Goal: Find specific page/section: Find specific page/section

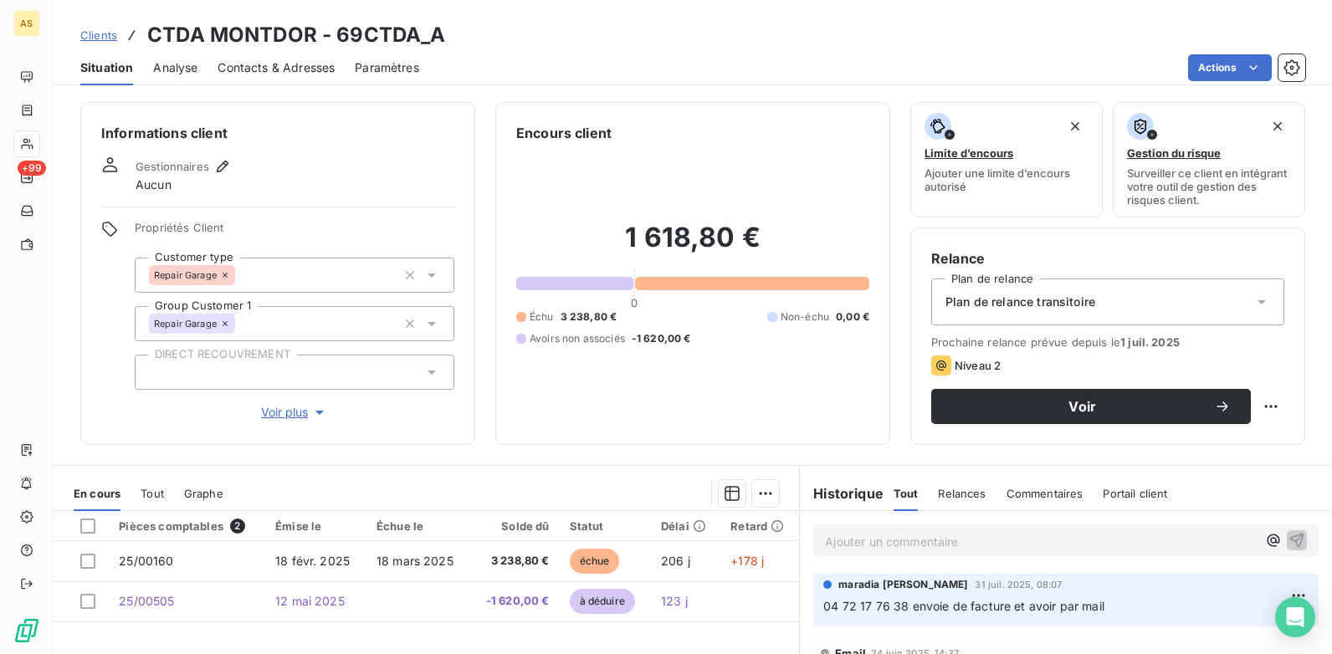
click at [108, 36] on span "Clients" at bounding box center [98, 34] width 37 height 13
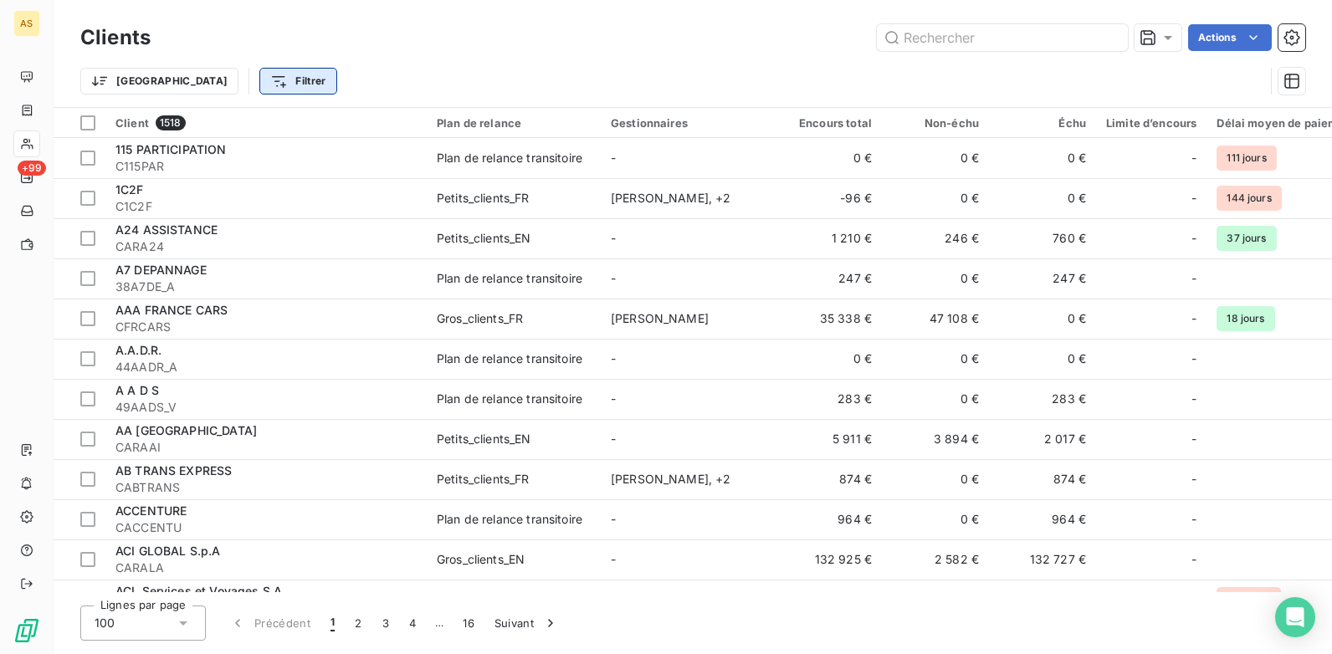
click at [237, 85] on html "AS +99 Clients Actions Trier Filtrer Client 1518 Plan de relance Gestionnaires …" at bounding box center [666, 327] width 1332 height 654
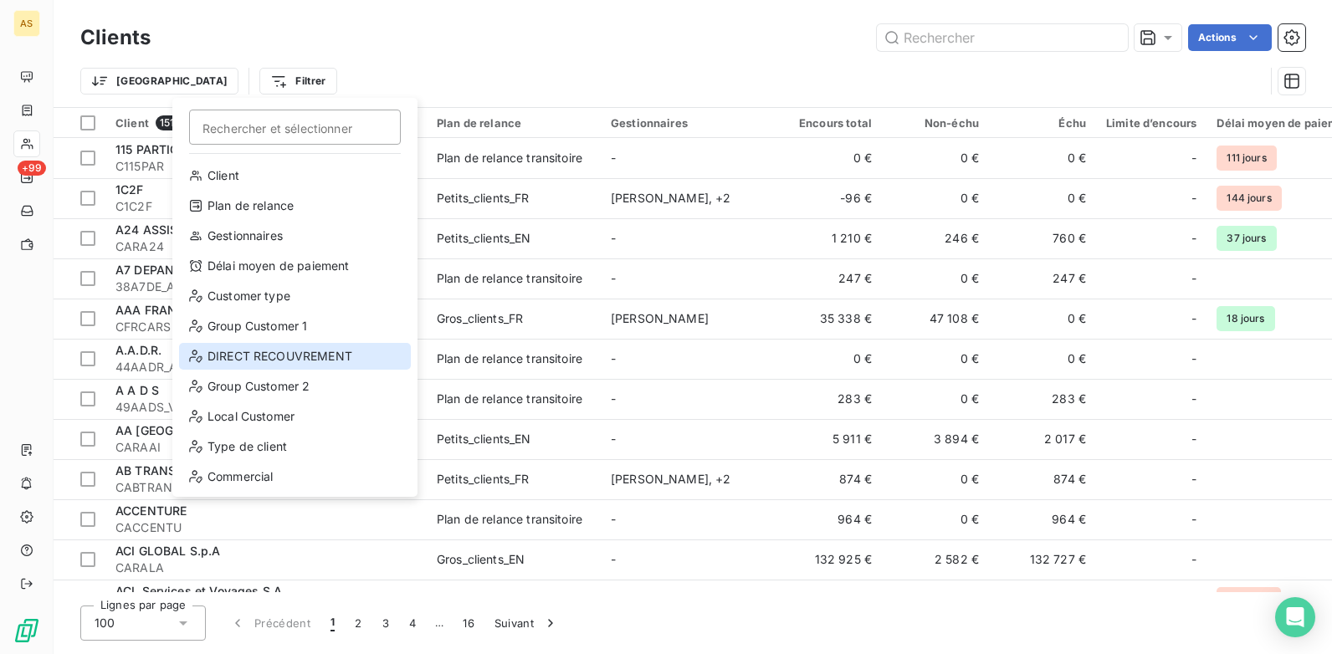
click at [298, 354] on div "DIRECT RECOUVREMENT" at bounding box center [295, 356] width 232 height 27
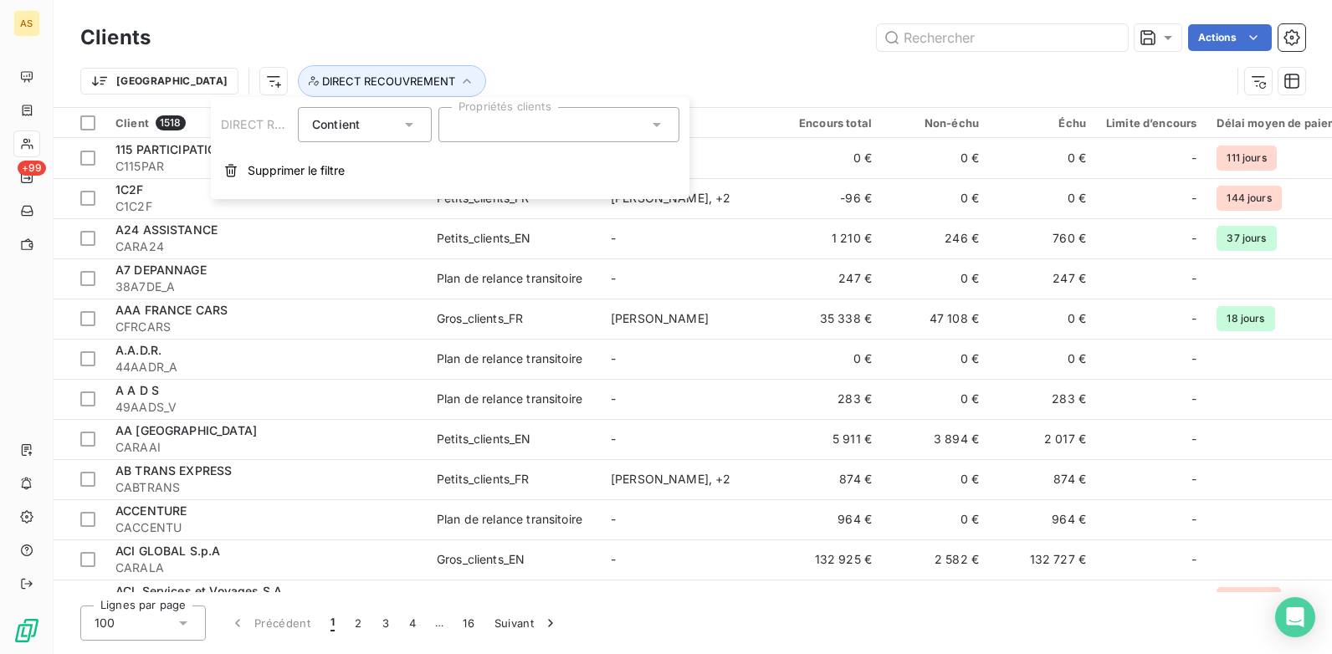
click at [657, 127] on icon at bounding box center [657, 125] width 8 height 4
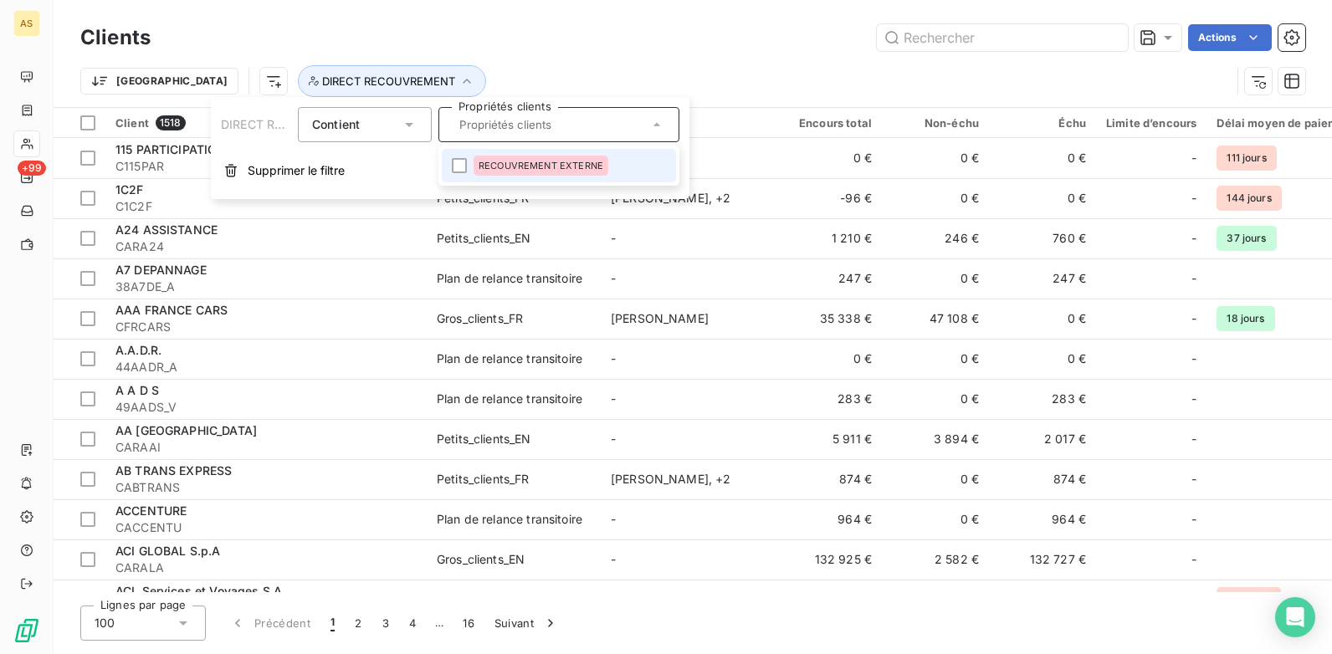
click at [521, 166] on span "RECOUVREMENT EXTERNE" at bounding box center [541, 166] width 125 height 10
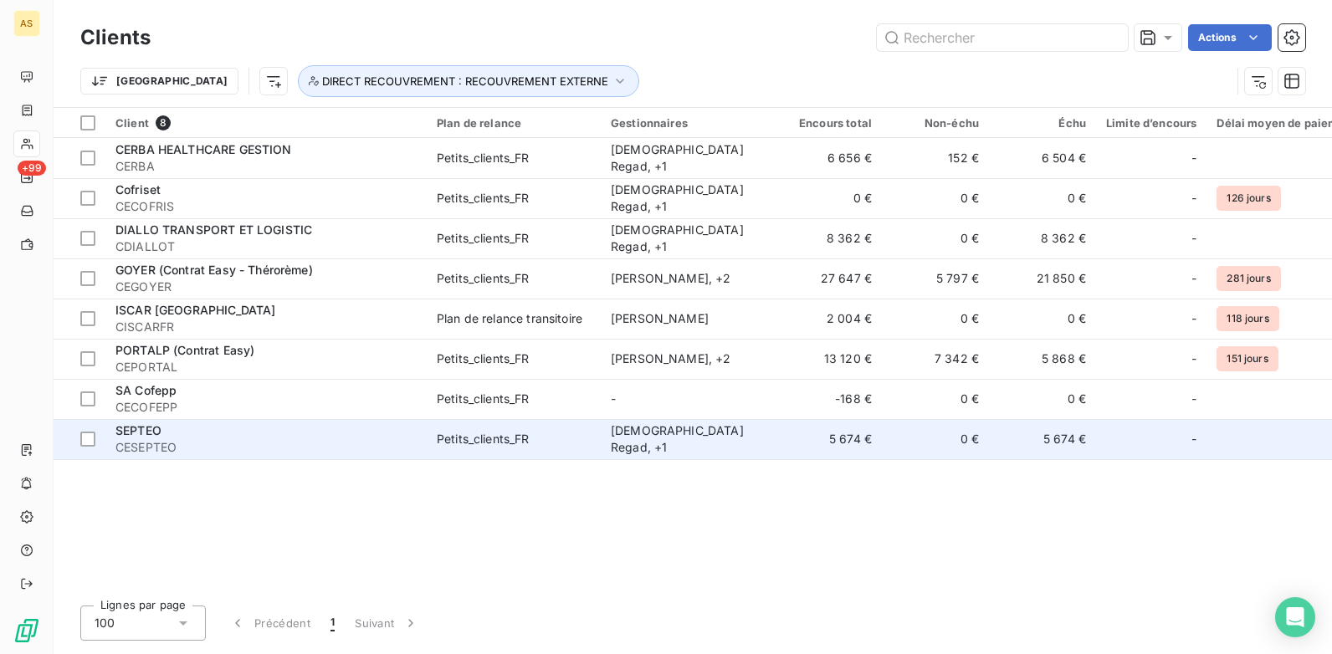
click at [484, 452] on td "Petits_clients_FR" at bounding box center [514, 439] width 174 height 40
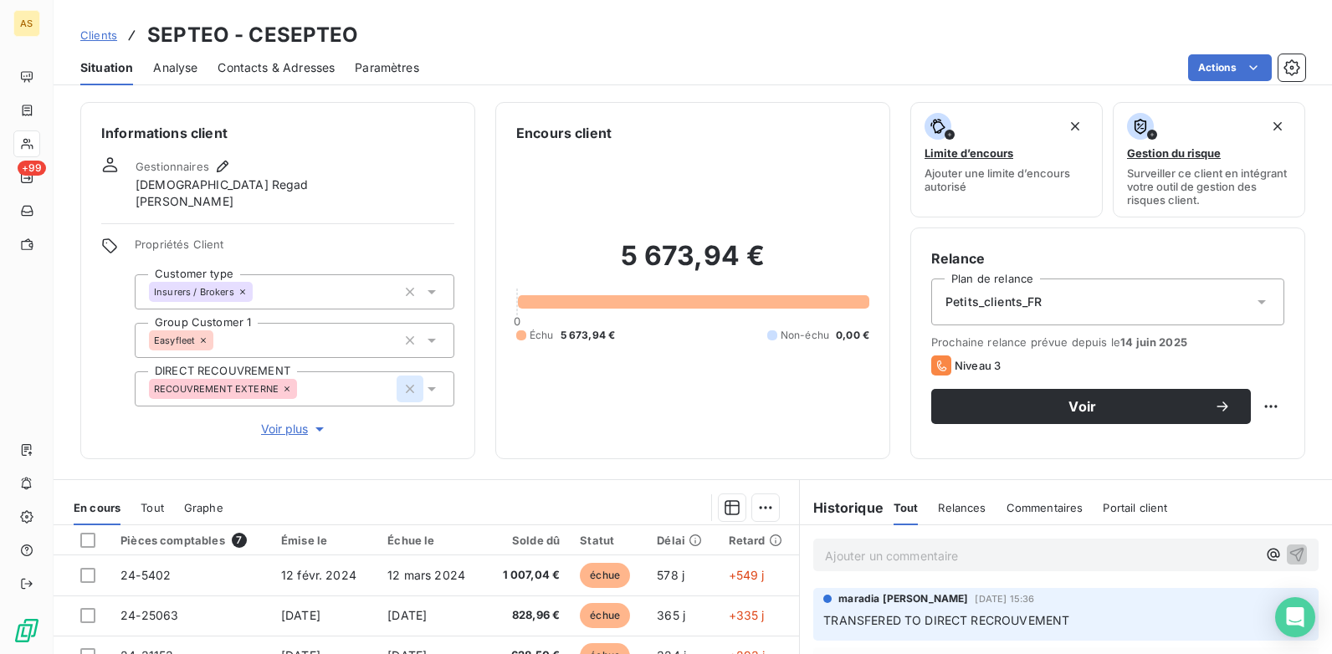
click at [406, 388] on icon "button" at bounding box center [410, 389] width 8 height 8
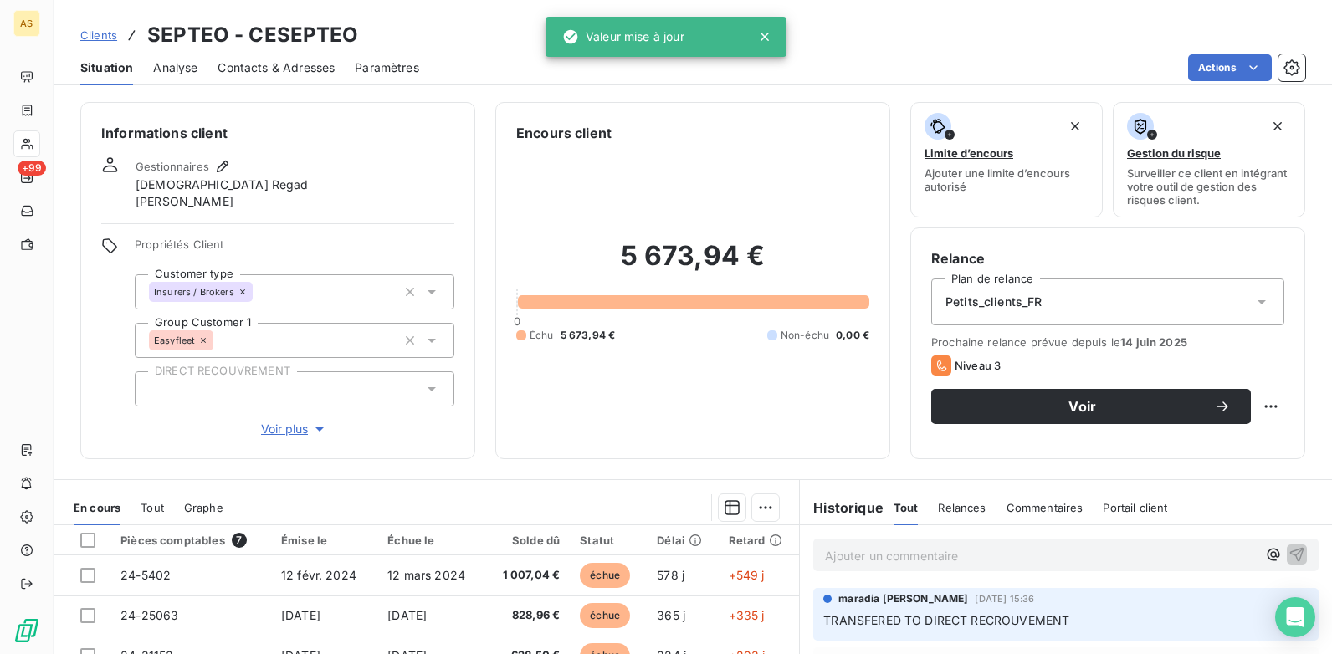
click at [114, 40] on span "Clients" at bounding box center [98, 34] width 37 height 13
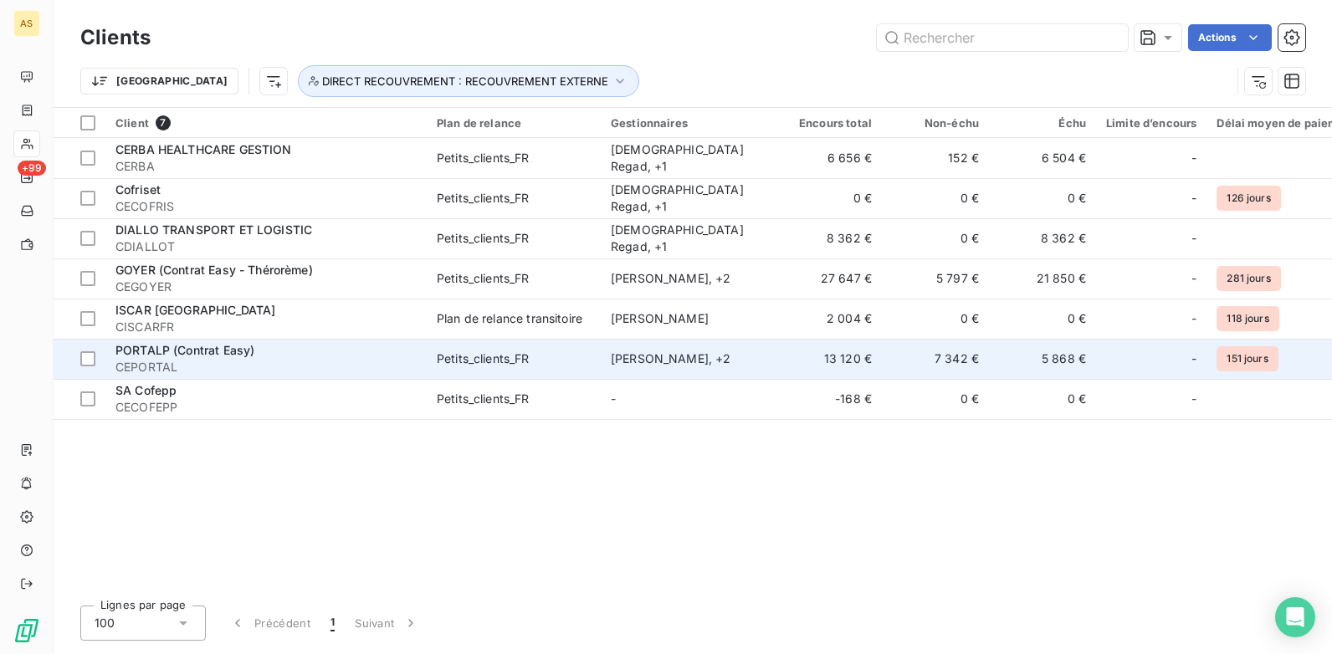
click at [441, 357] on div "Petits_clients_FR" at bounding box center [483, 359] width 93 height 17
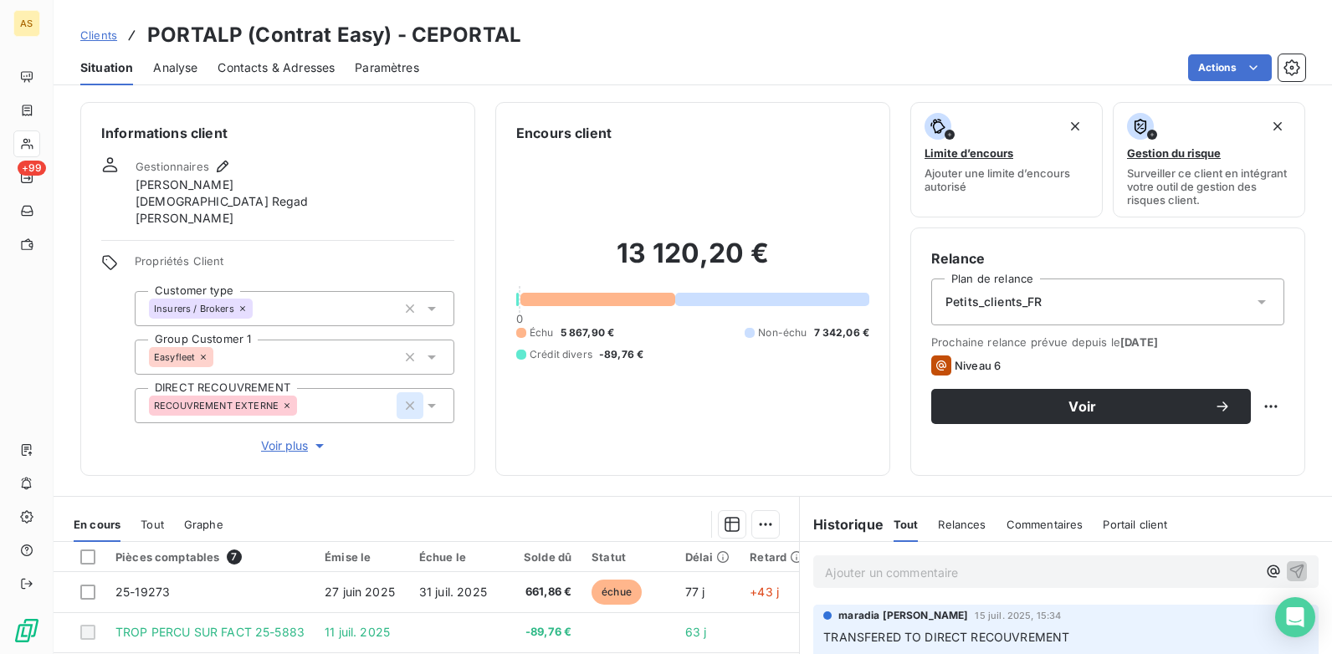
click at [406, 409] on icon "button" at bounding box center [410, 406] width 8 height 8
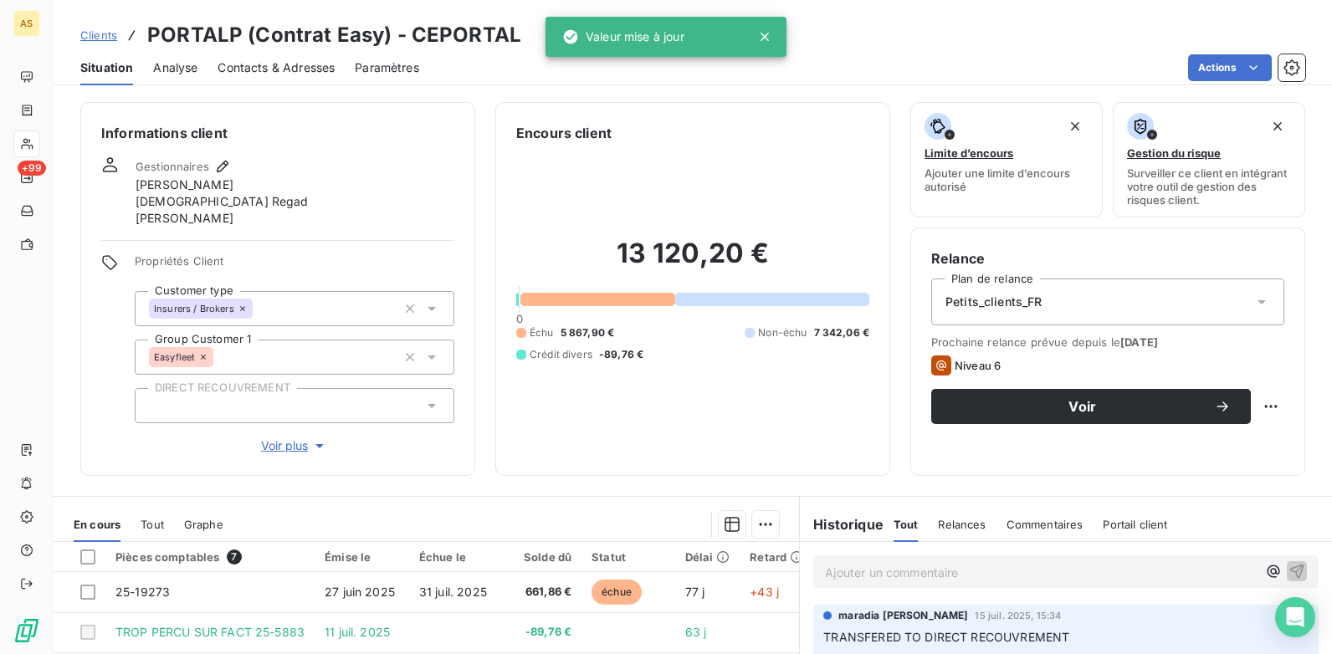
click at [96, 38] on span "Clients" at bounding box center [98, 34] width 37 height 13
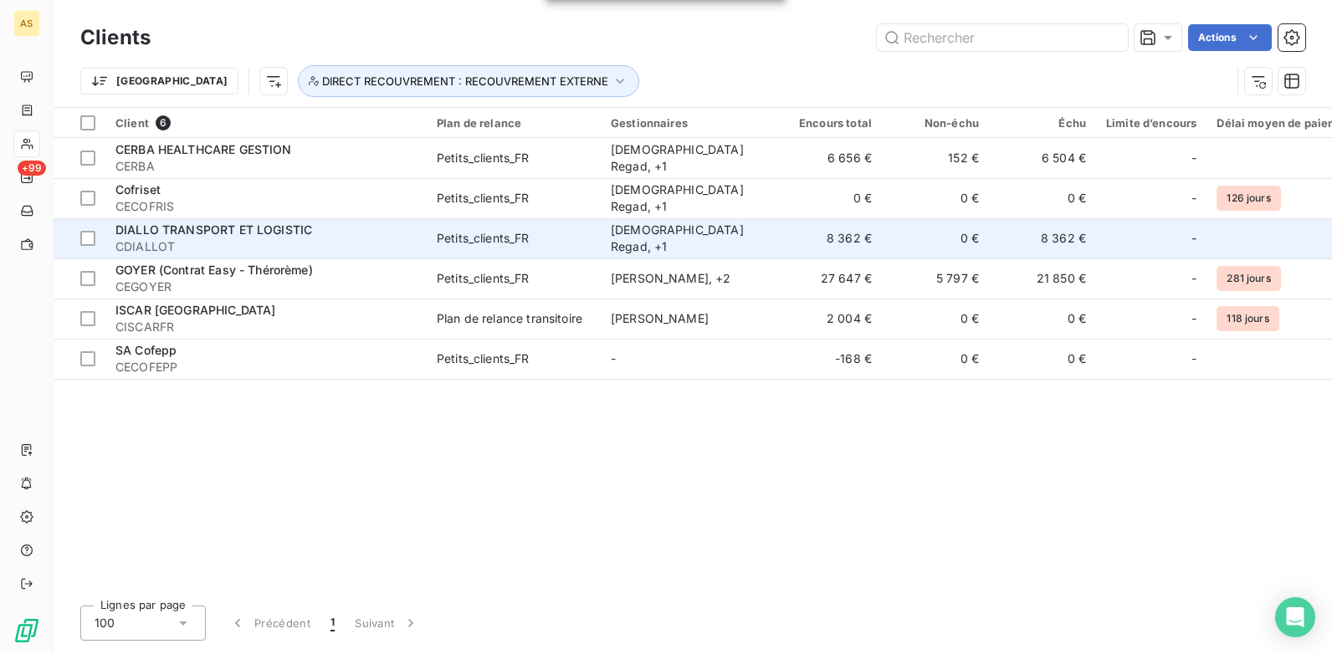
click at [448, 256] on td "Petits_clients_FR" at bounding box center [514, 238] width 174 height 40
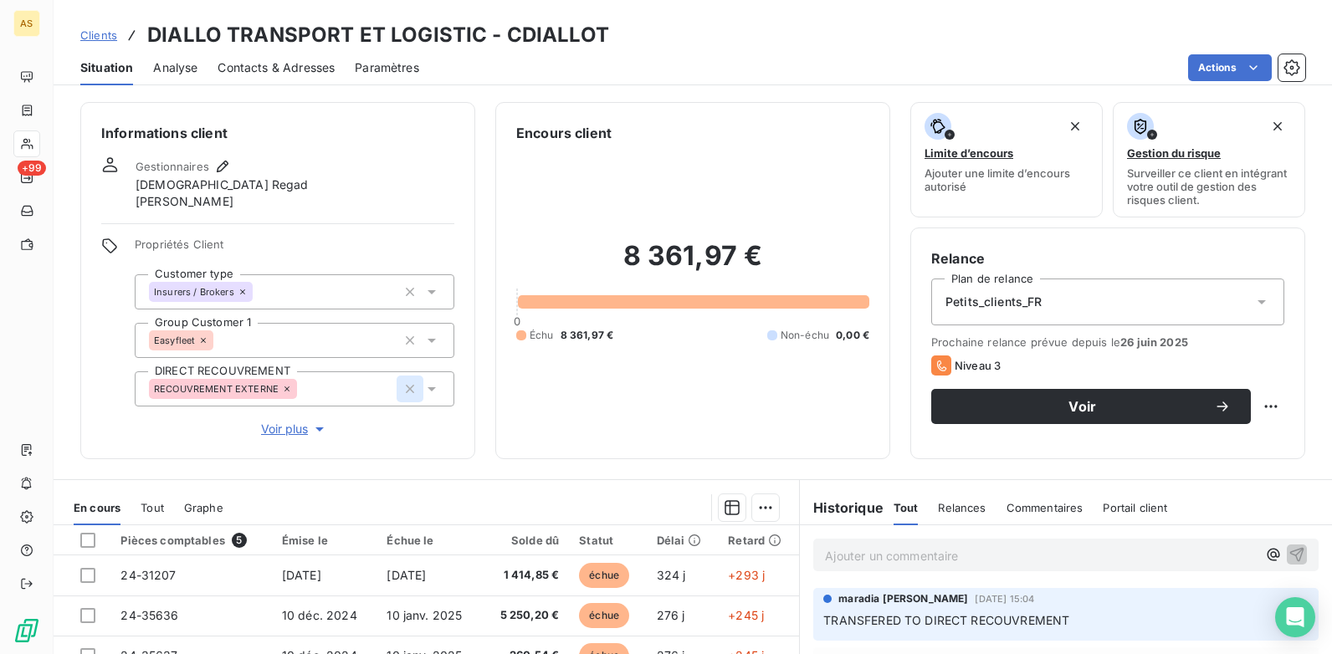
click at [406, 388] on icon "button" at bounding box center [410, 389] width 8 height 8
click at [111, 33] on span "Clients" at bounding box center [98, 34] width 37 height 13
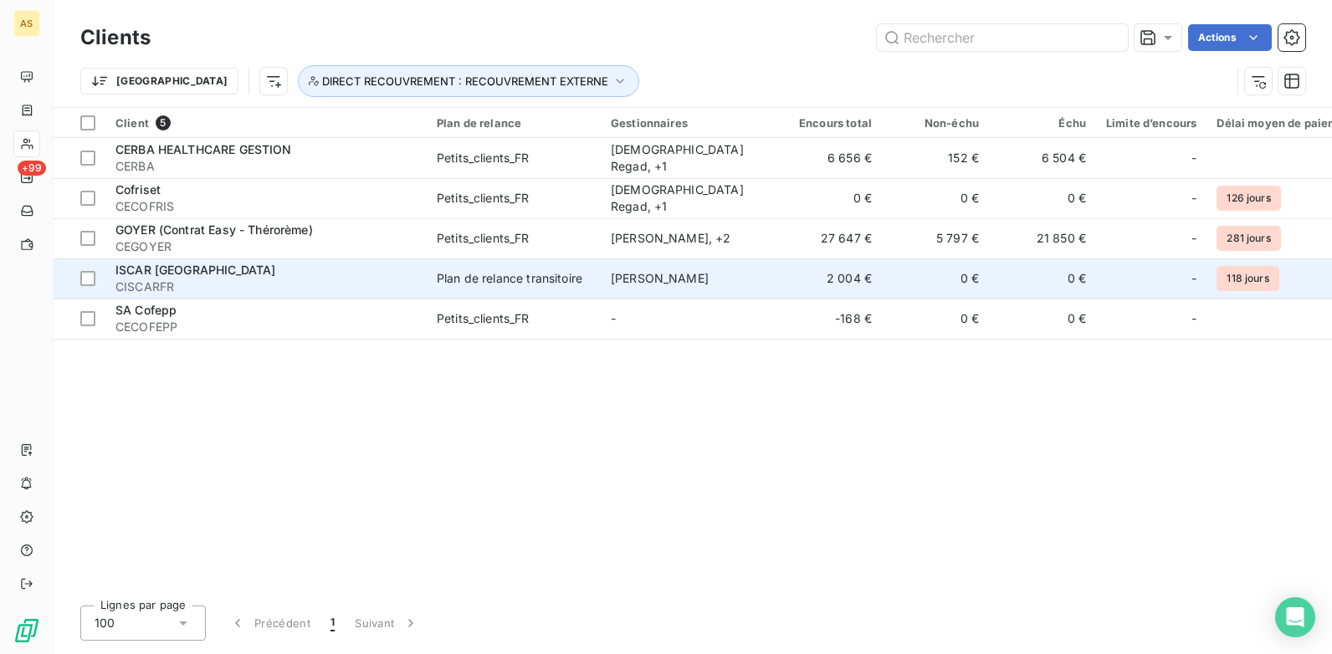
click at [334, 280] on span "CISCARFR" at bounding box center [265, 287] width 301 height 17
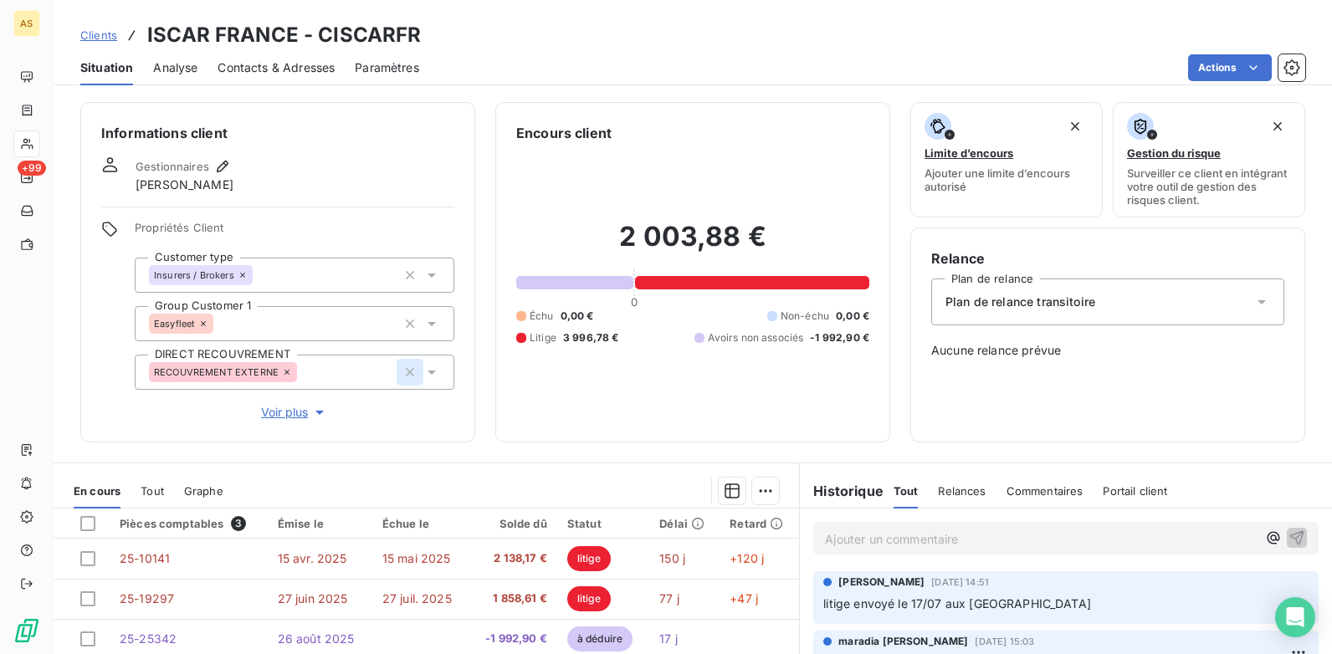
drag, startPoint x: 407, startPoint y: 369, endPoint x: 394, endPoint y: 361, distance: 15.4
click at [405, 369] on icon "button" at bounding box center [410, 372] width 17 height 17
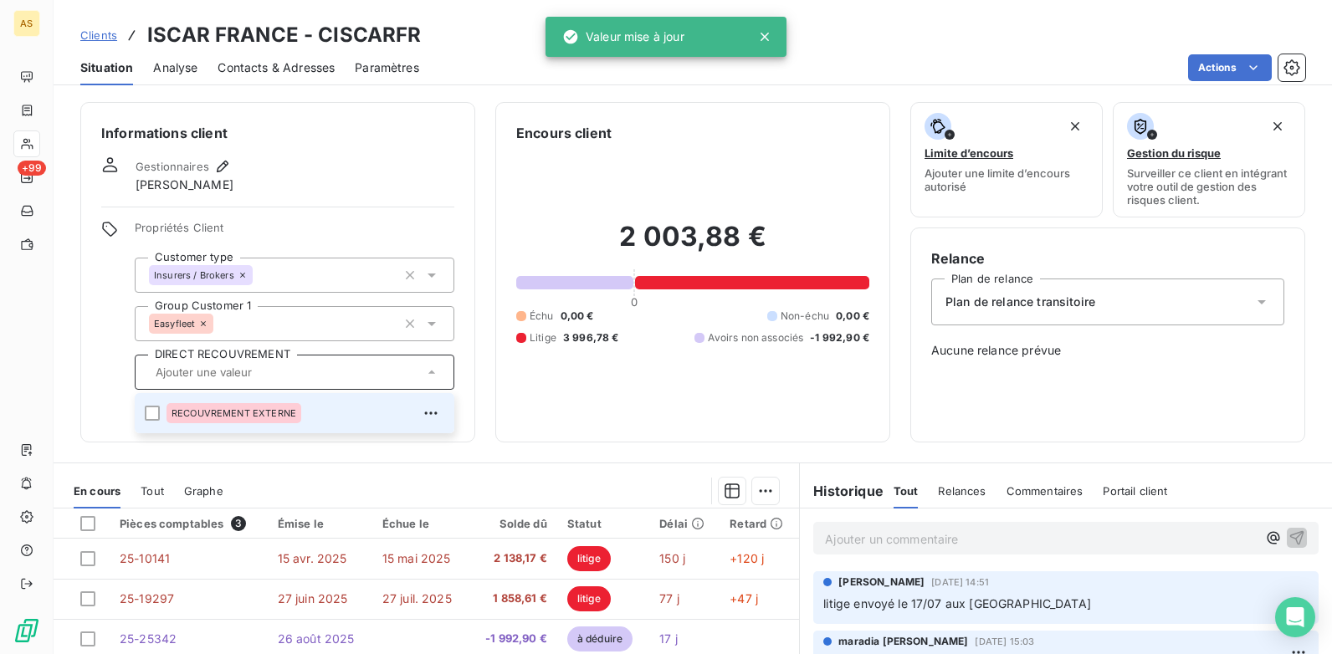
click at [110, 38] on span "Clients" at bounding box center [98, 34] width 37 height 13
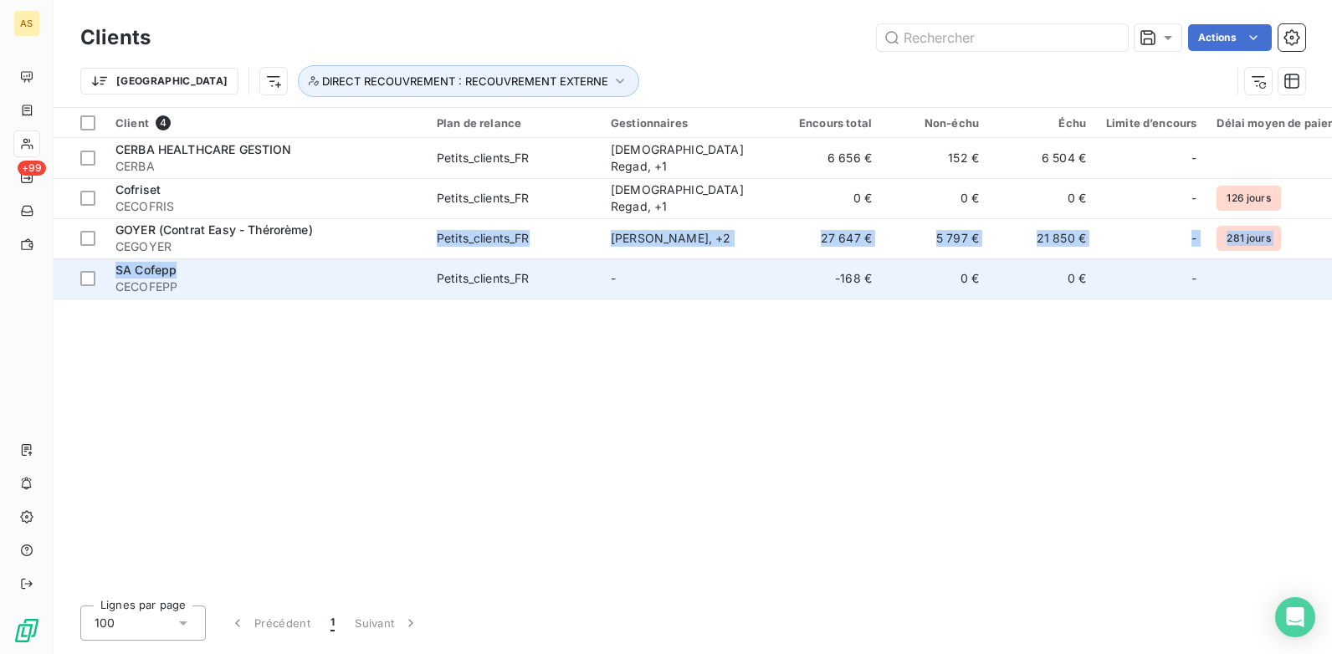
click at [269, 267] on tbody "CERBA HEALTHCARE GESTION CERBA Petits_clients_FR Islame Regad , + 1 6 656 € 152…" at bounding box center [1261, 218] width 2415 height 161
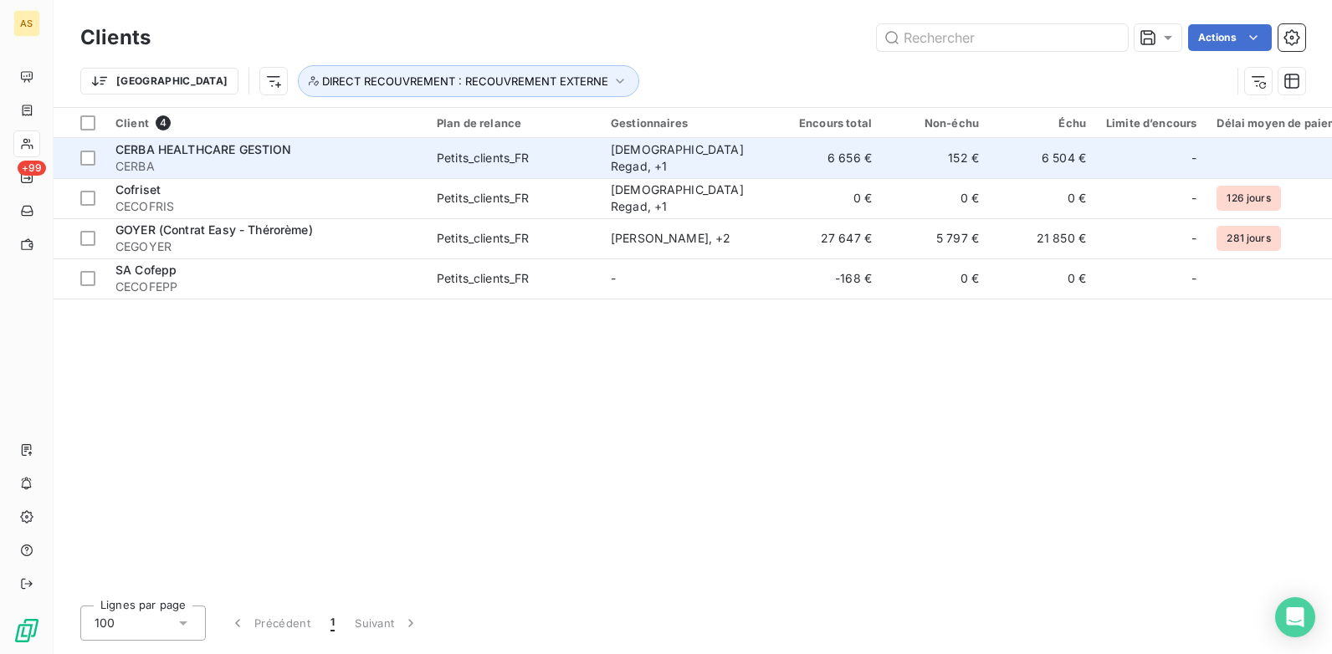
drag, startPoint x: 269, startPoint y: 267, endPoint x: 183, endPoint y: 161, distance: 136.3
click at [183, 161] on span "CERBA" at bounding box center [265, 166] width 301 height 17
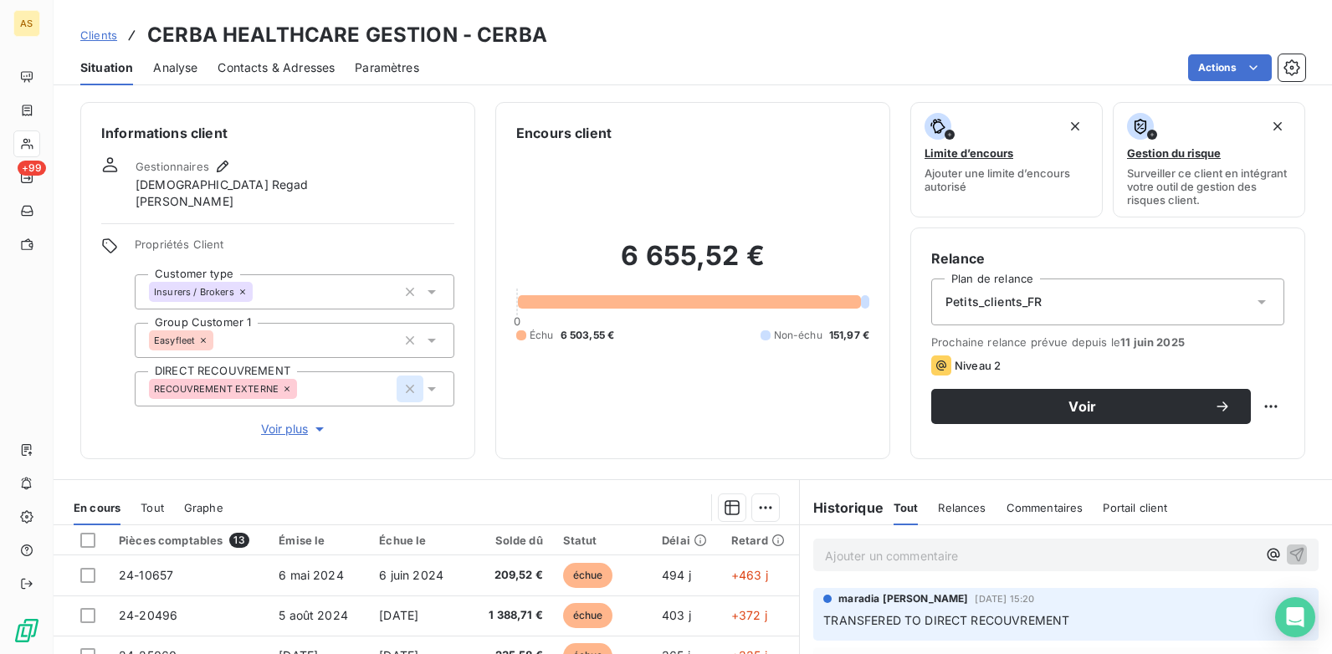
click at [404, 389] on icon "button" at bounding box center [410, 389] width 17 height 17
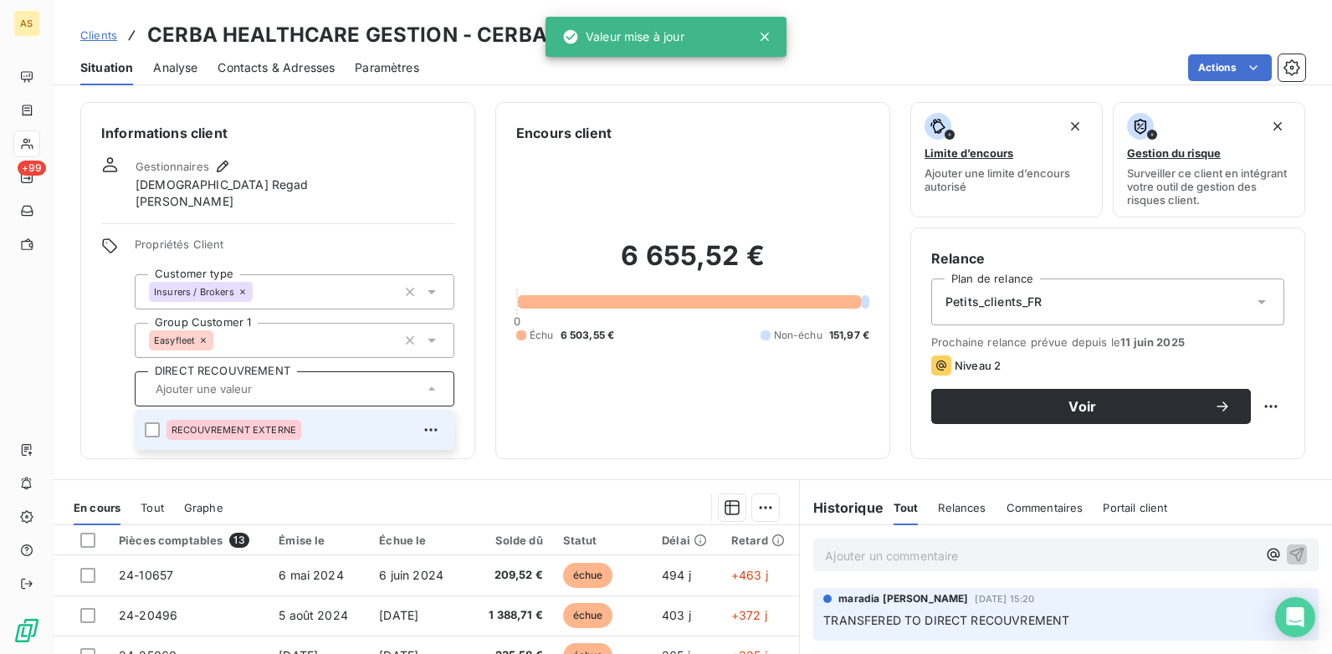
click at [108, 28] on span "Clients" at bounding box center [98, 34] width 37 height 13
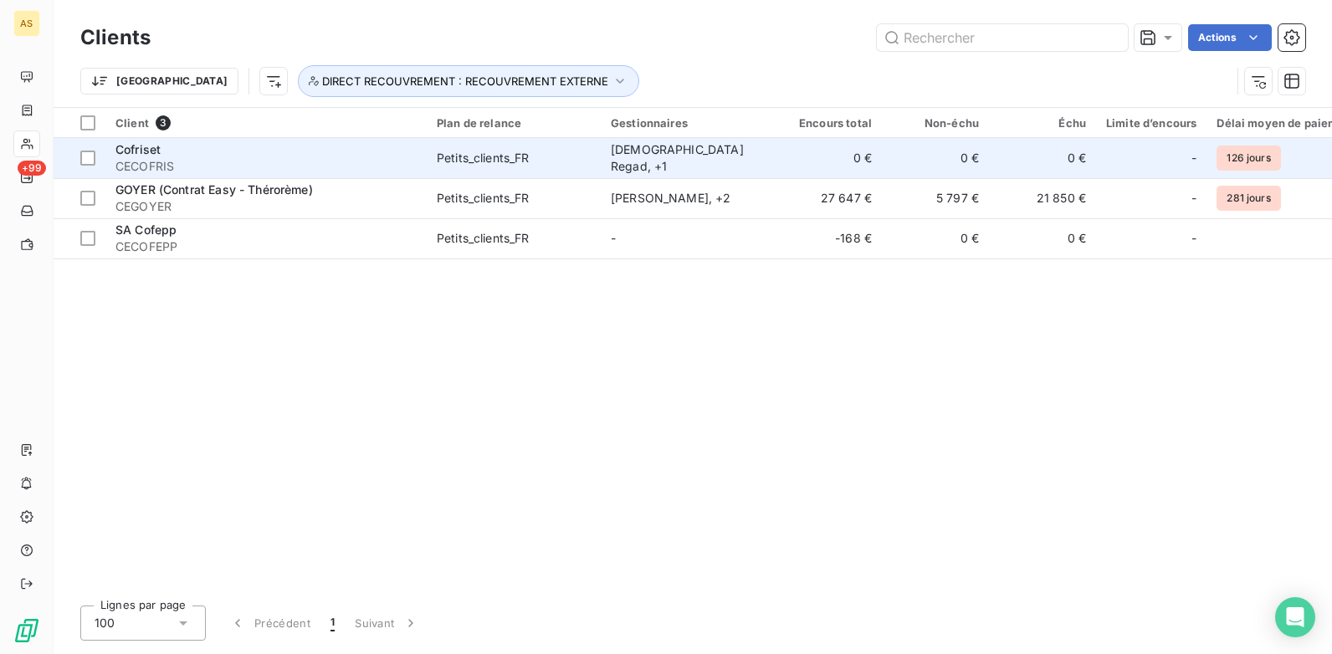
click at [291, 158] on span "CECOFRIS" at bounding box center [265, 166] width 301 height 17
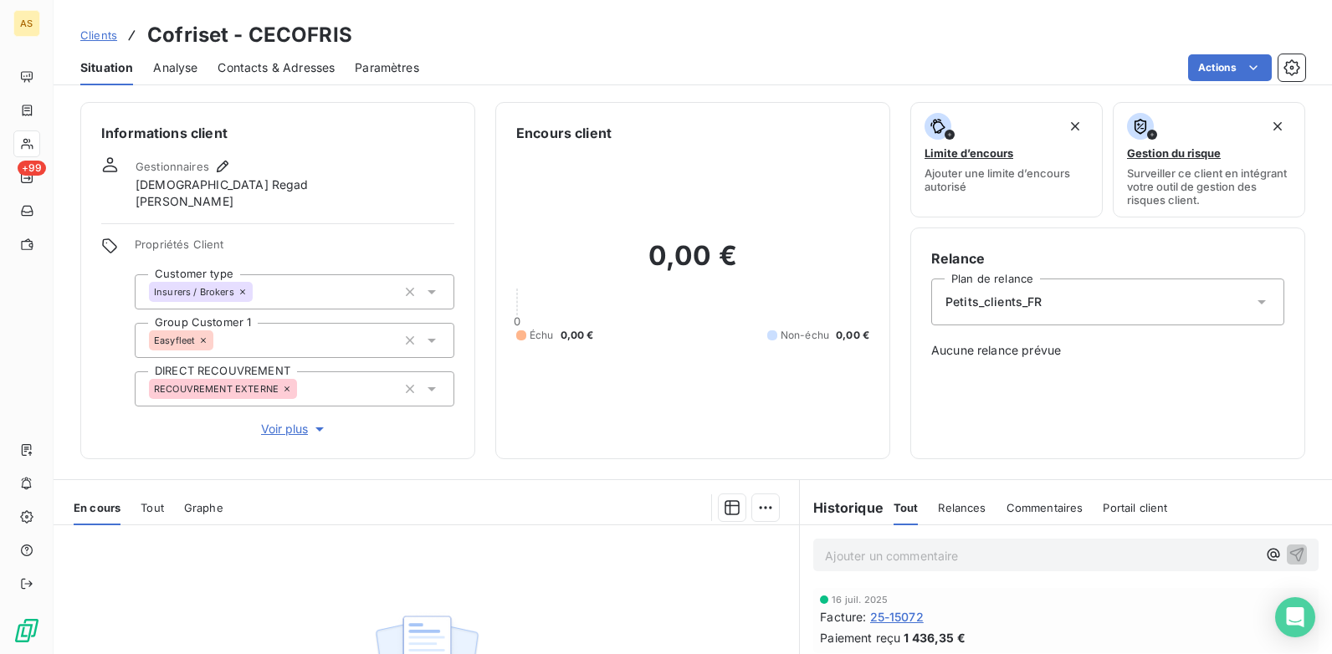
drag, startPoint x: 408, startPoint y: 389, endPoint x: 390, endPoint y: 377, distance: 22.3
click at [406, 387] on icon "button" at bounding box center [410, 389] width 17 height 17
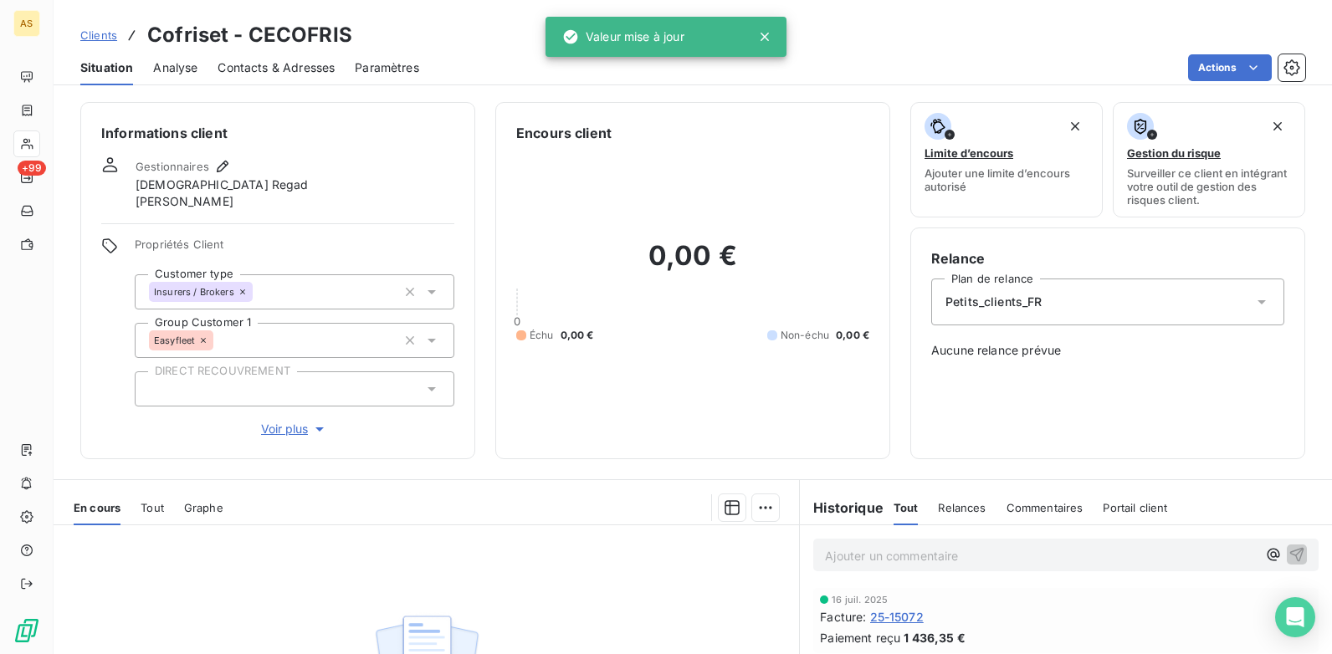
click at [105, 31] on span "Clients" at bounding box center [98, 34] width 37 height 13
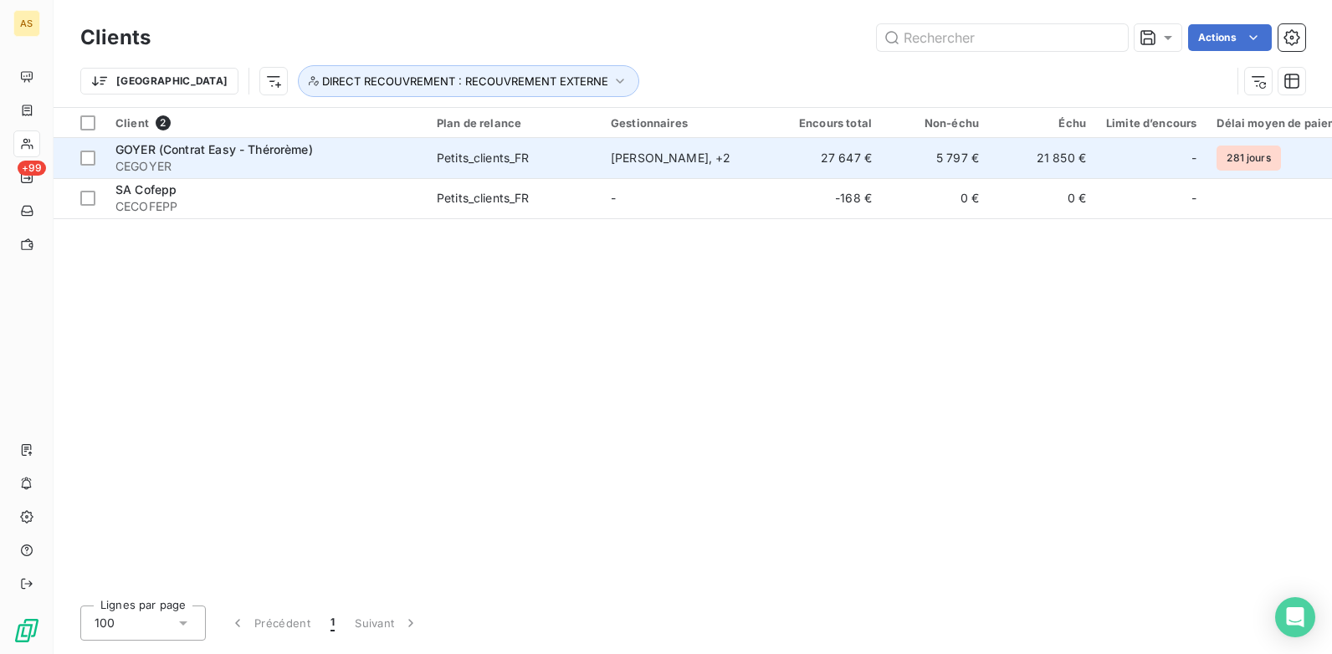
click at [296, 165] on span "CEGOYER" at bounding box center [265, 166] width 301 height 17
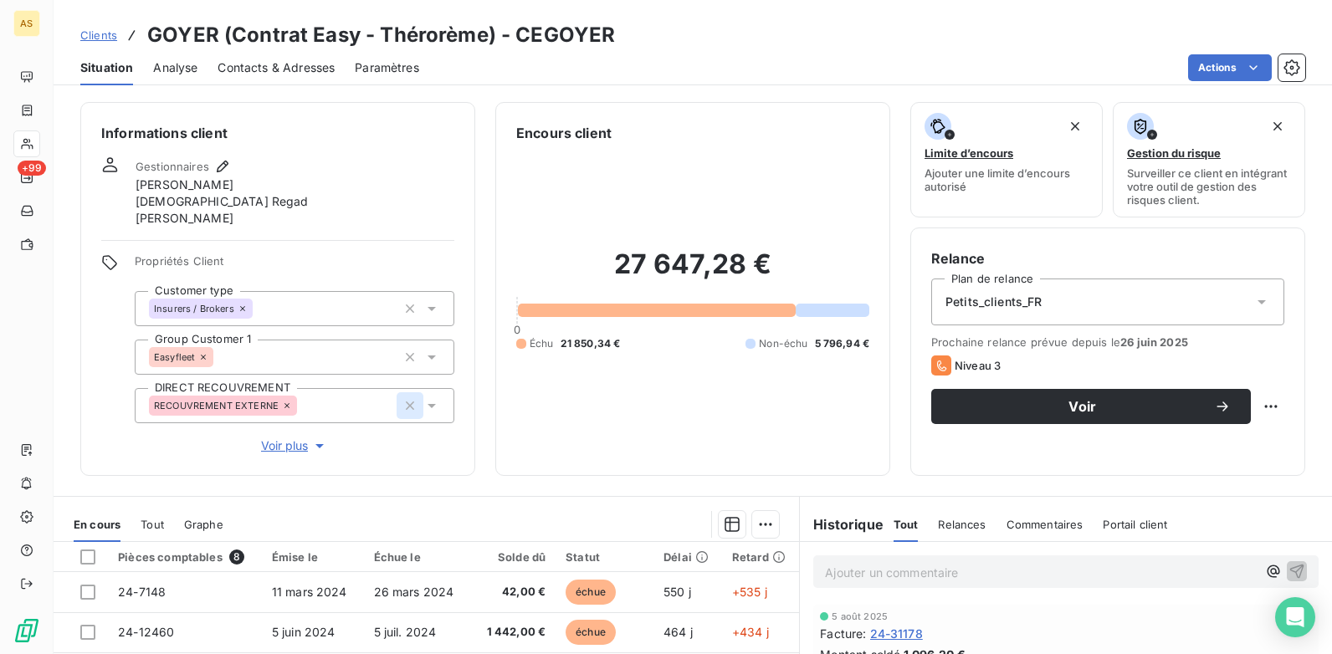
click at [402, 407] on icon "button" at bounding box center [410, 405] width 17 height 17
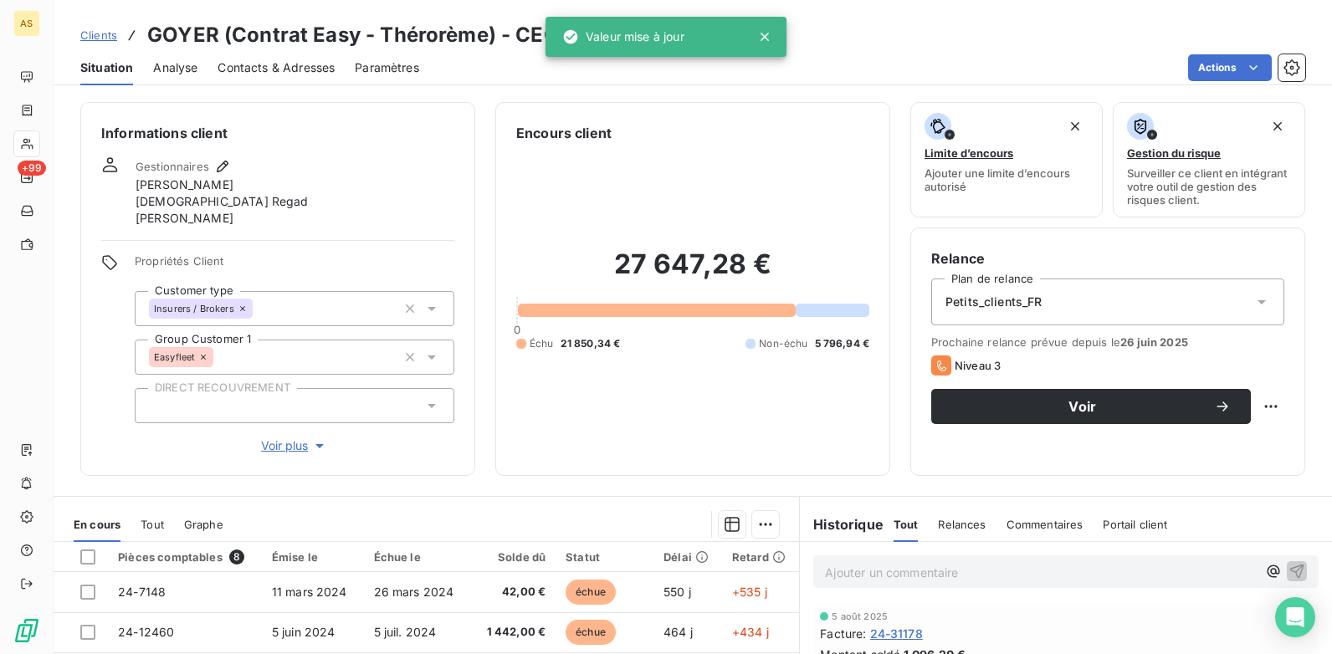
click at [99, 42] on link "Clients" at bounding box center [98, 35] width 37 height 17
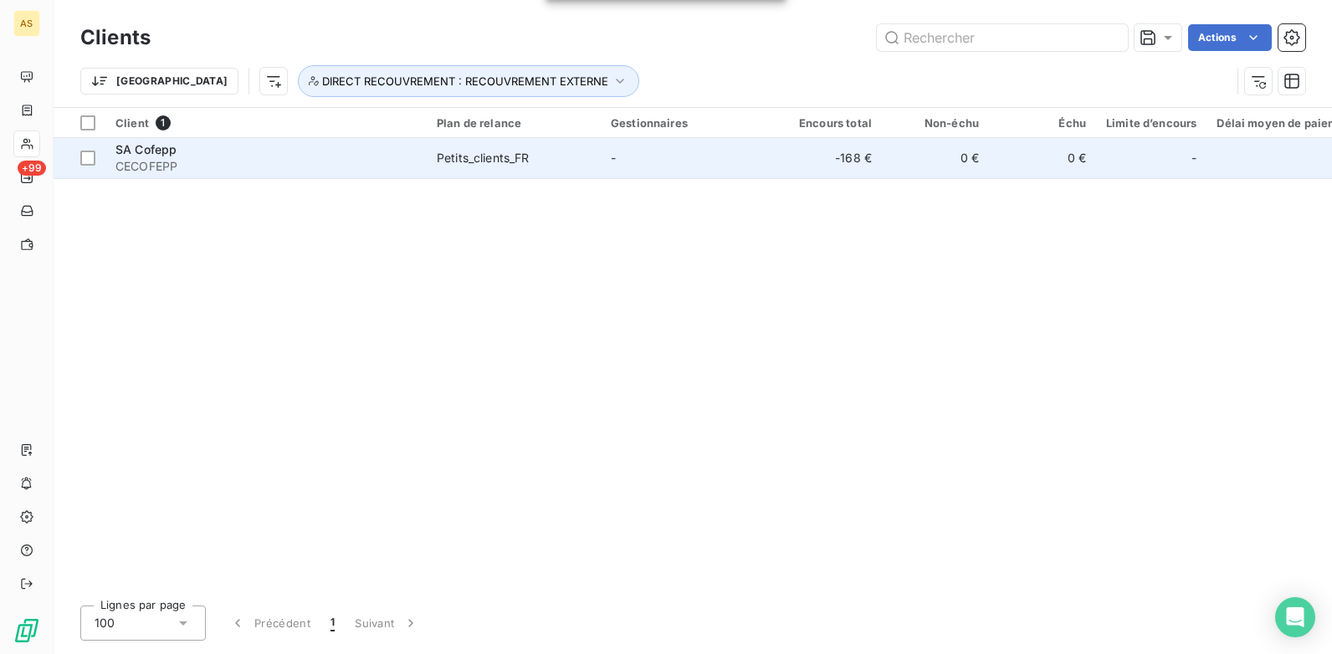
click at [183, 165] on span "CECOFEPP" at bounding box center [265, 166] width 301 height 17
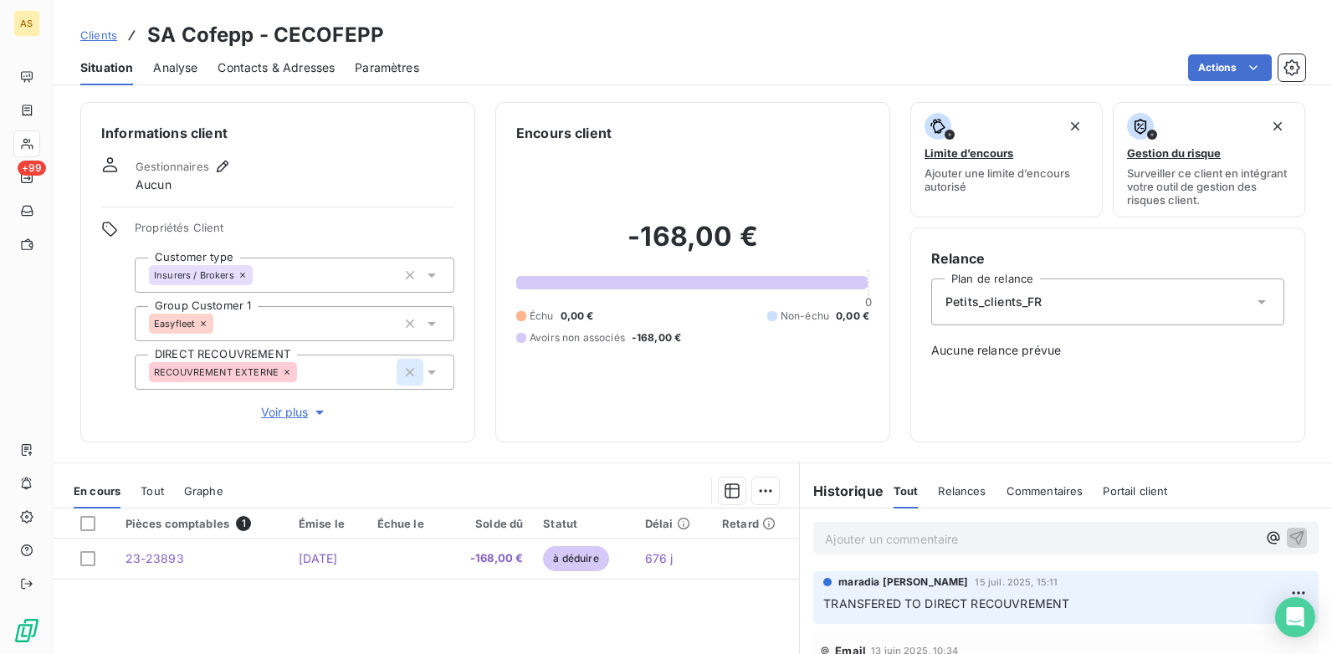
click at [403, 370] on icon "button" at bounding box center [410, 372] width 17 height 17
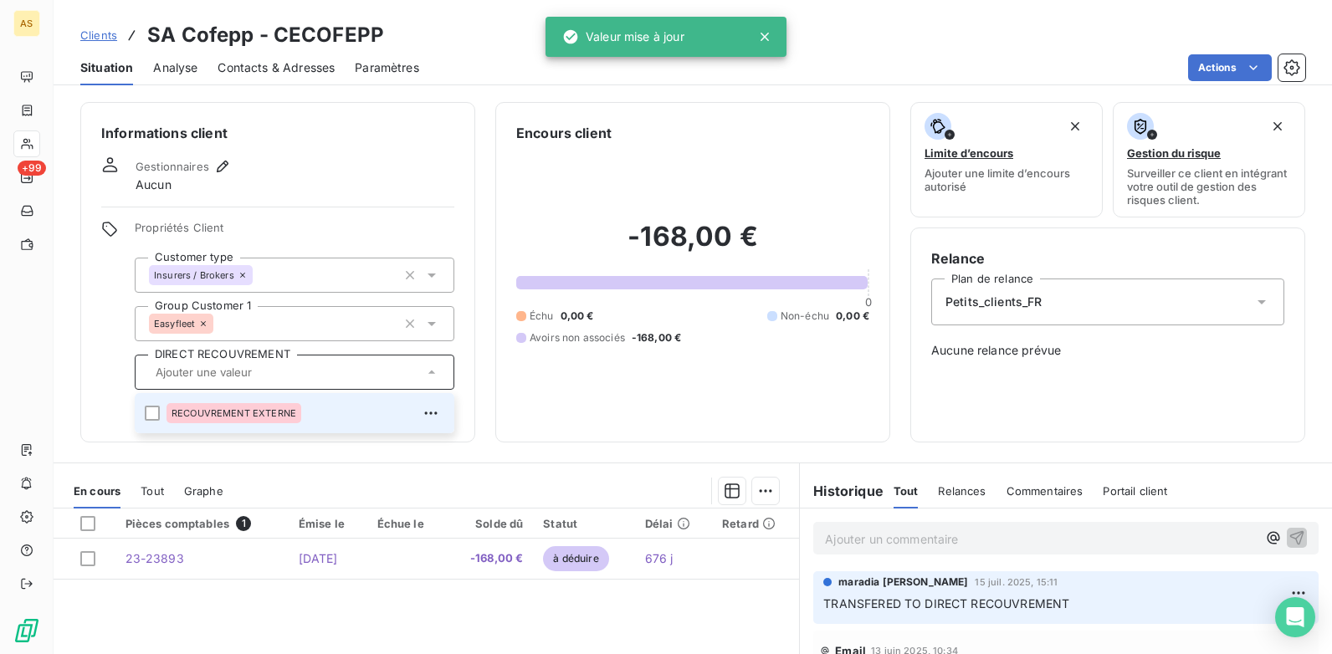
click at [515, 47] on div "Clients SA Cofepp - CECOFEPP" at bounding box center [693, 35] width 1278 height 30
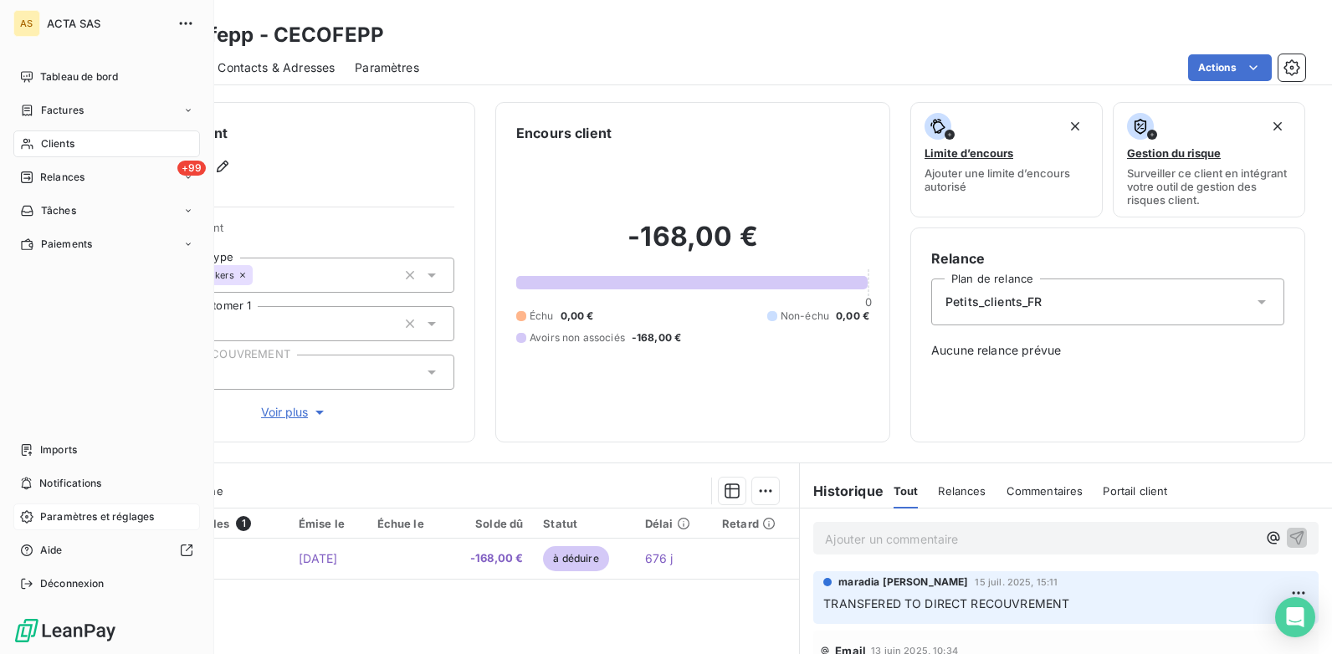
click at [96, 512] on span "Paramètres et réglages" at bounding box center [97, 517] width 114 height 15
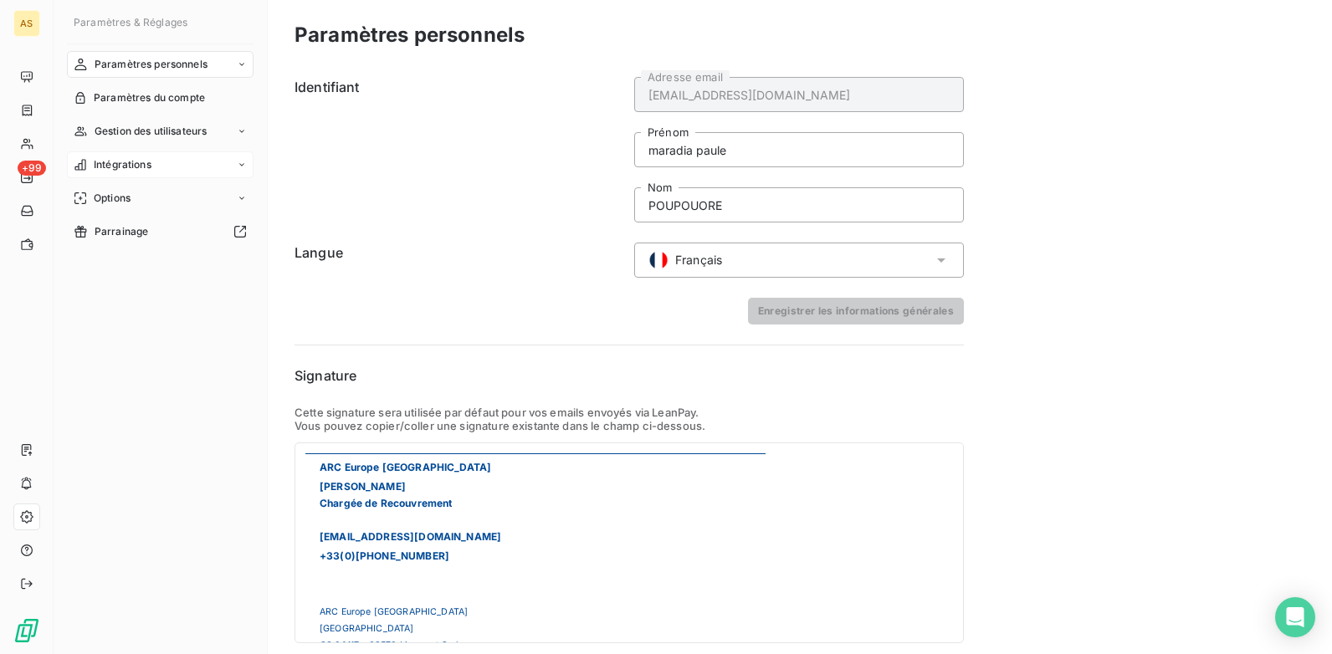
click at [239, 169] on icon at bounding box center [242, 165] width 10 height 10
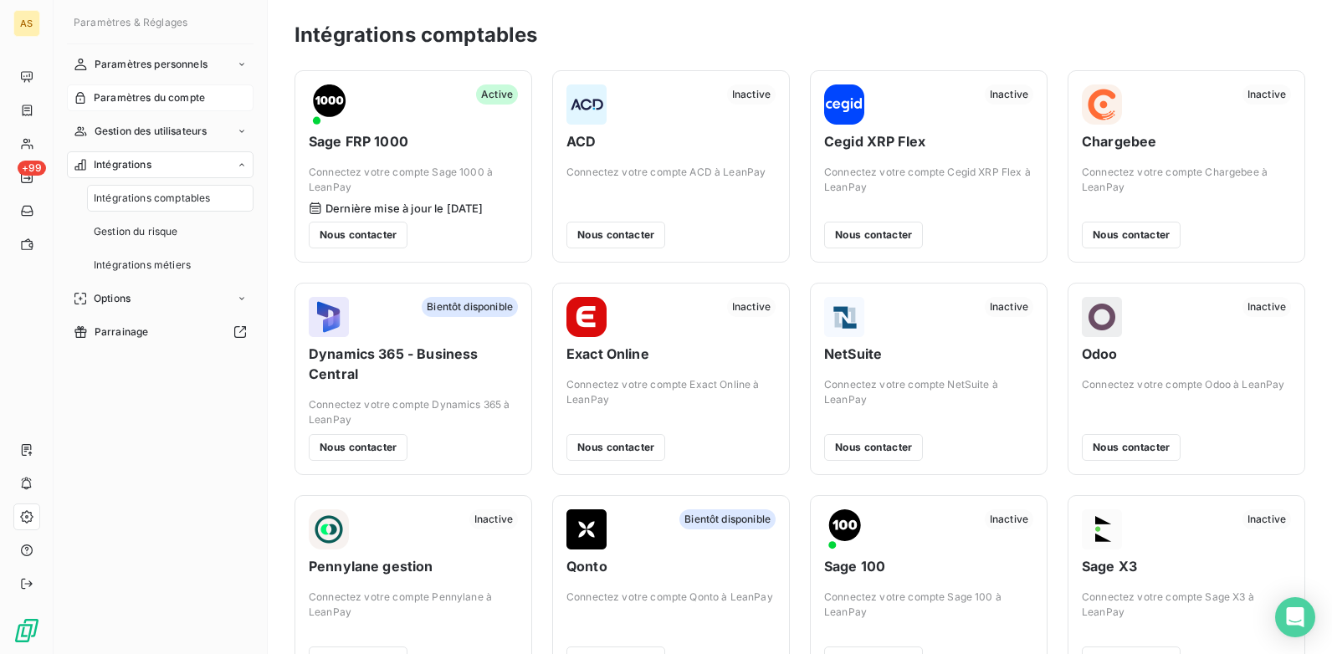
click at [176, 98] on span "Paramètres du compte" at bounding box center [149, 97] width 111 height 15
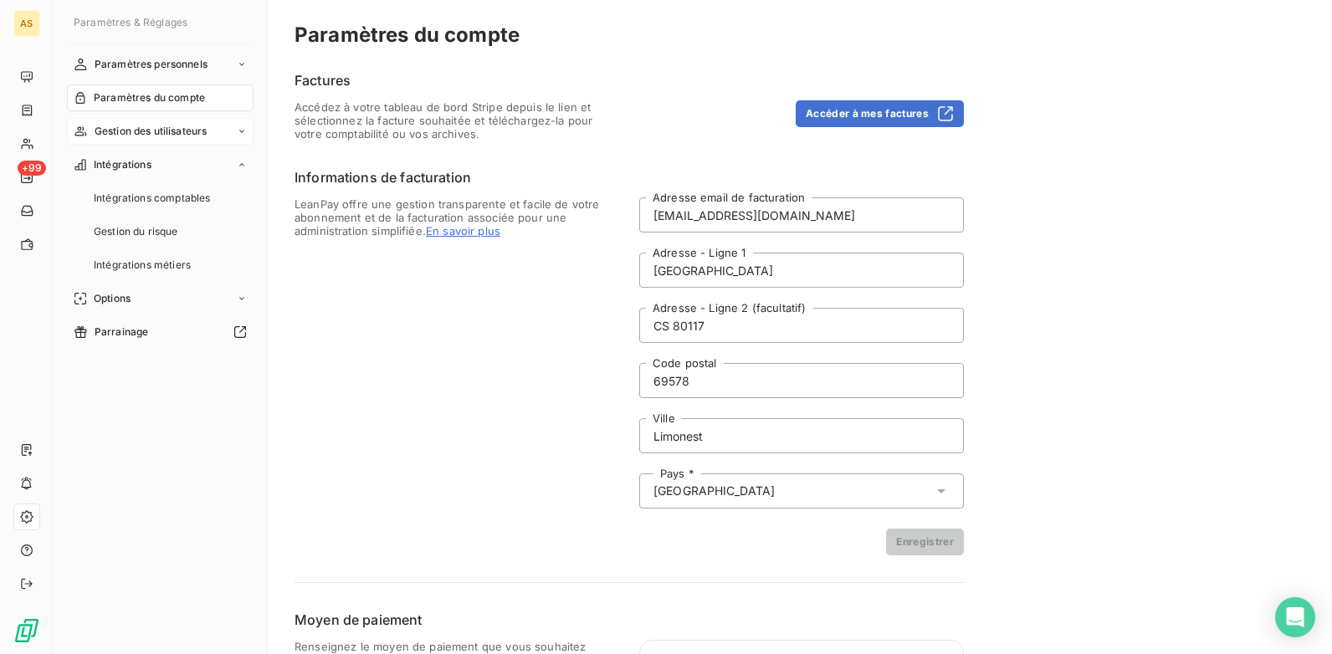
click at [174, 134] on span "Gestion des utilisateurs" at bounding box center [151, 131] width 113 height 15
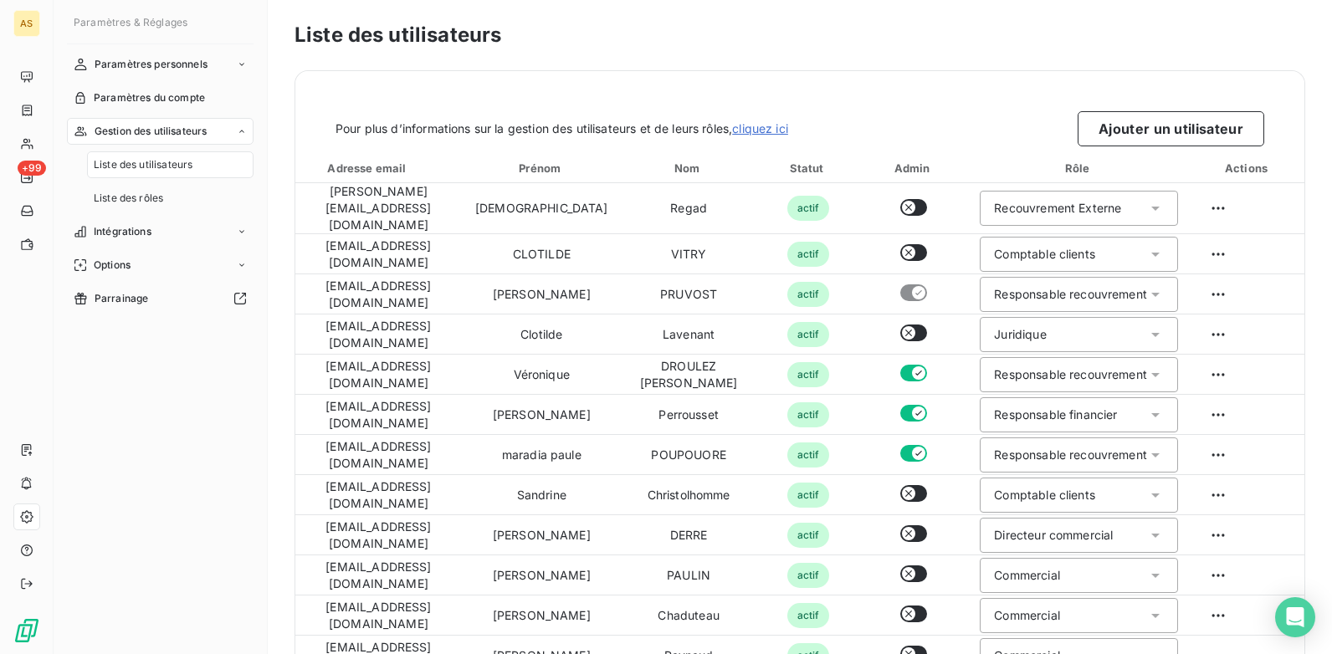
click at [183, 163] on span "Liste des utilisateurs" at bounding box center [143, 164] width 99 height 15
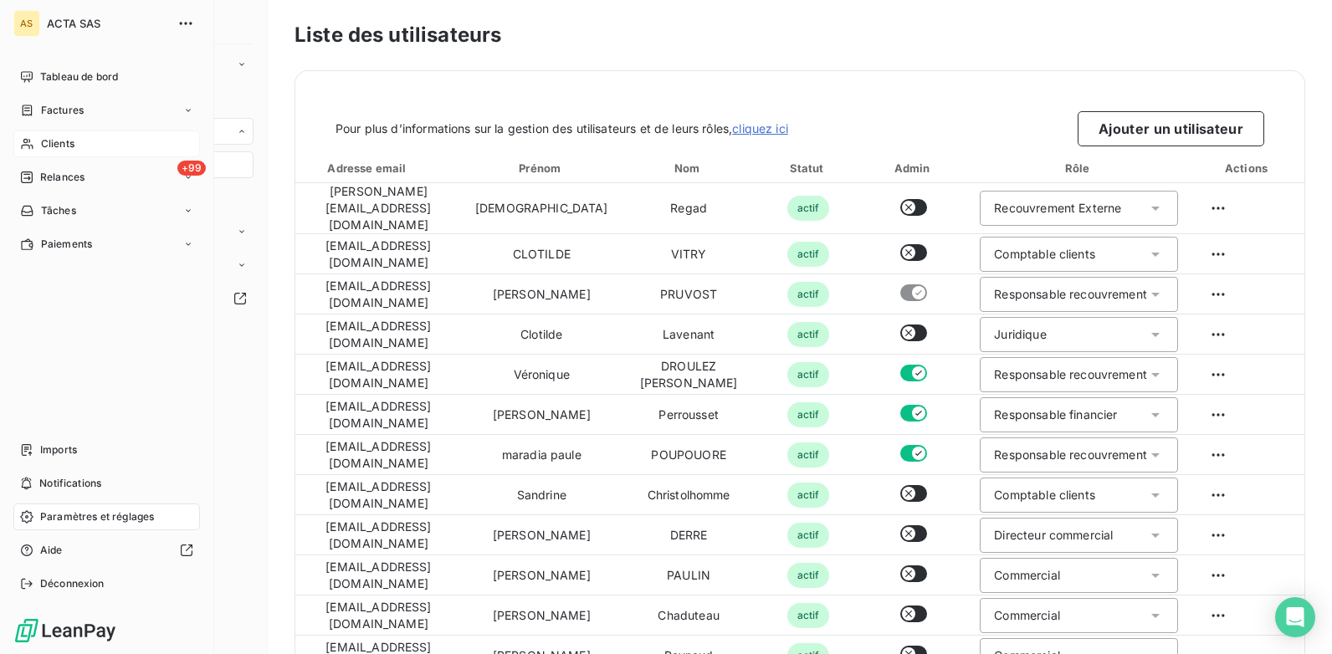
click at [36, 143] on div "Clients" at bounding box center [106, 144] width 187 height 27
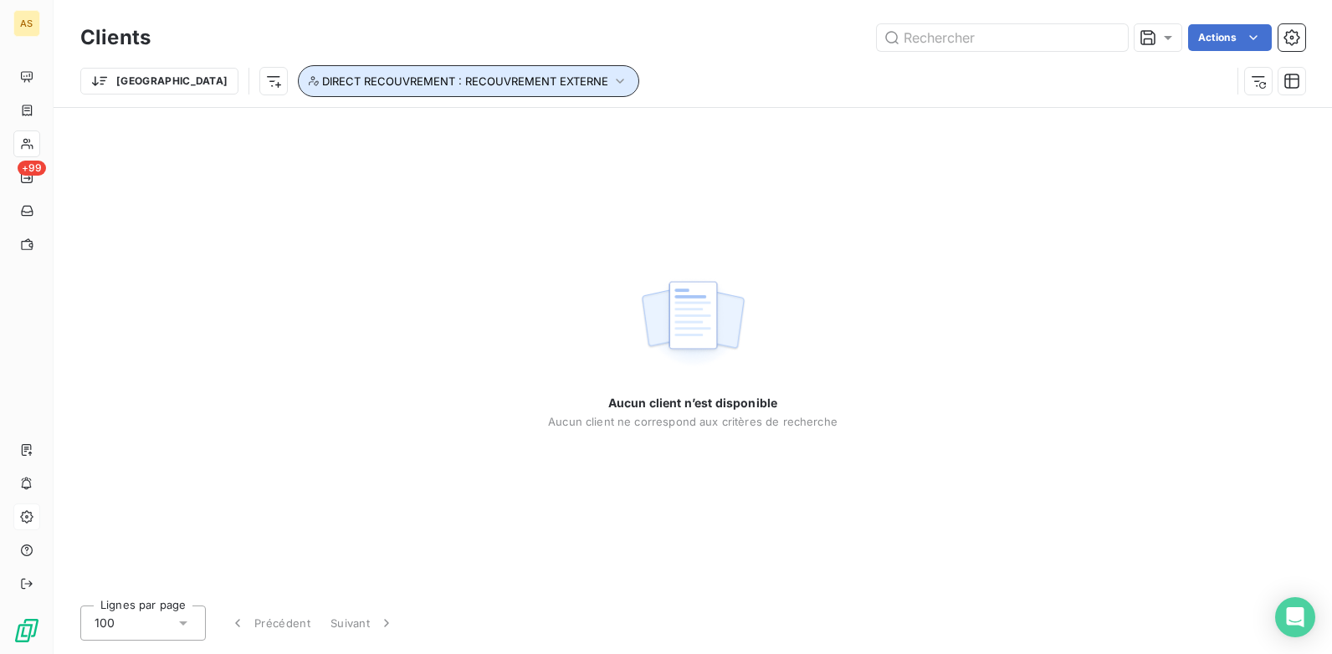
click at [612, 78] on icon "button" at bounding box center [620, 81] width 17 height 17
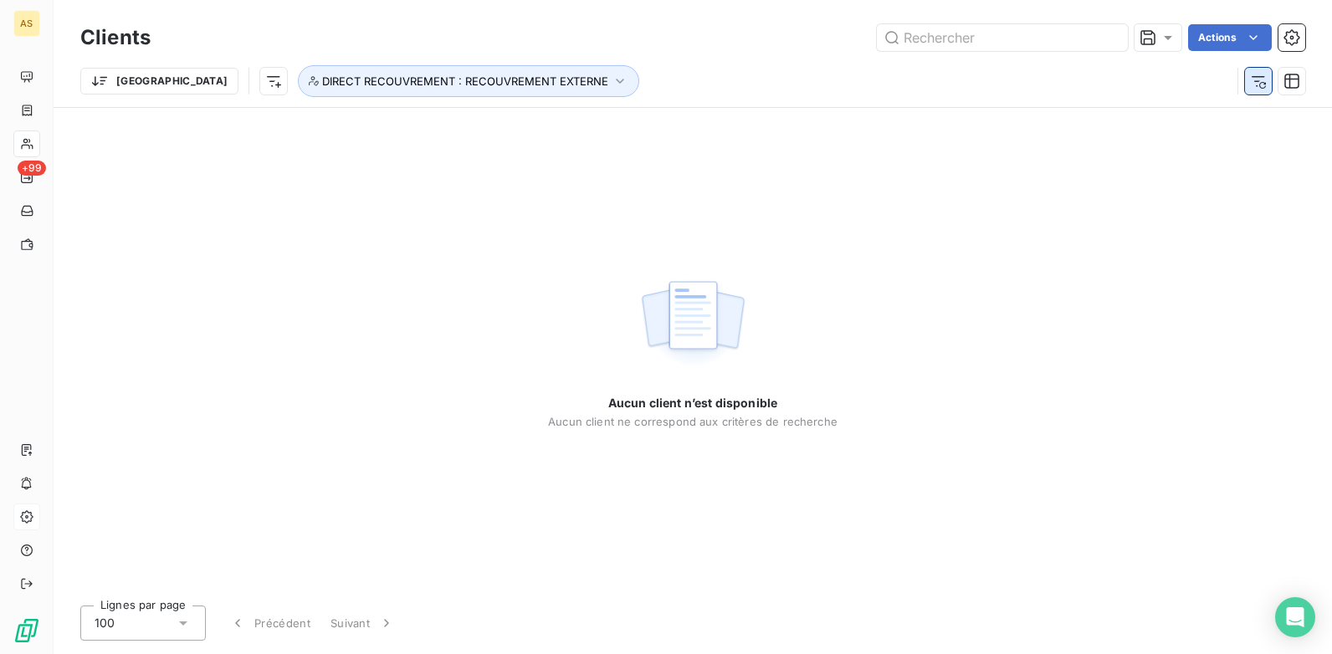
click at [1264, 85] on icon "button" at bounding box center [1258, 81] width 17 height 17
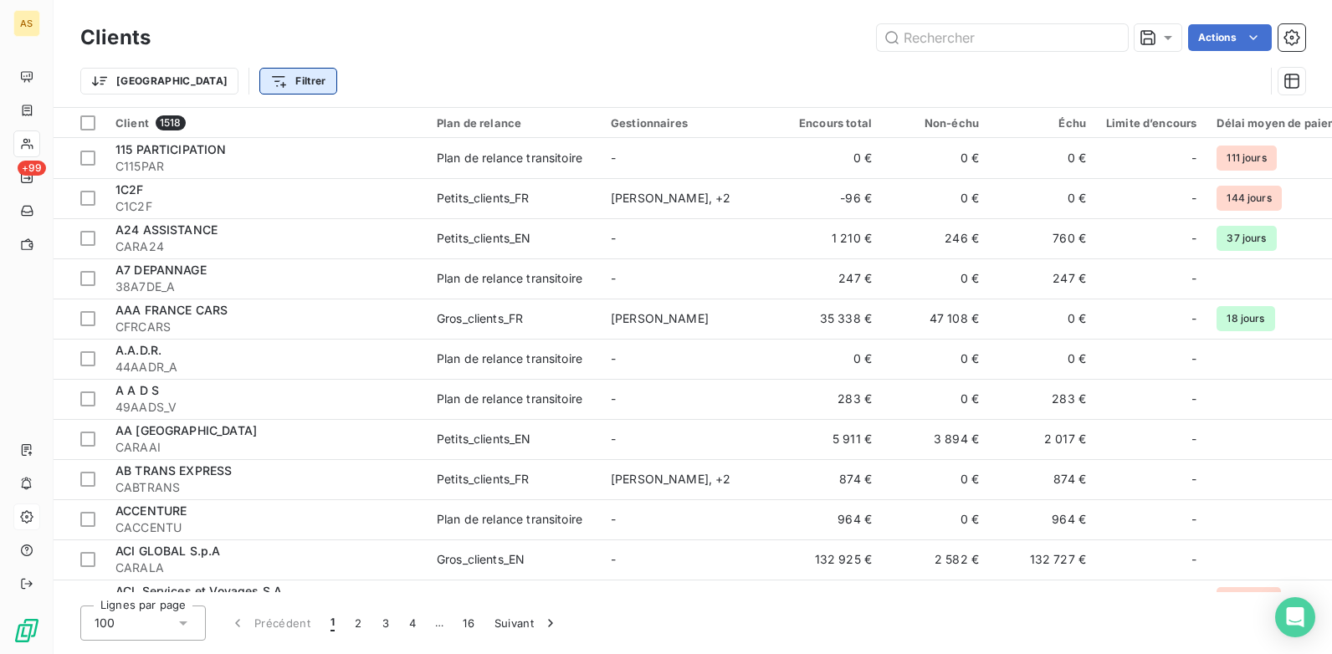
click at [212, 90] on html "AS +99 Clients Actions Trier Filtrer Client 1518 Plan de relance Gestionnaires …" at bounding box center [666, 327] width 1332 height 654
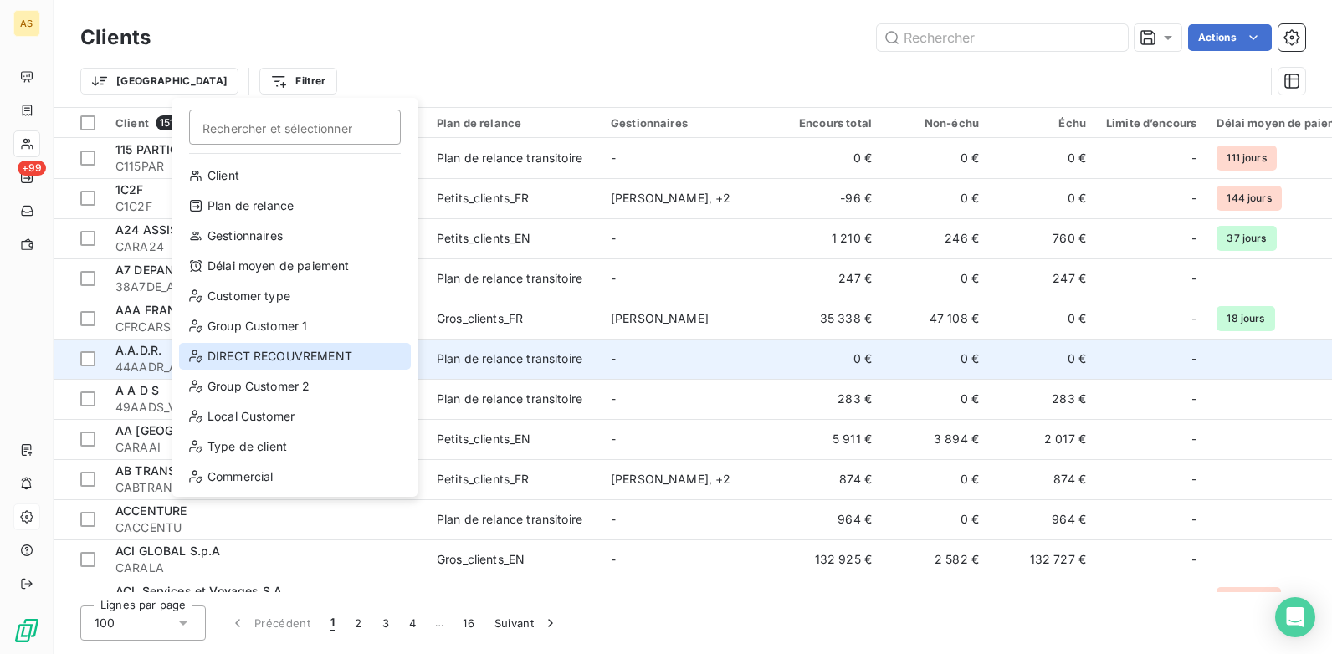
drag, startPoint x: 320, startPoint y: 365, endPoint x: 305, endPoint y: 356, distance: 16.9
click at [317, 351] on div "DIRECT RECOUVREMENT" at bounding box center [295, 356] width 232 height 27
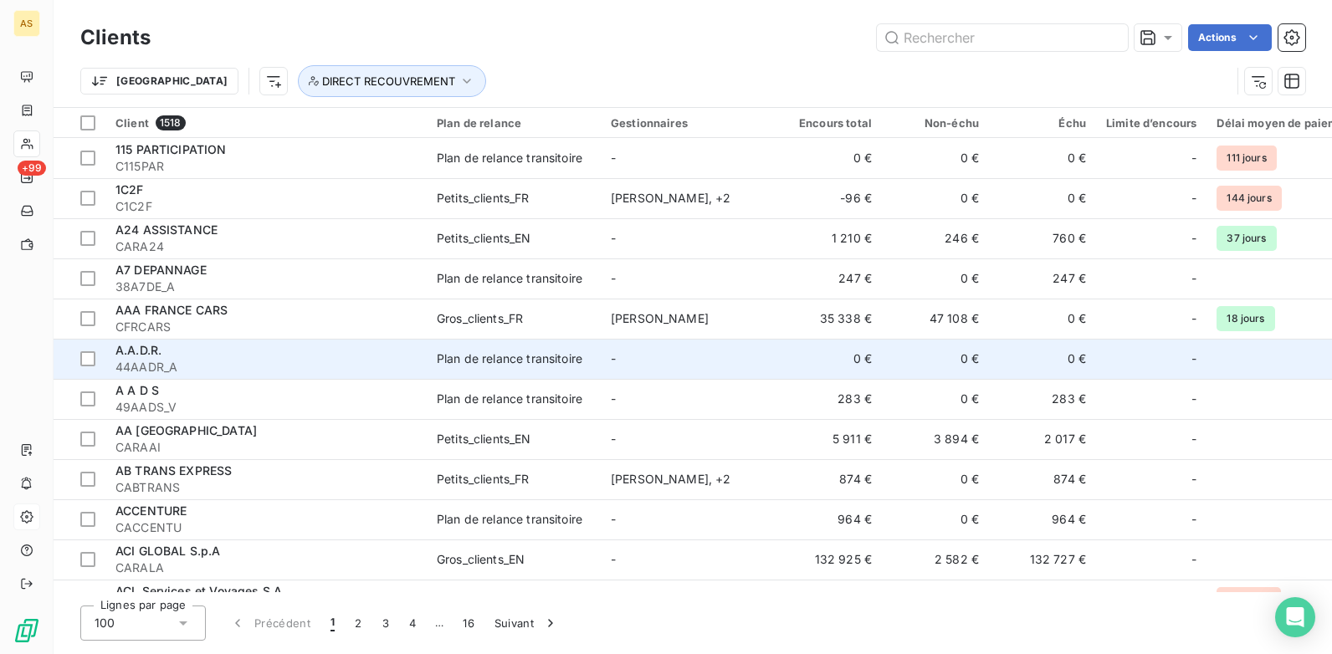
click at [305, 356] on div "A.A.D.R." at bounding box center [265, 350] width 301 height 17
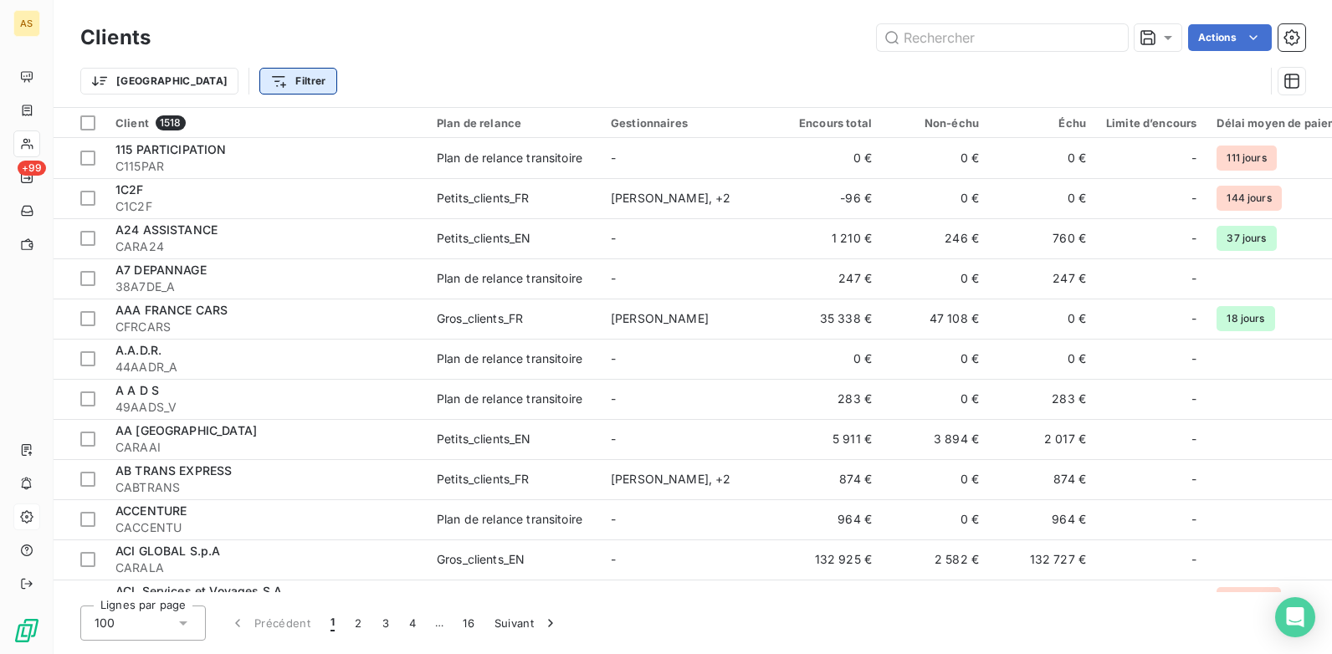
click at [215, 81] on html "AS +99 Clients Actions Trier Filtrer Client 1518 Plan de relance Gestionnaires …" at bounding box center [666, 327] width 1332 height 654
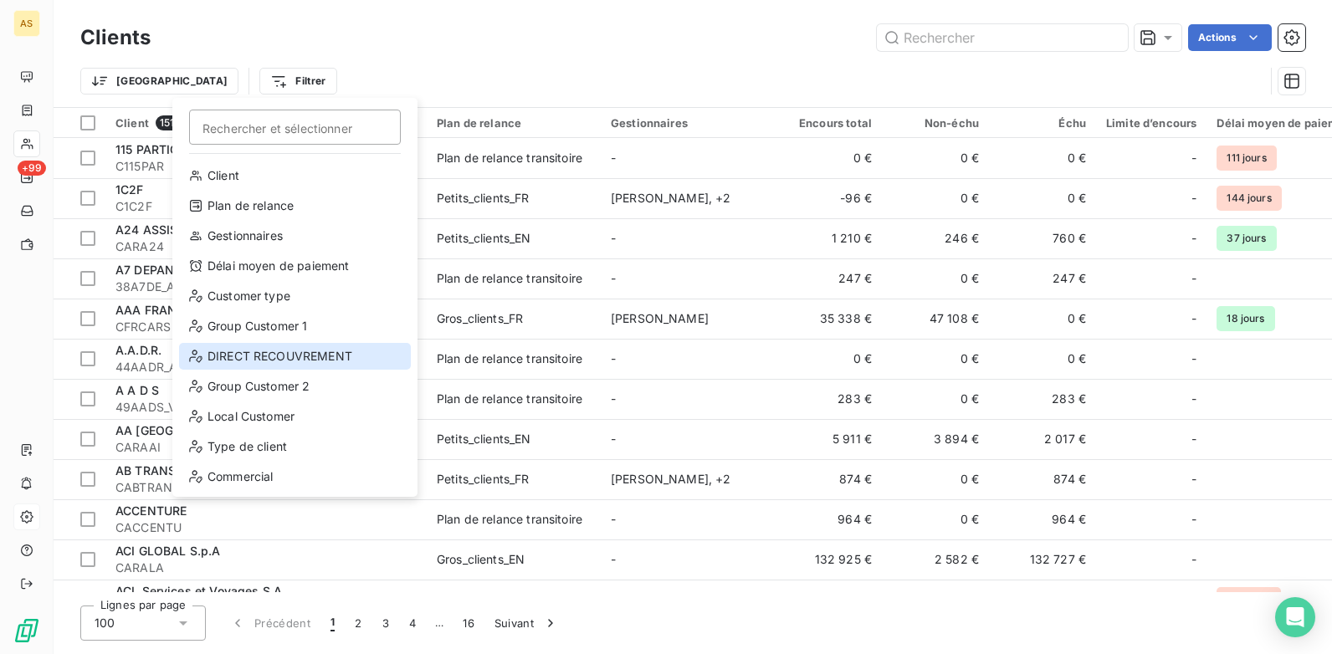
click at [254, 359] on div "DIRECT RECOUVREMENT" at bounding box center [295, 356] width 232 height 27
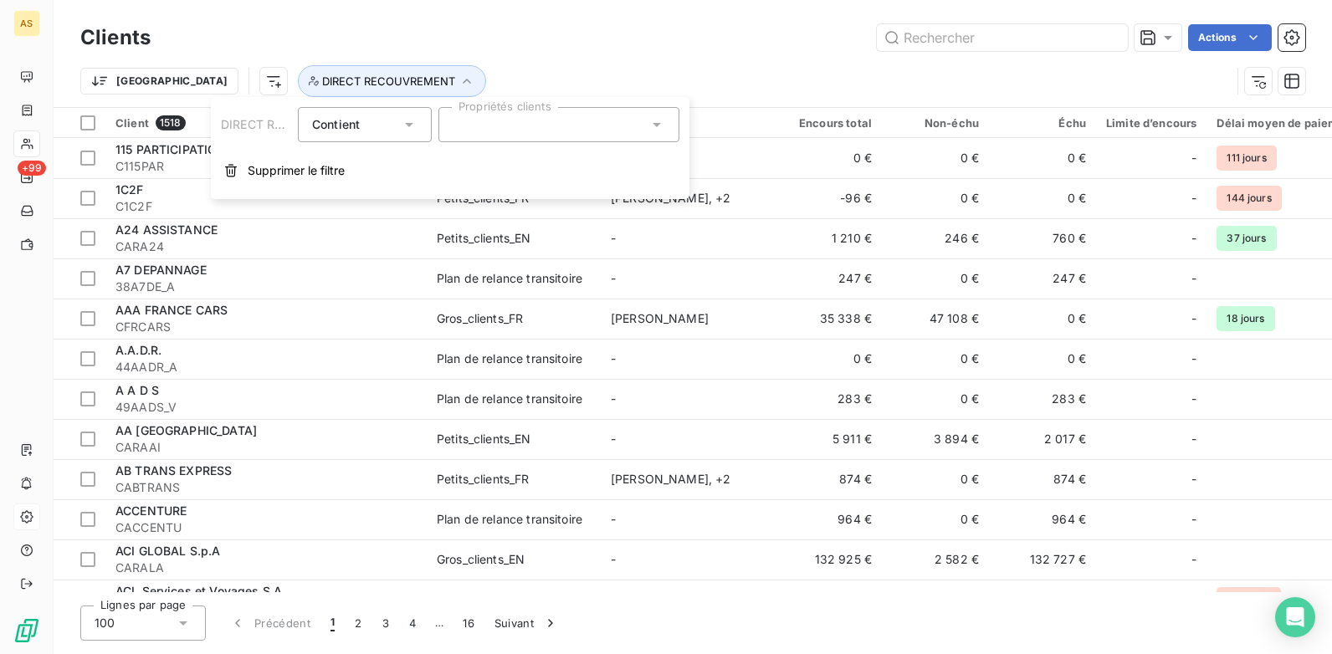
click at [658, 121] on icon at bounding box center [656, 124] width 17 height 17
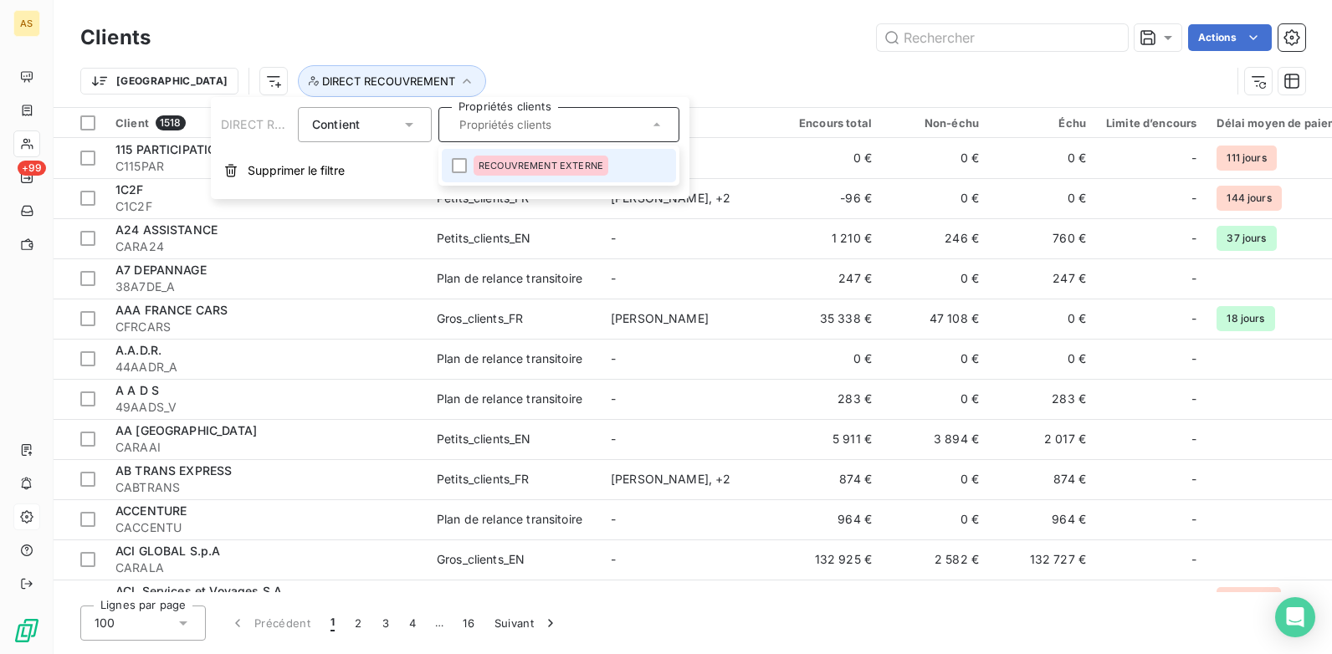
click at [843, 42] on div "Actions" at bounding box center [738, 37] width 1135 height 27
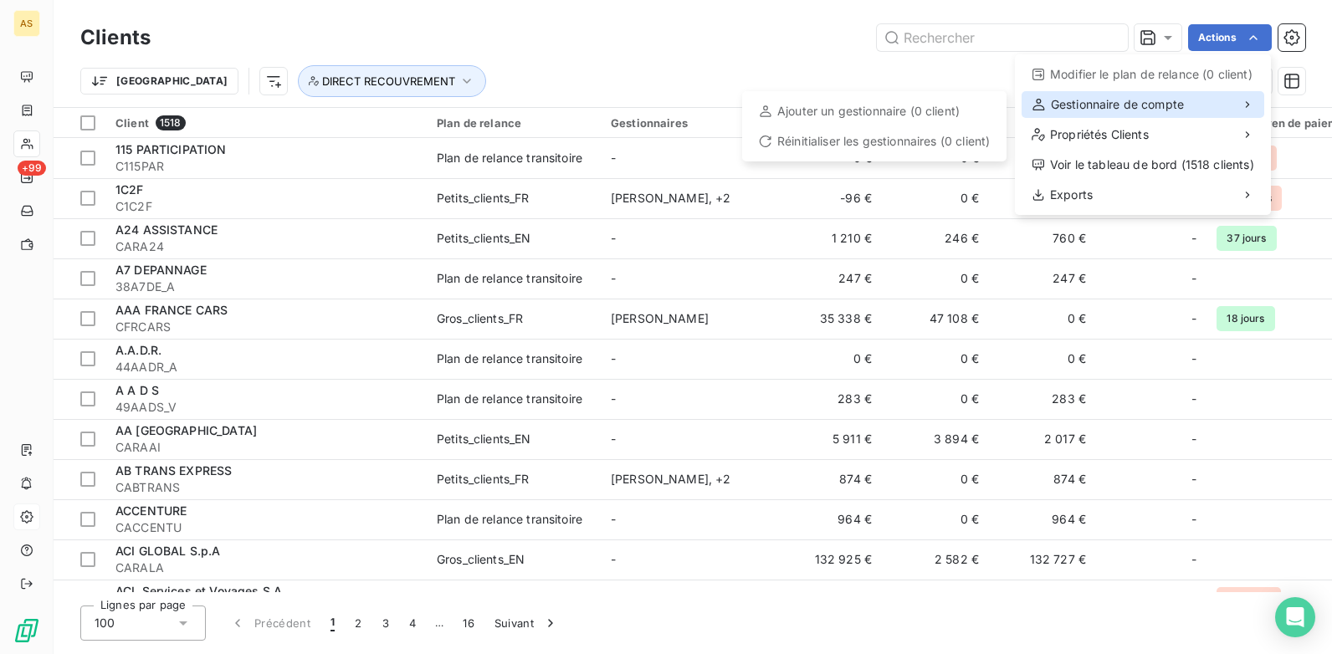
click at [1215, 106] on div "Gestionnaire de compte" at bounding box center [1143, 104] width 243 height 27
click at [1232, 104] on div "Gestionnaire de compte" at bounding box center [1143, 104] width 243 height 27
click at [797, 26] on html "AS +99 Clients Actions Modifier le plan de relance (0 client) Gestionnaire de c…" at bounding box center [666, 327] width 1332 height 654
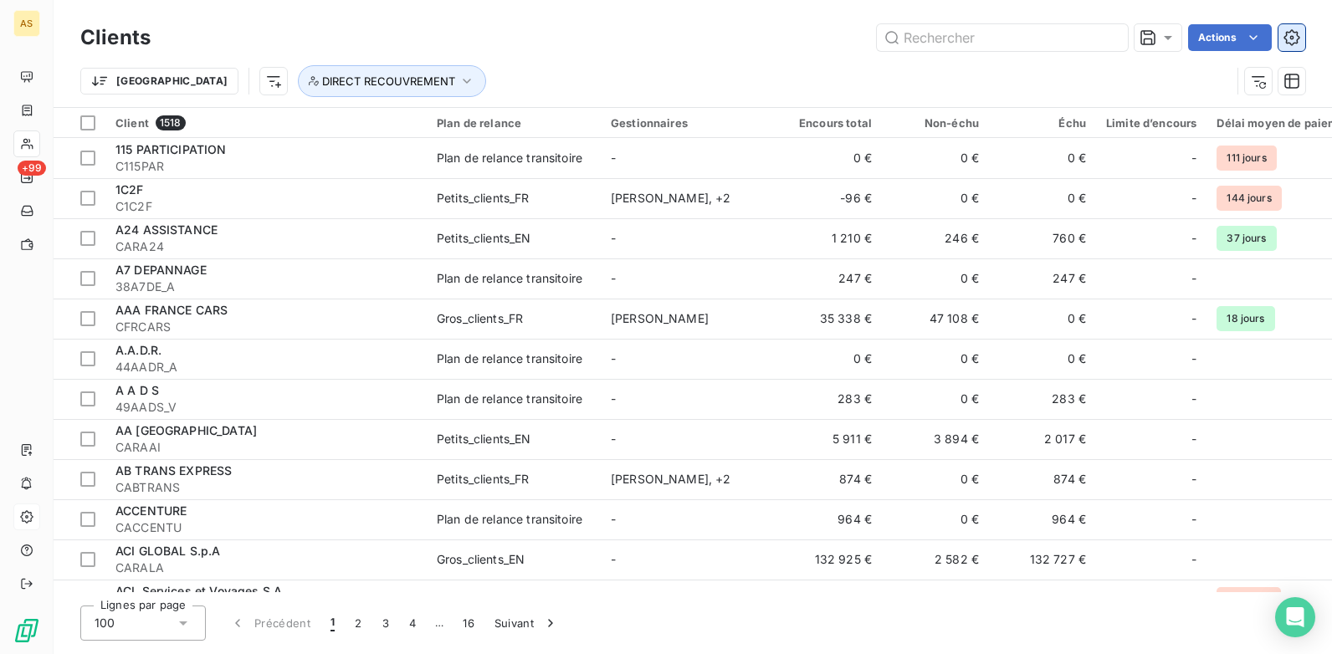
click at [1280, 35] on button "button" at bounding box center [1291, 37] width 27 height 27
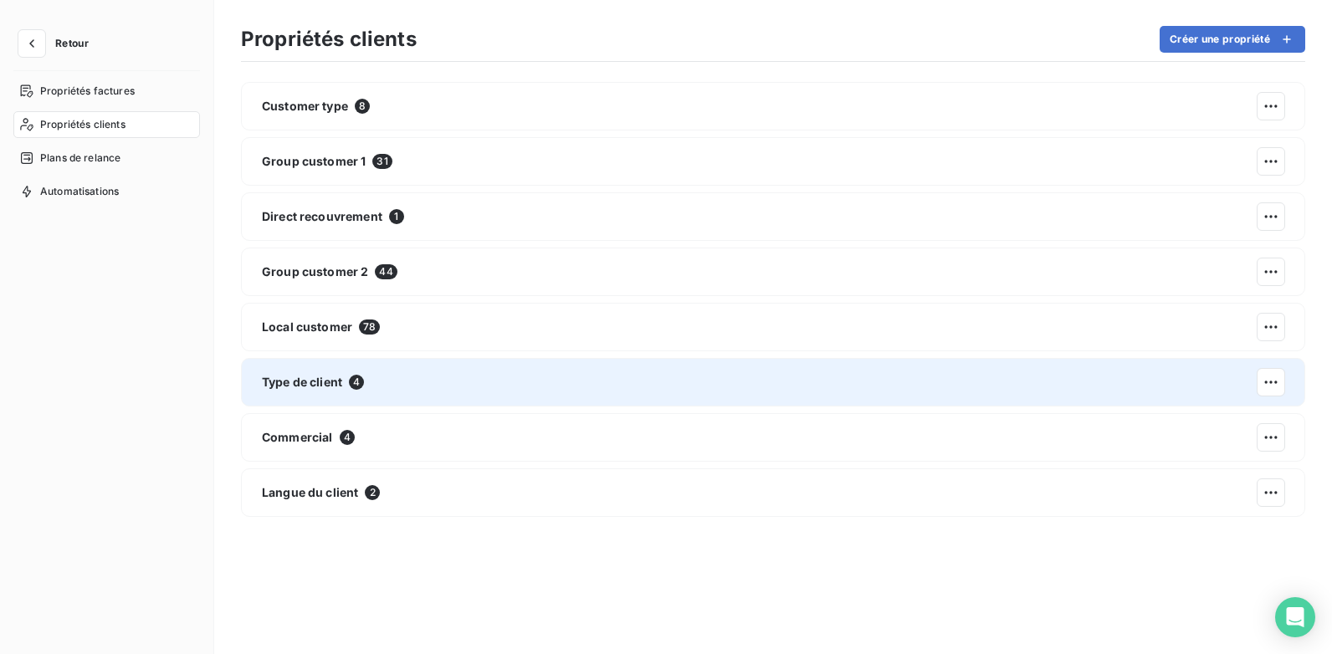
click at [411, 377] on div "Type de client 4" at bounding box center [773, 382] width 1064 height 49
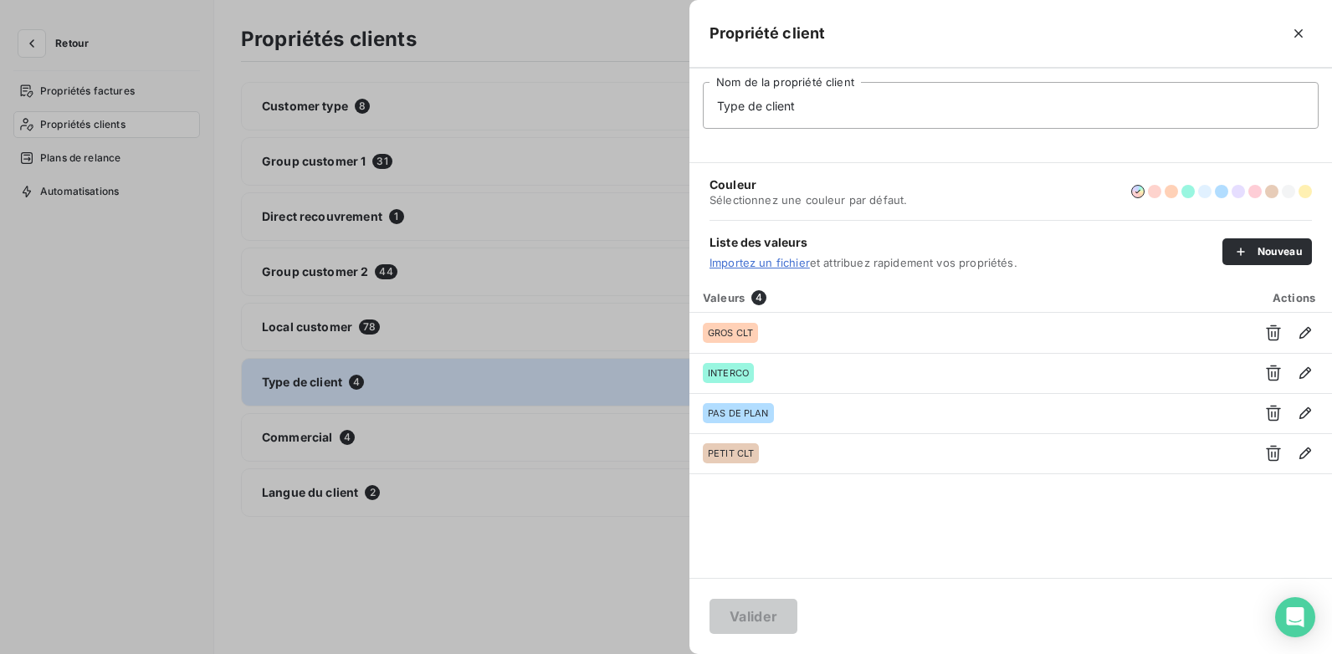
click at [323, 331] on div at bounding box center [666, 327] width 1332 height 654
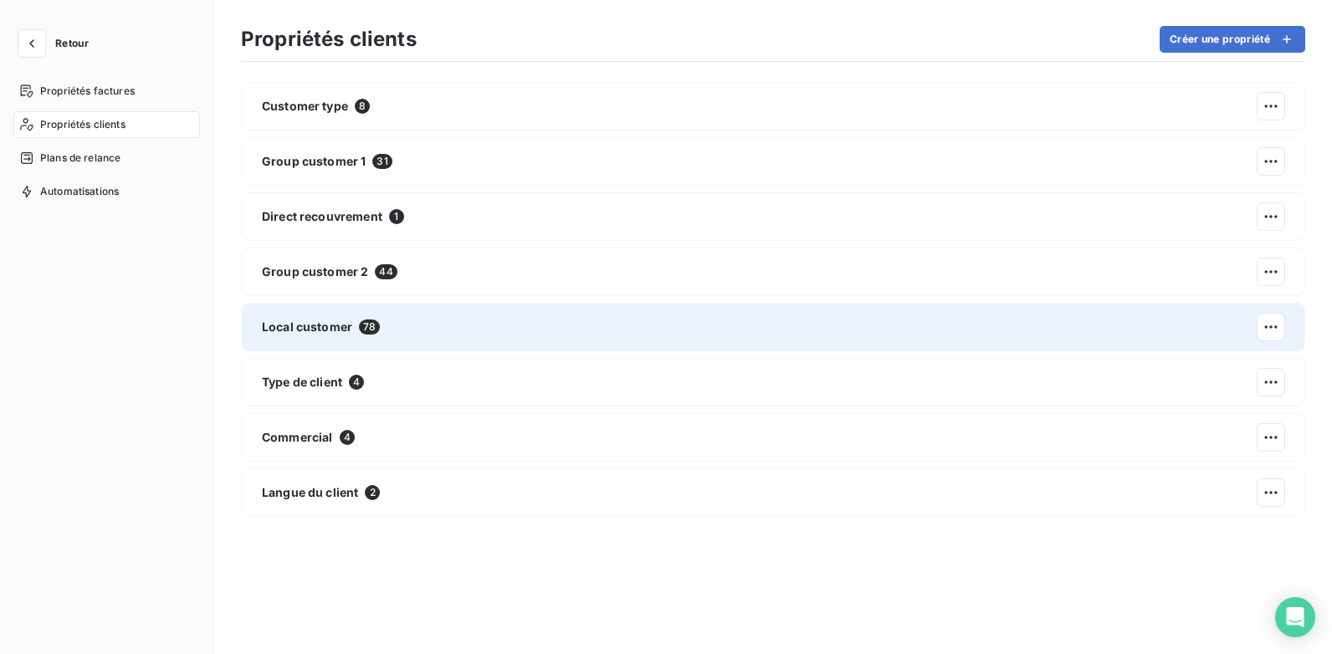
click at [827, 308] on div "Local customer 78" at bounding box center [773, 327] width 1064 height 49
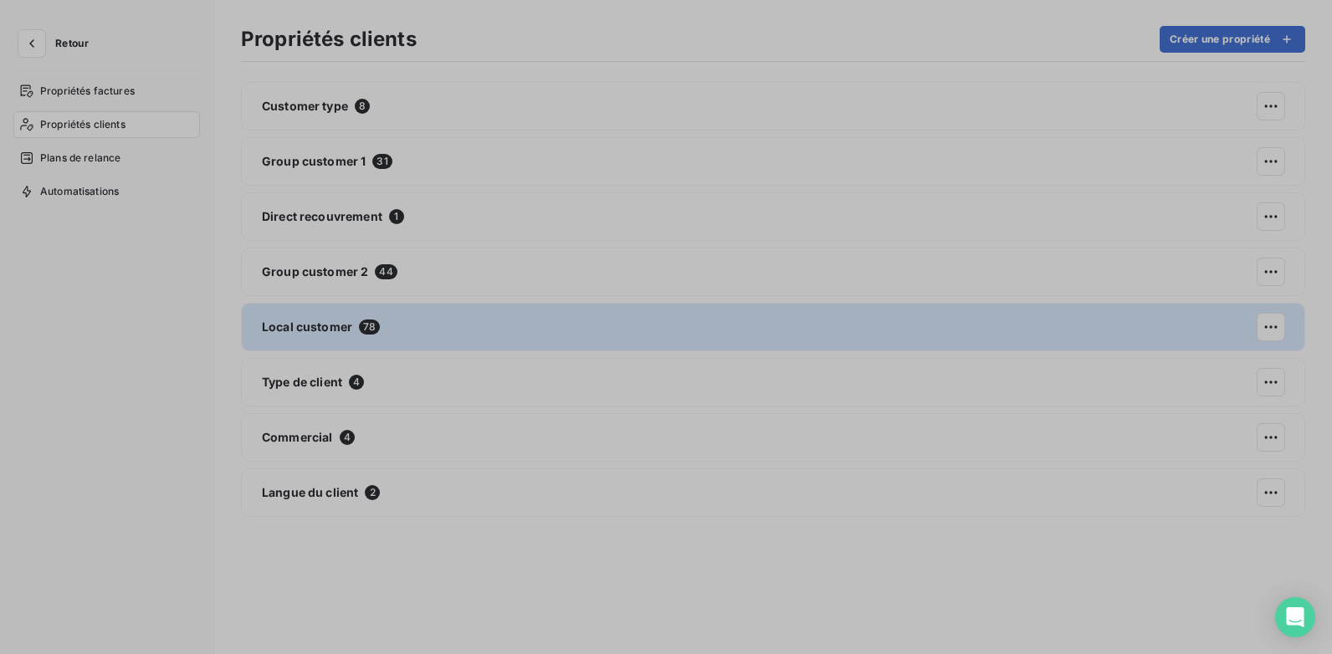
click at [806, 653] on div "Propriété client Local Customer Nom de la propriété client Couleur Sélectionnez…" at bounding box center [666, 654] width 1332 height 0
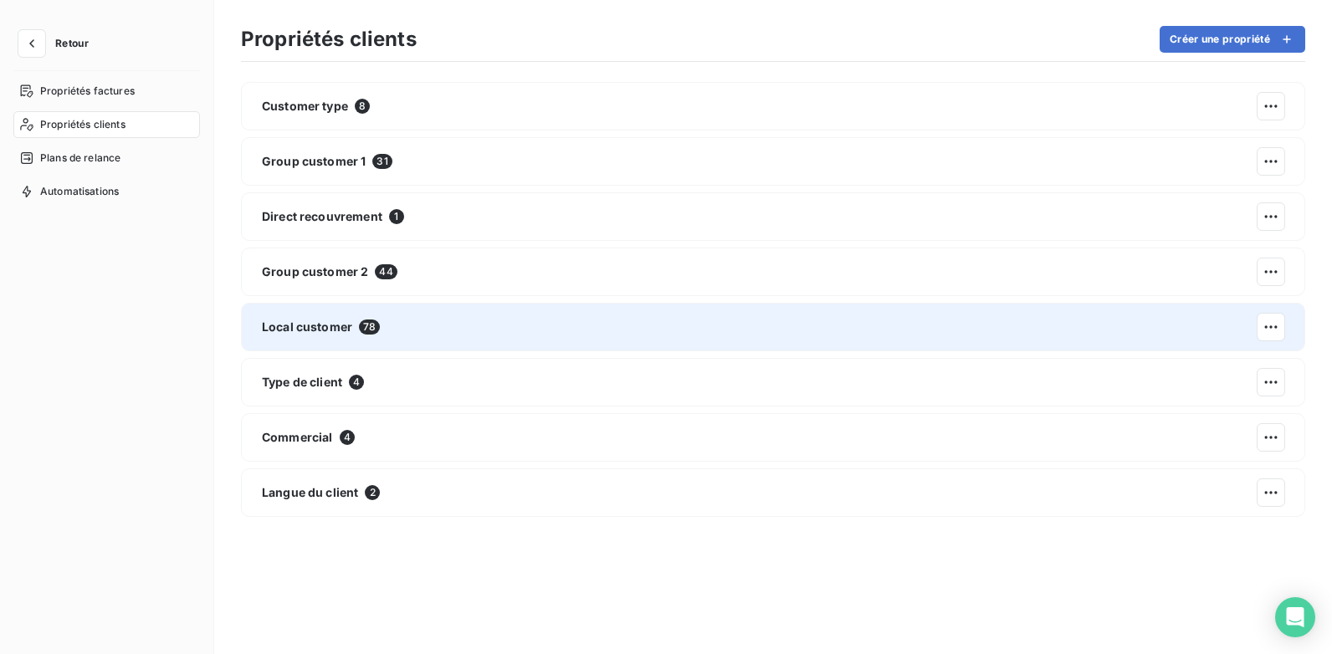
click at [806, 320] on div "Local customer 78" at bounding box center [773, 327] width 1064 height 49
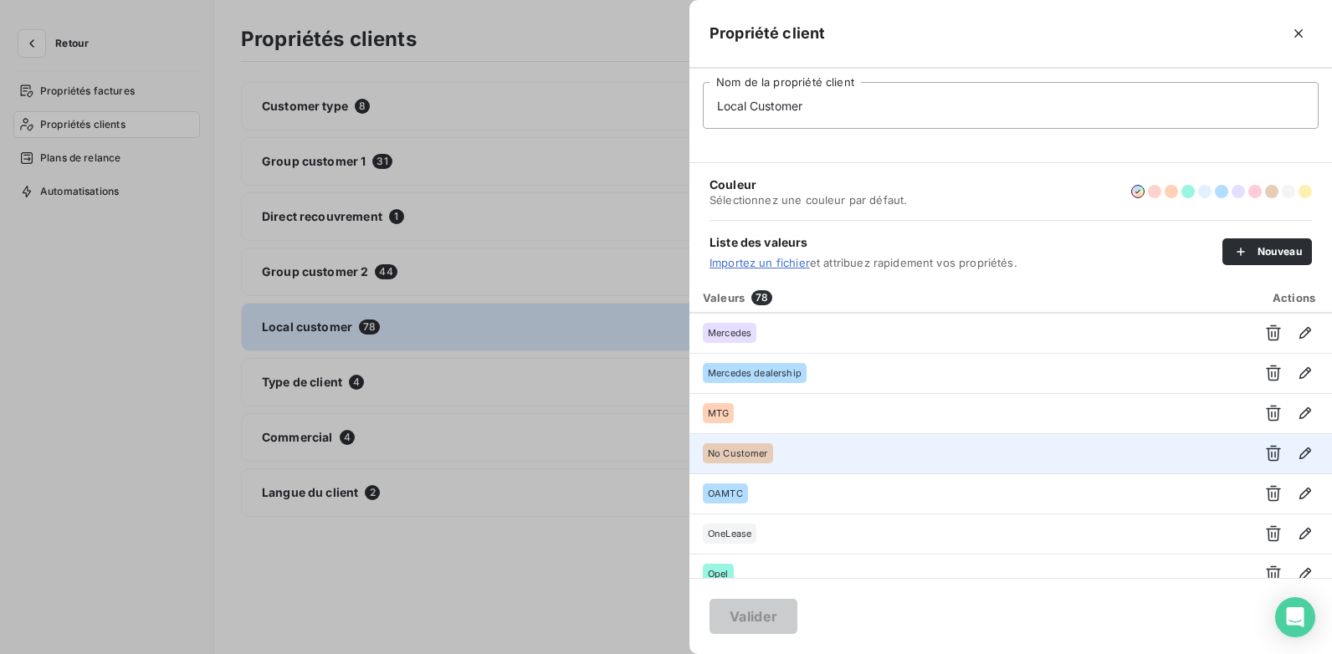
scroll to position [2092, 0]
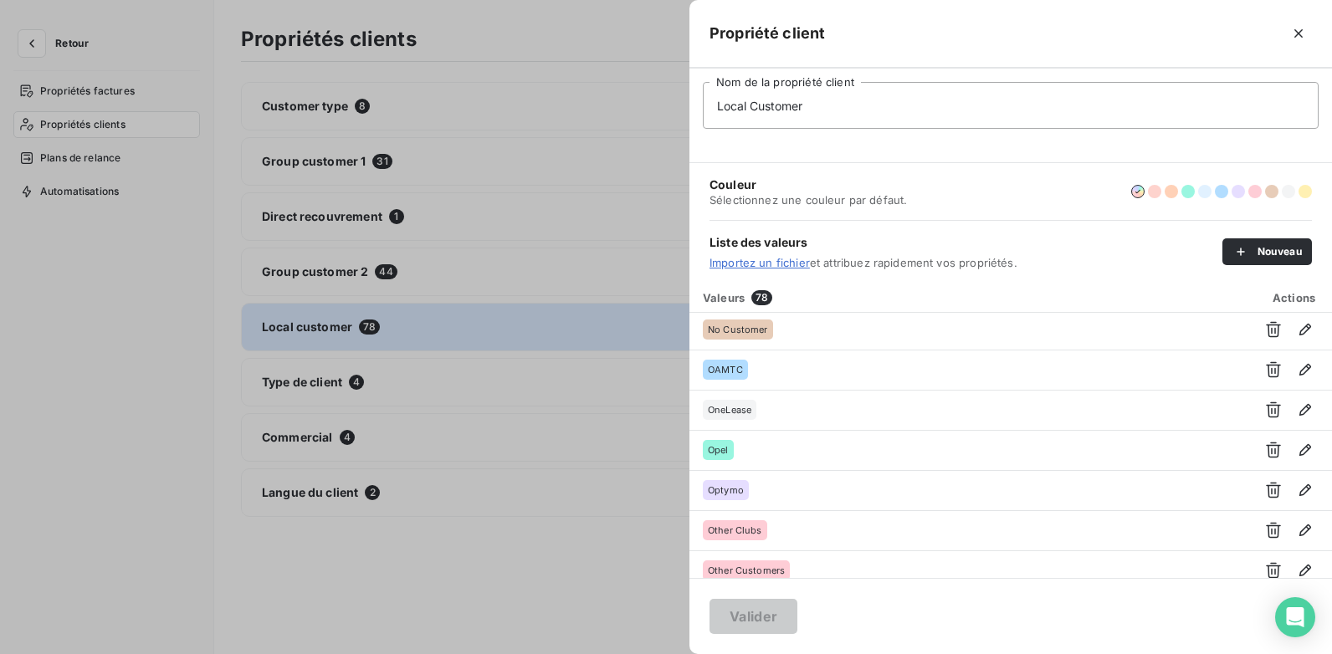
click at [311, 221] on div at bounding box center [666, 327] width 1332 height 654
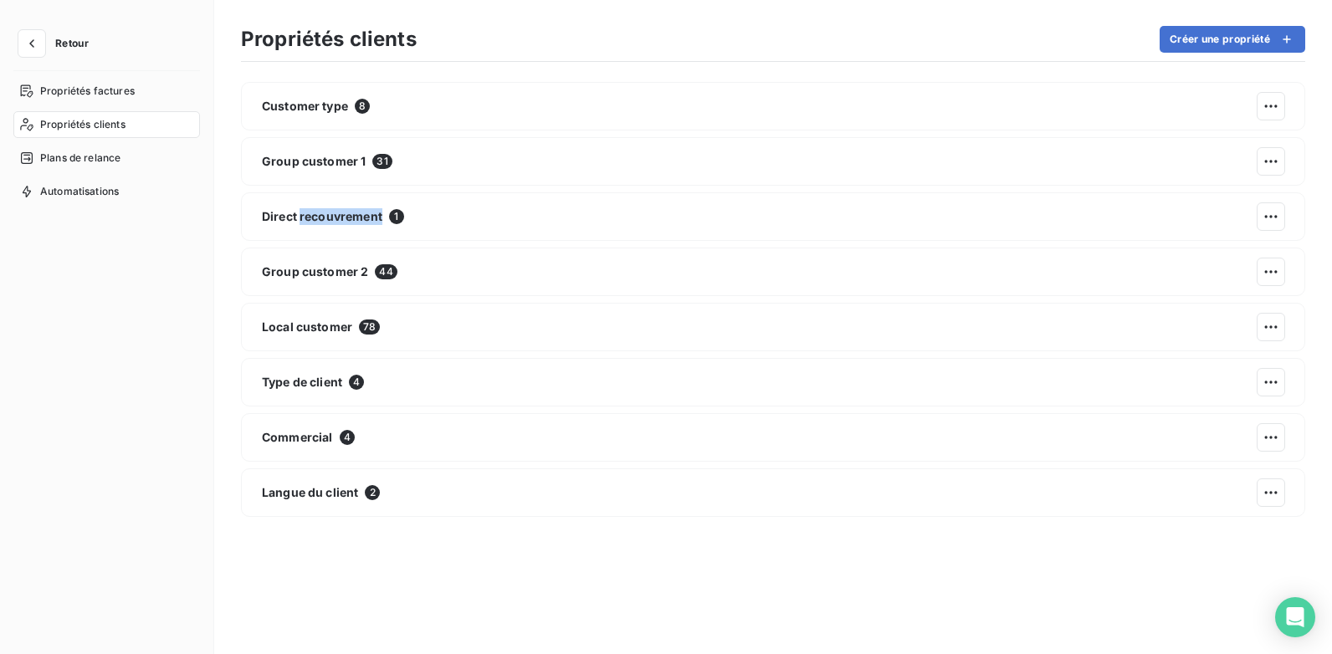
click at [311, 221] on span "Direct recouvrement" at bounding box center [322, 216] width 120 height 17
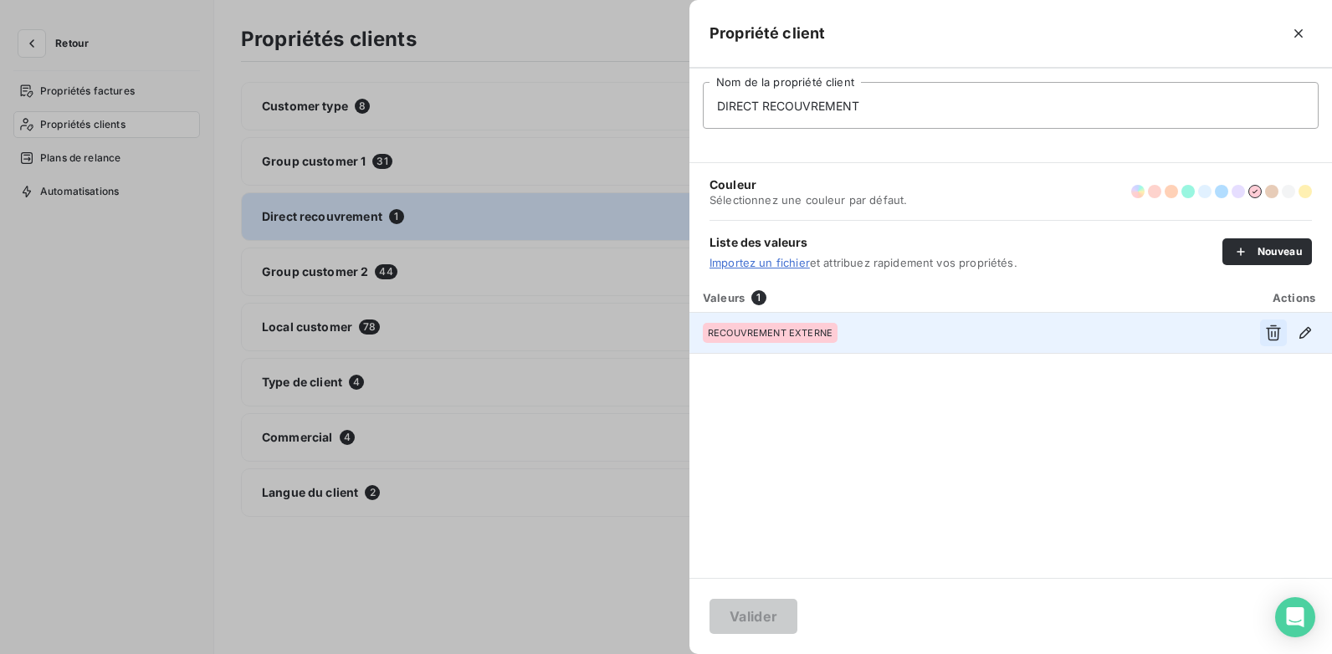
click at [1279, 332] on icon "button" at bounding box center [1273, 333] width 17 height 17
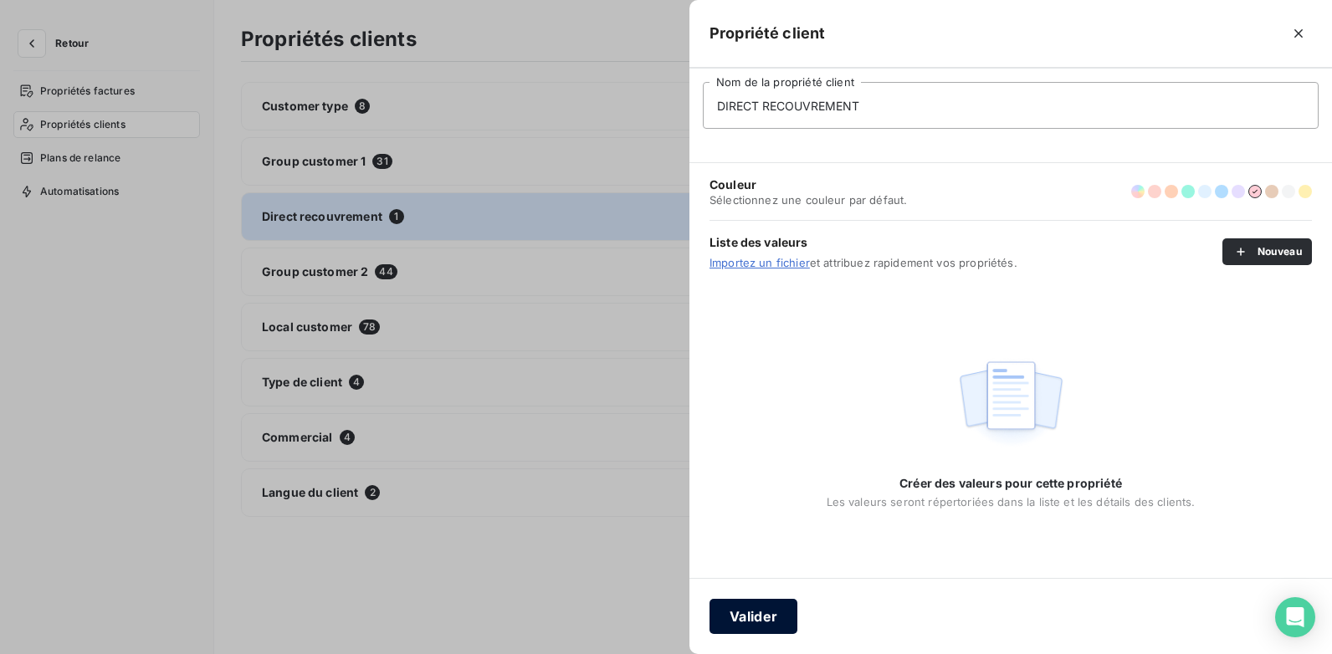
click at [766, 610] on button "Valider" at bounding box center [754, 616] width 88 height 35
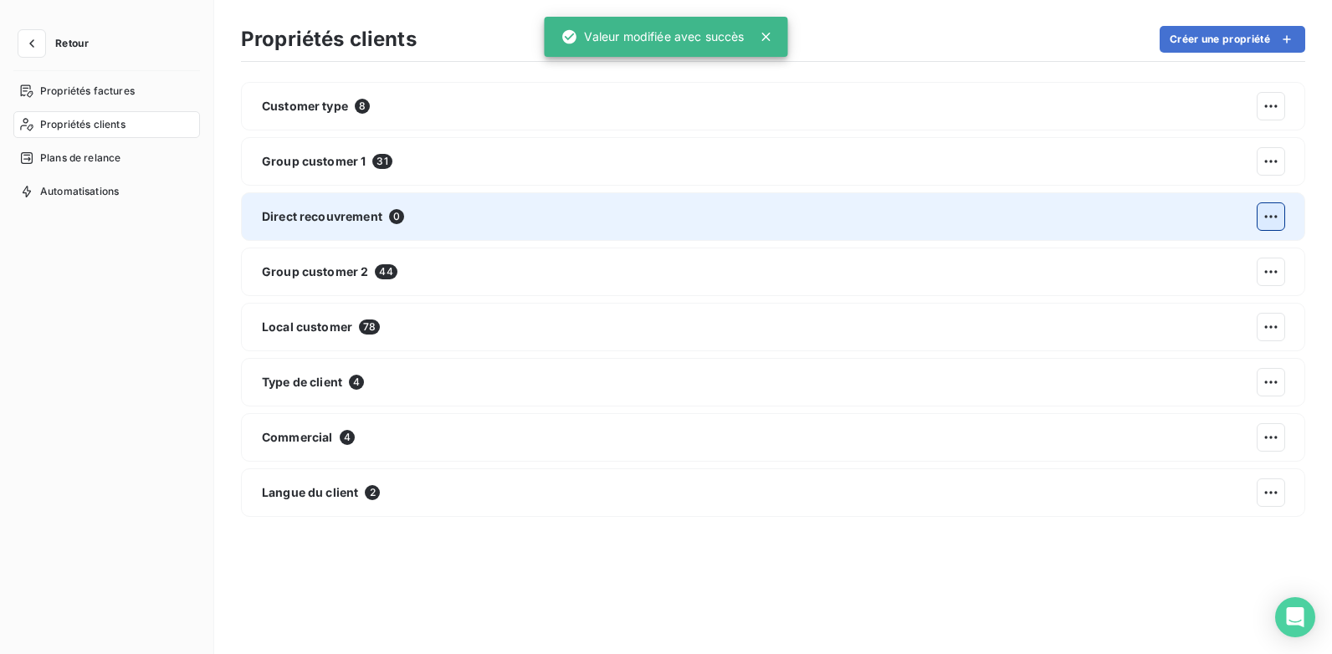
click at [1274, 225] on html "Retour Propriétés factures Propriétés clients Plans de relance Automatisations …" at bounding box center [666, 327] width 1332 height 654
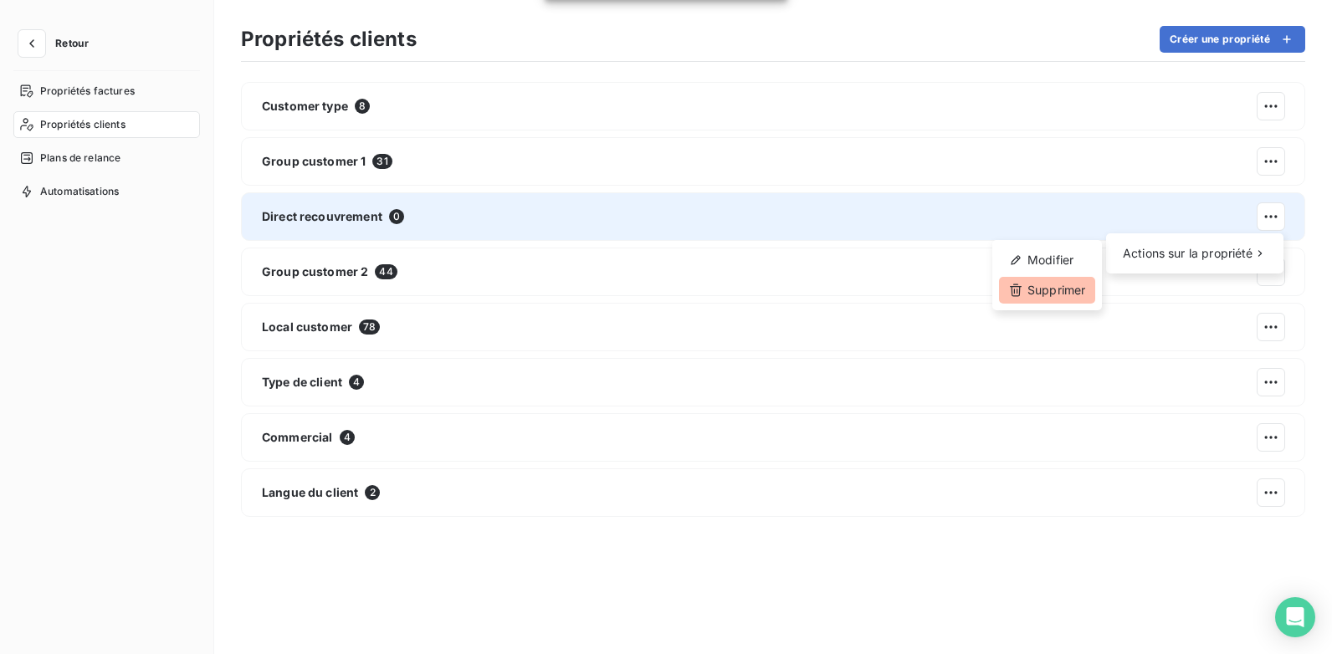
click at [1065, 289] on div "Supprimer" at bounding box center [1047, 290] width 96 height 27
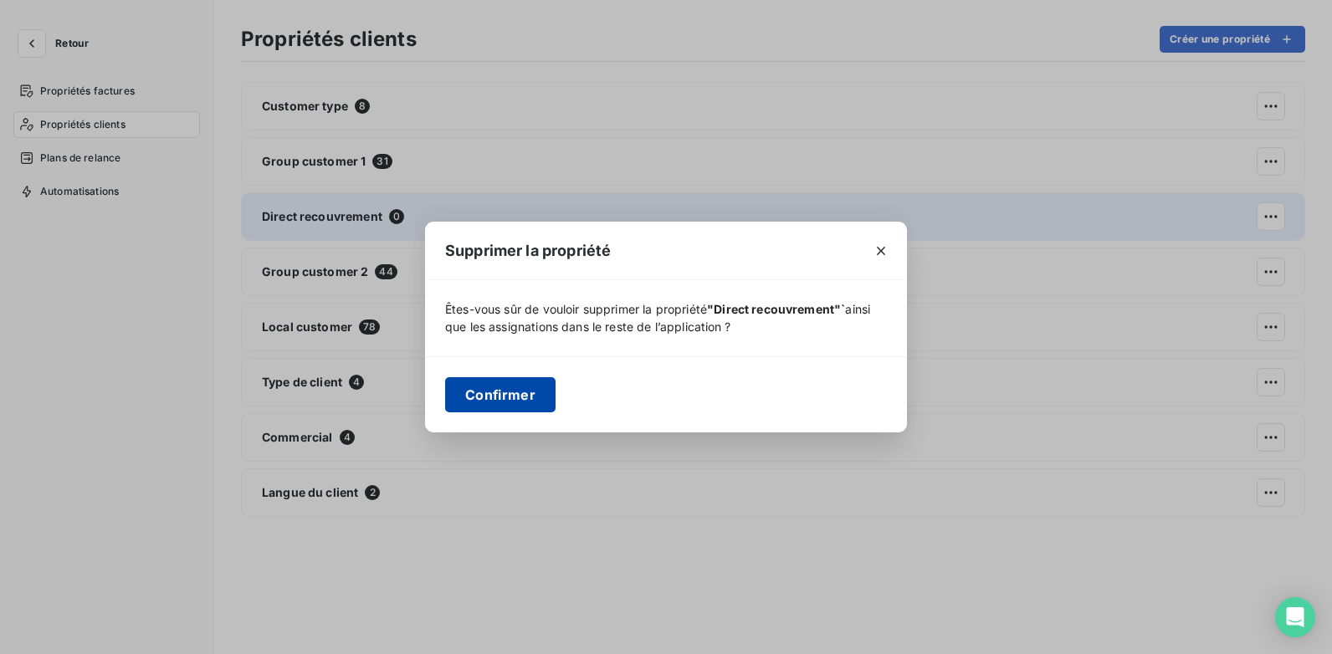
click at [469, 405] on button "Confirmer" at bounding box center [500, 394] width 110 height 35
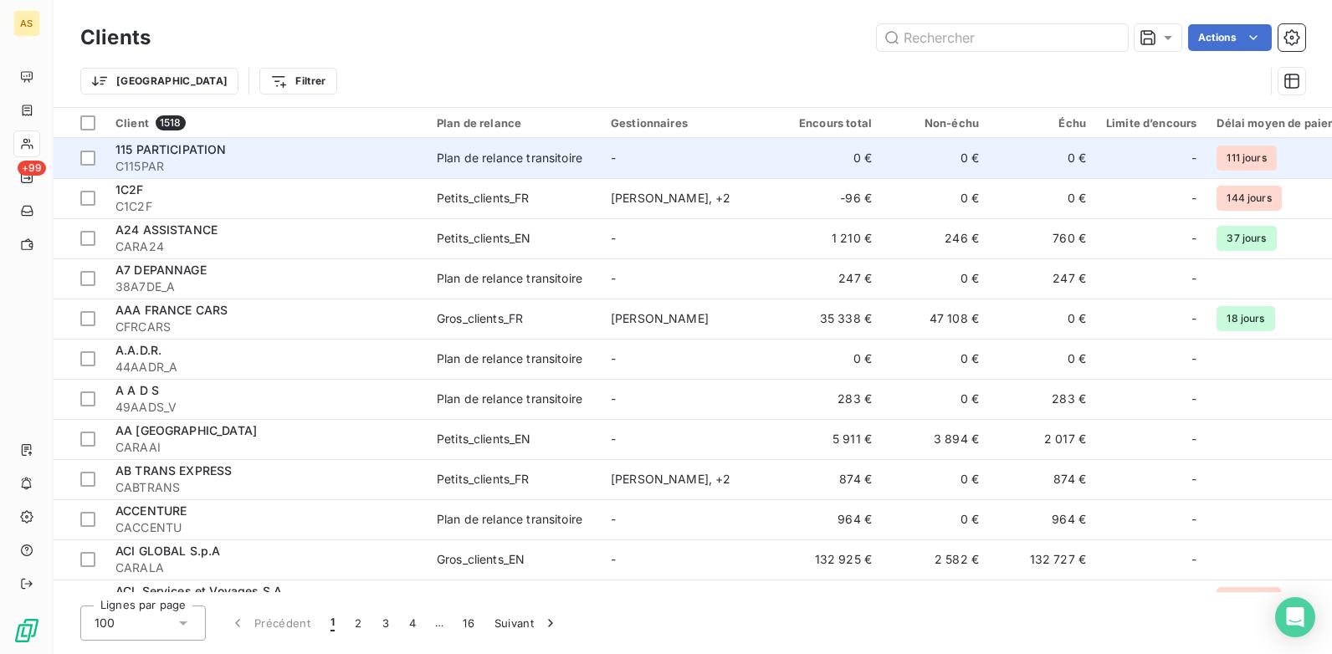
click at [301, 172] on span "C115PAR" at bounding box center [265, 166] width 301 height 17
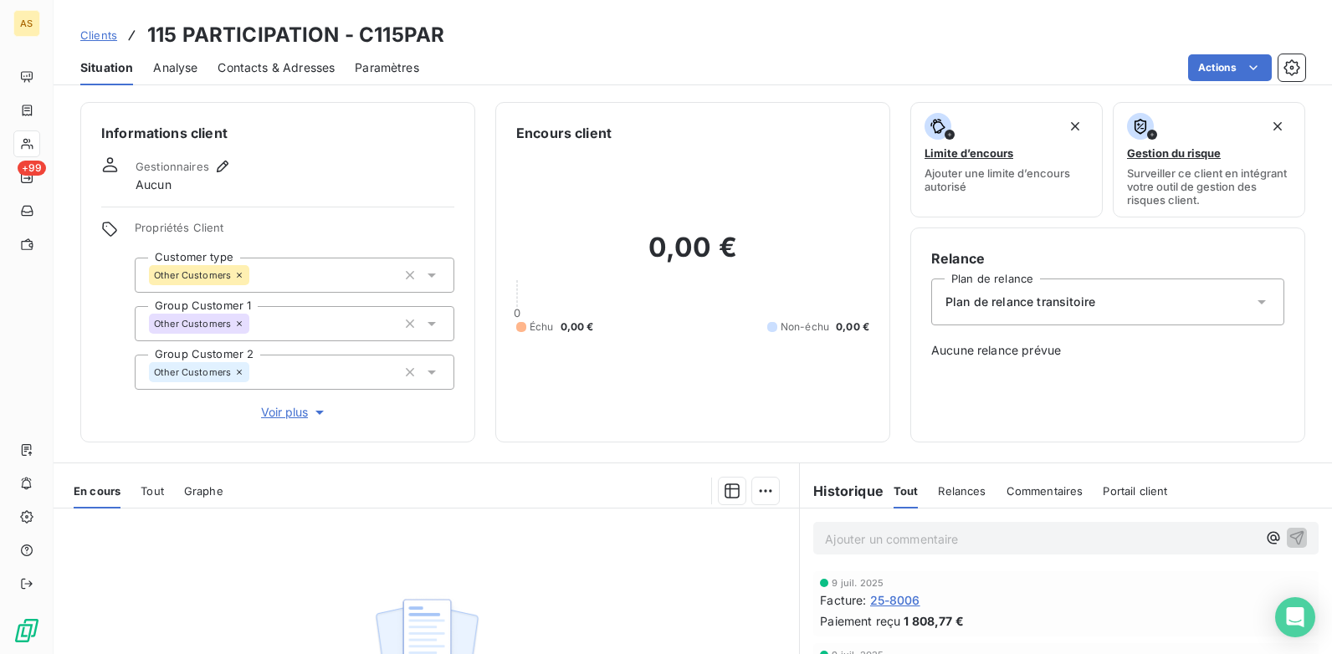
click at [100, 37] on span "Clients" at bounding box center [98, 34] width 37 height 13
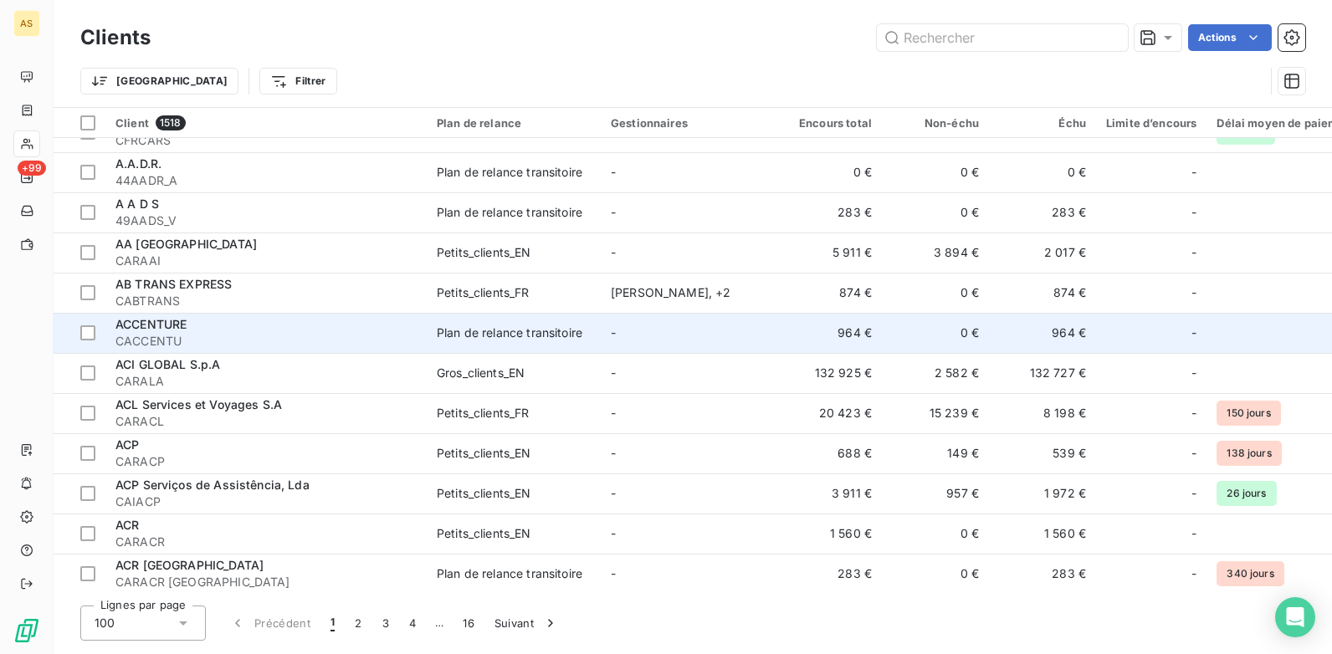
scroll to position [251, 0]
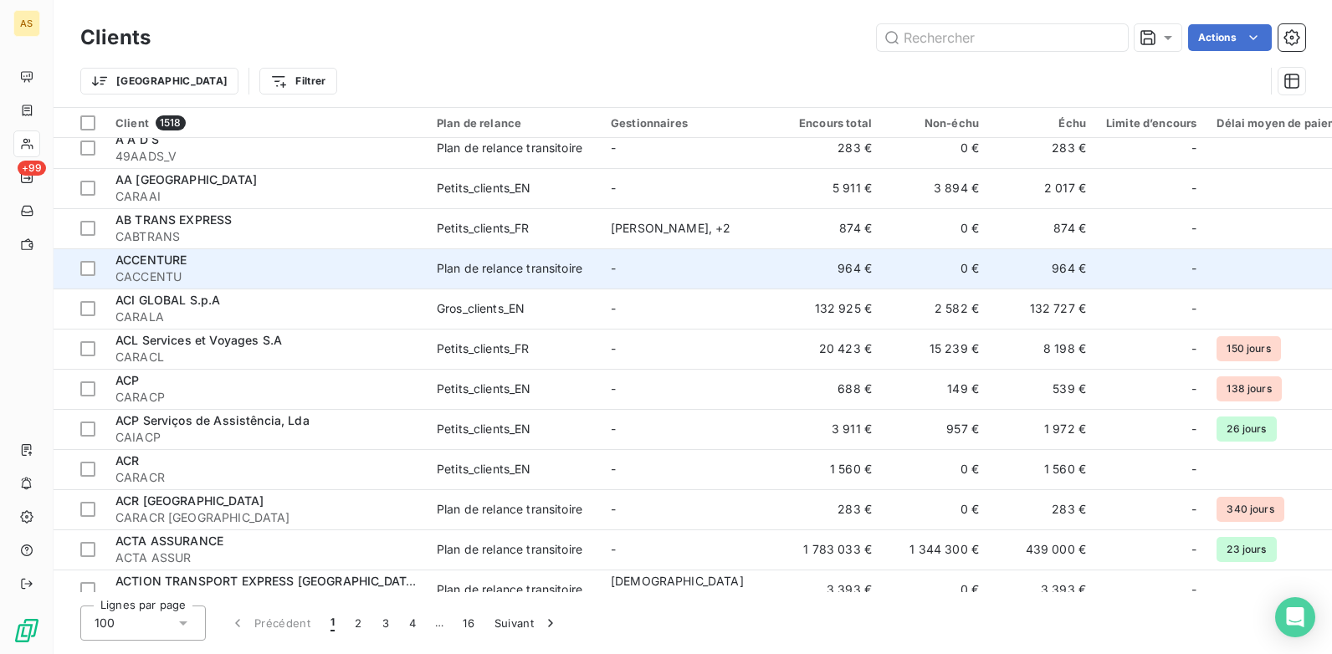
click at [329, 257] on div "ACCENTURE" at bounding box center [265, 260] width 301 height 17
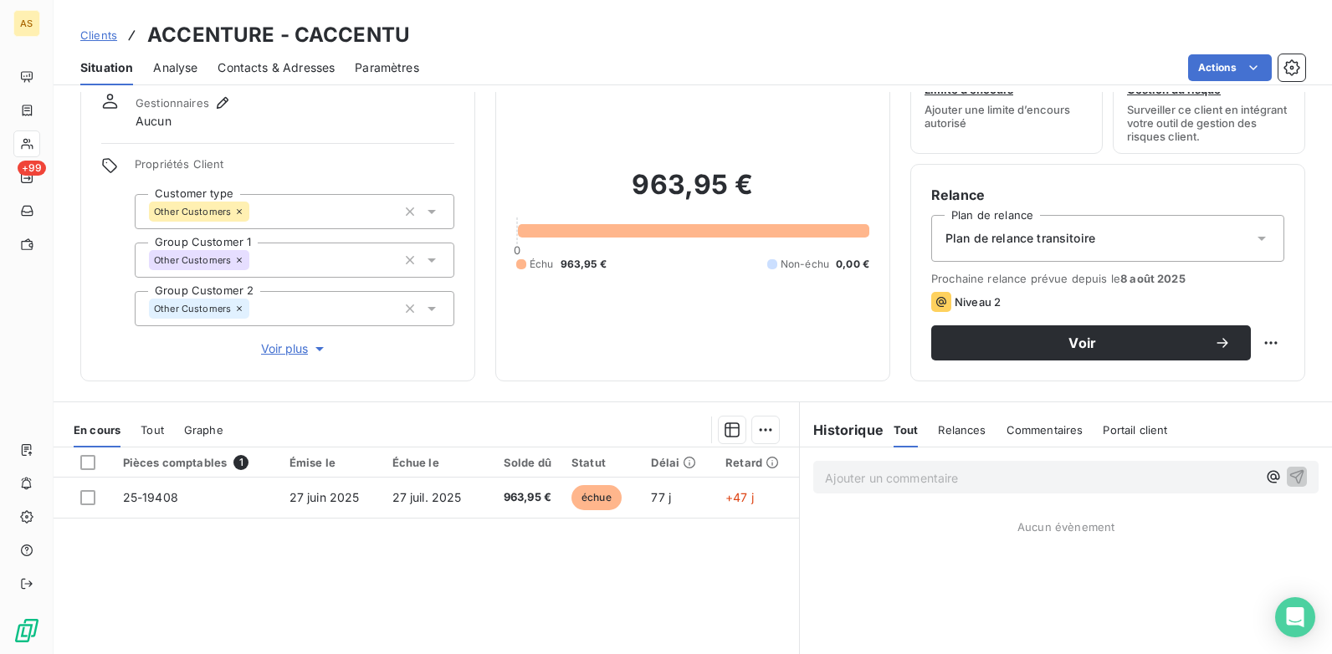
scroll to position [62, 0]
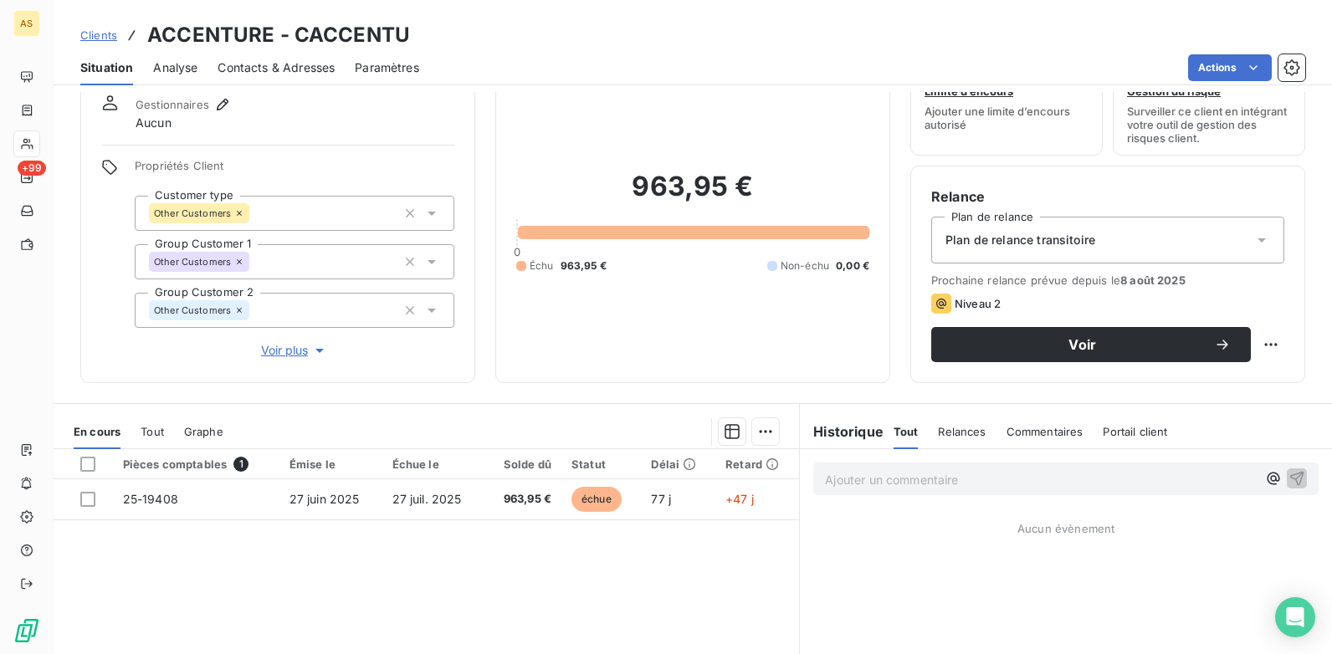
click at [91, 32] on span "Clients" at bounding box center [98, 34] width 37 height 13
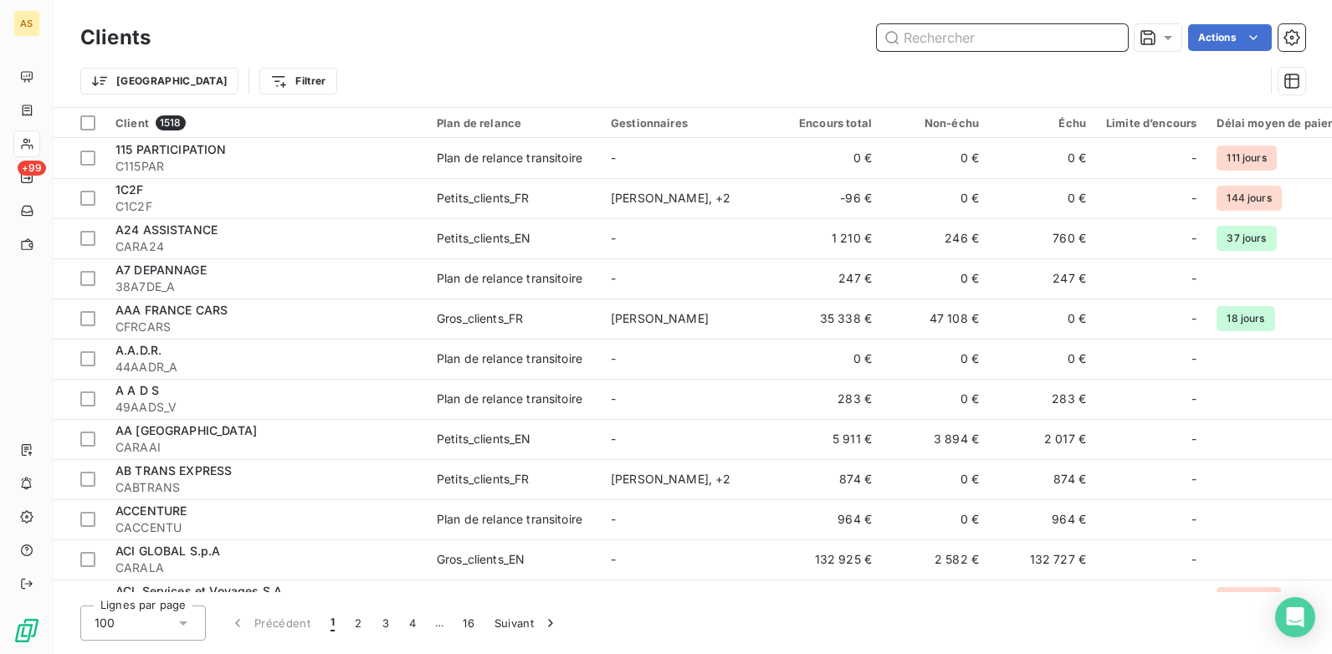
click at [918, 36] on input "text" at bounding box center [1002, 37] width 251 height 27
paste input "C1C2F"
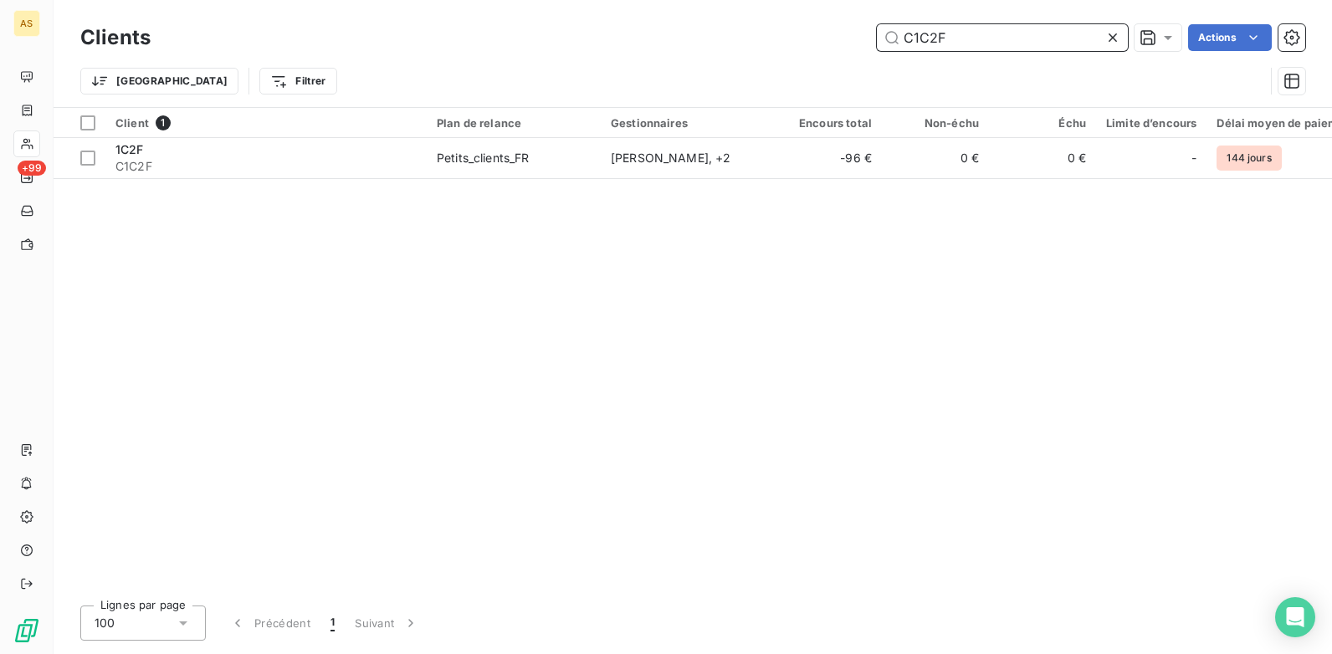
type input "C1C2F"
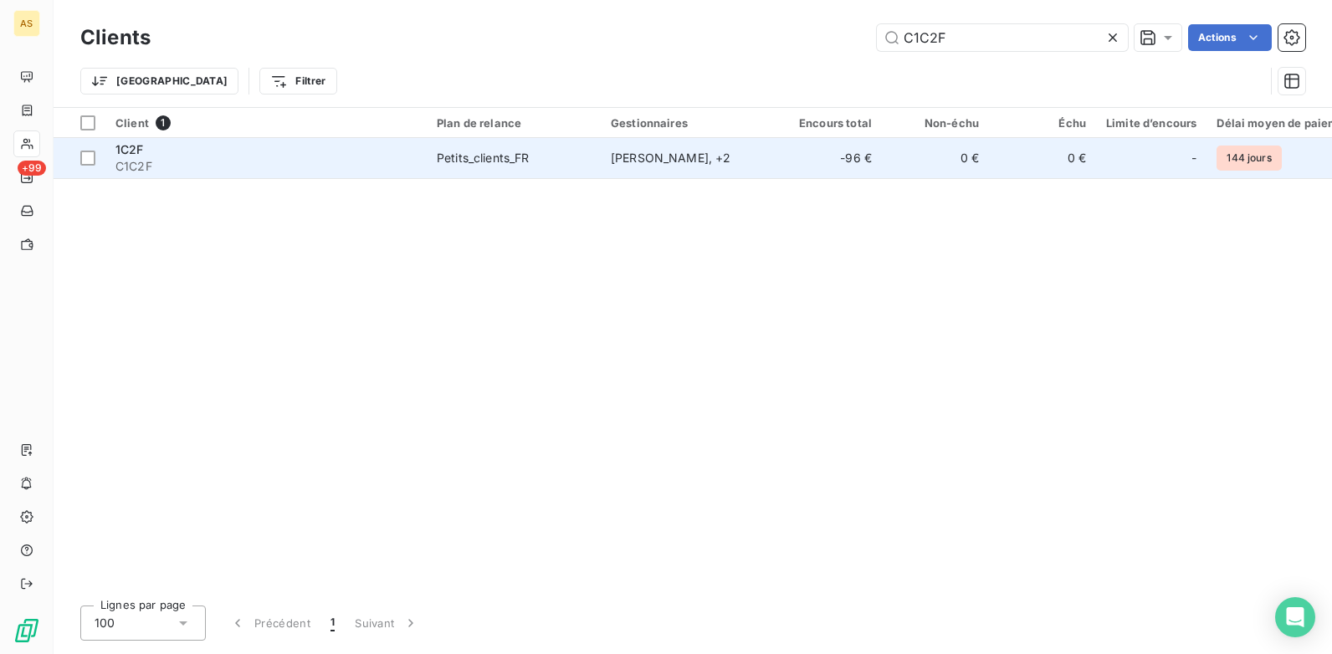
click at [474, 163] on div "Petits_clients_FR" at bounding box center [483, 158] width 93 height 17
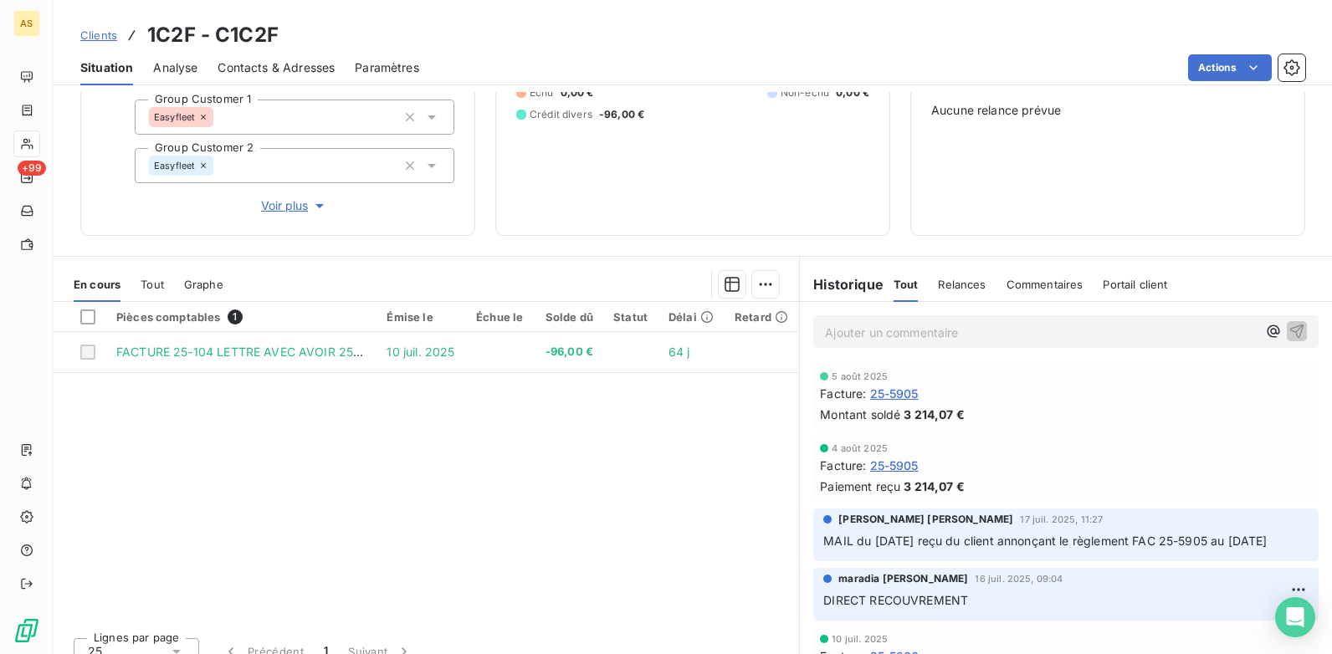
scroll to position [260, 0]
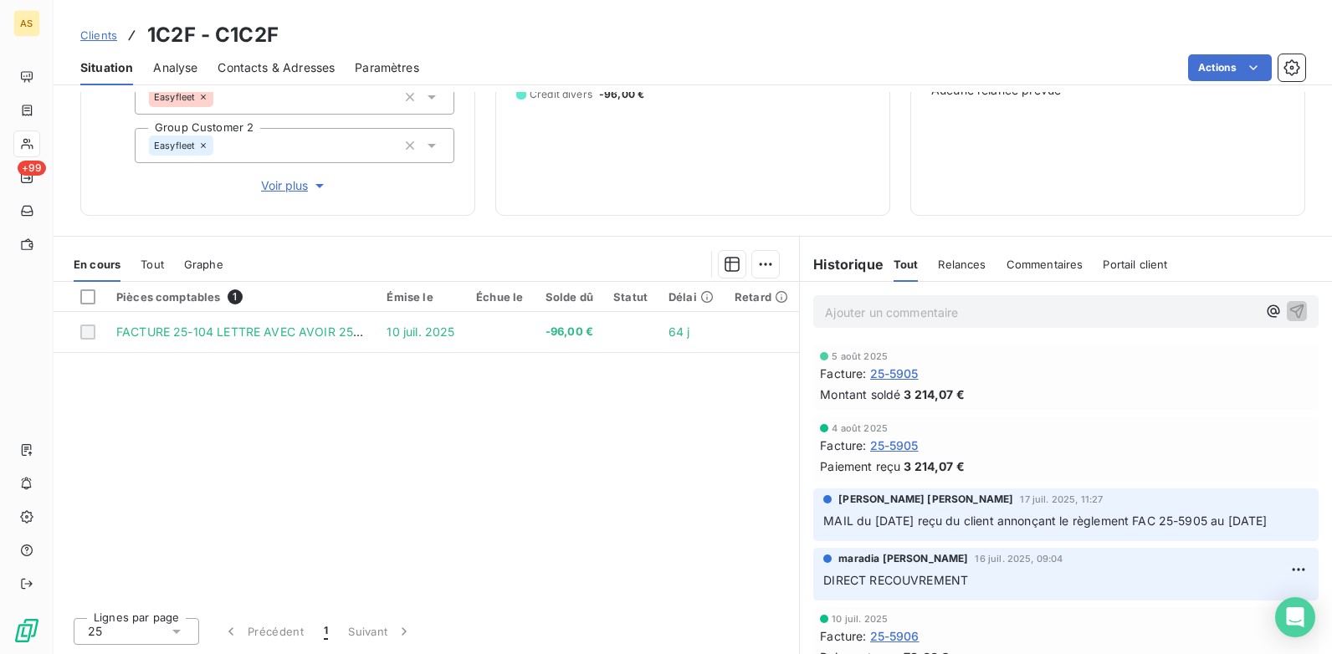
click at [105, 35] on span "Clients" at bounding box center [98, 34] width 37 height 13
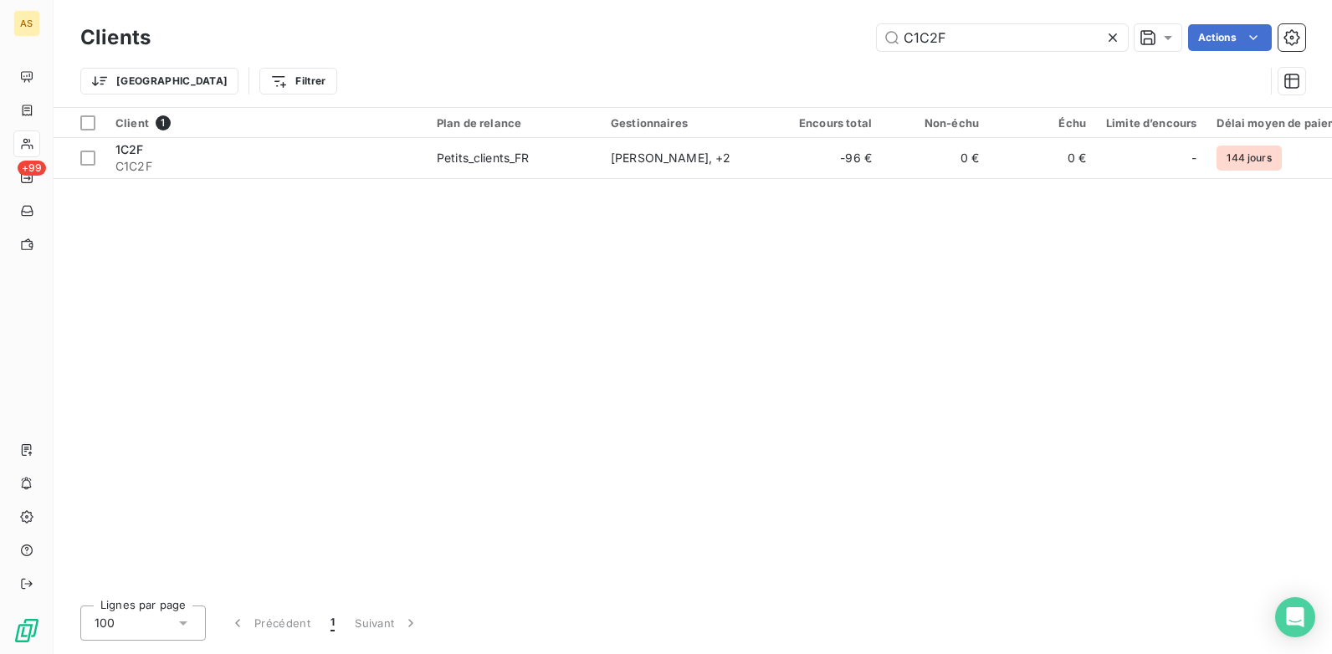
drag, startPoint x: 991, startPoint y: 42, endPoint x: 610, endPoint y: 69, distance: 382.5
click at [610, 62] on div "Clients C1C2F Actions Trier Filtrer" at bounding box center [692, 63] width 1225 height 87
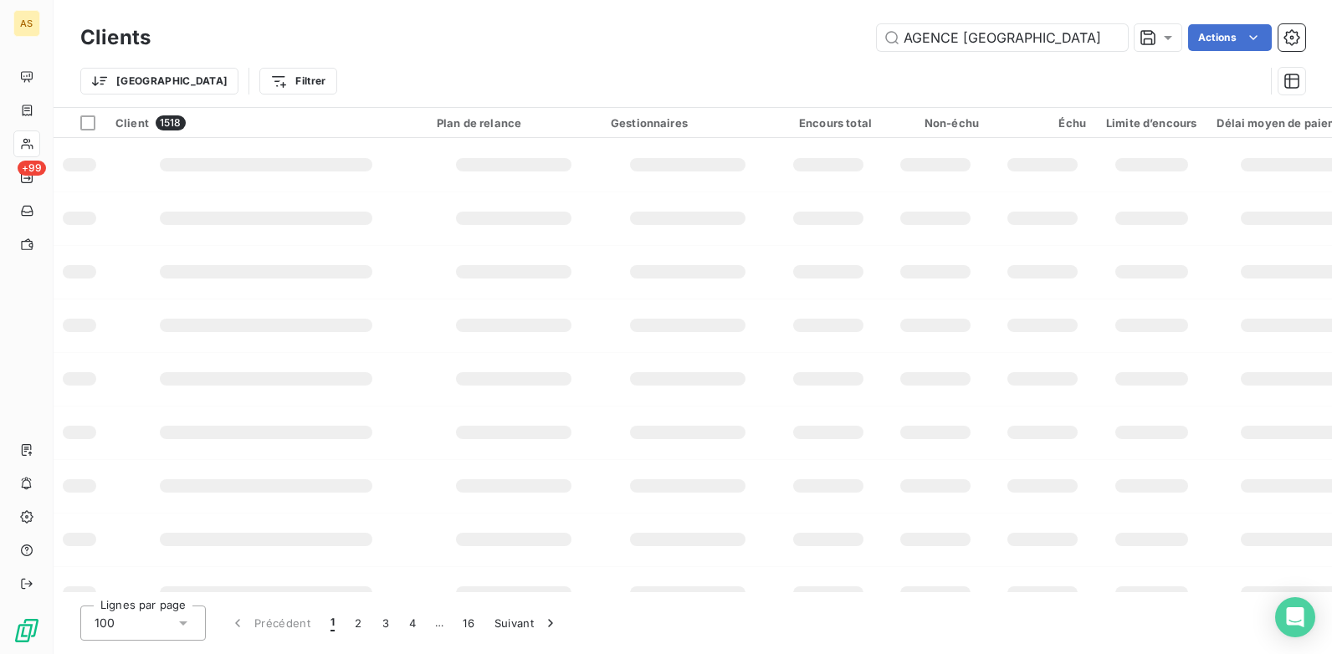
scroll to position [0, 23]
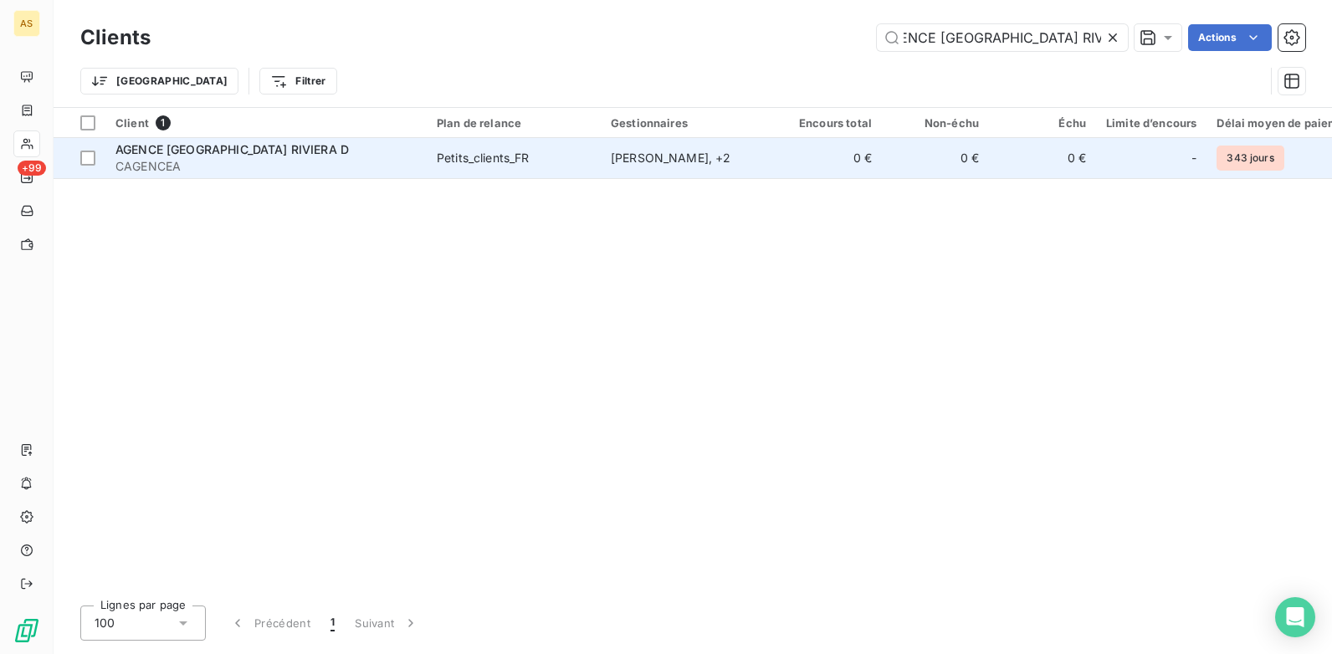
type input "AGENCE [GEOGRAPHIC_DATA] RIVIERA D"
click at [660, 155] on div "[PERSON_NAME] , + 2" at bounding box center [688, 158] width 154 height 17
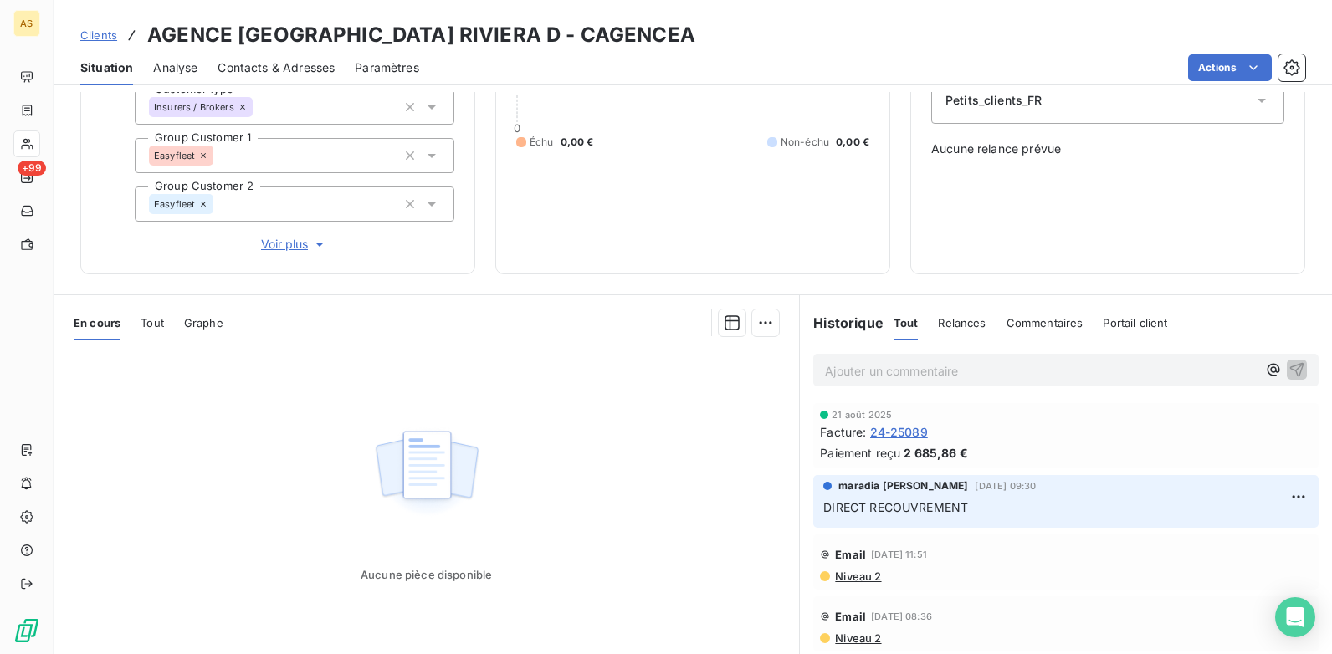
scroll to position [251, 0]
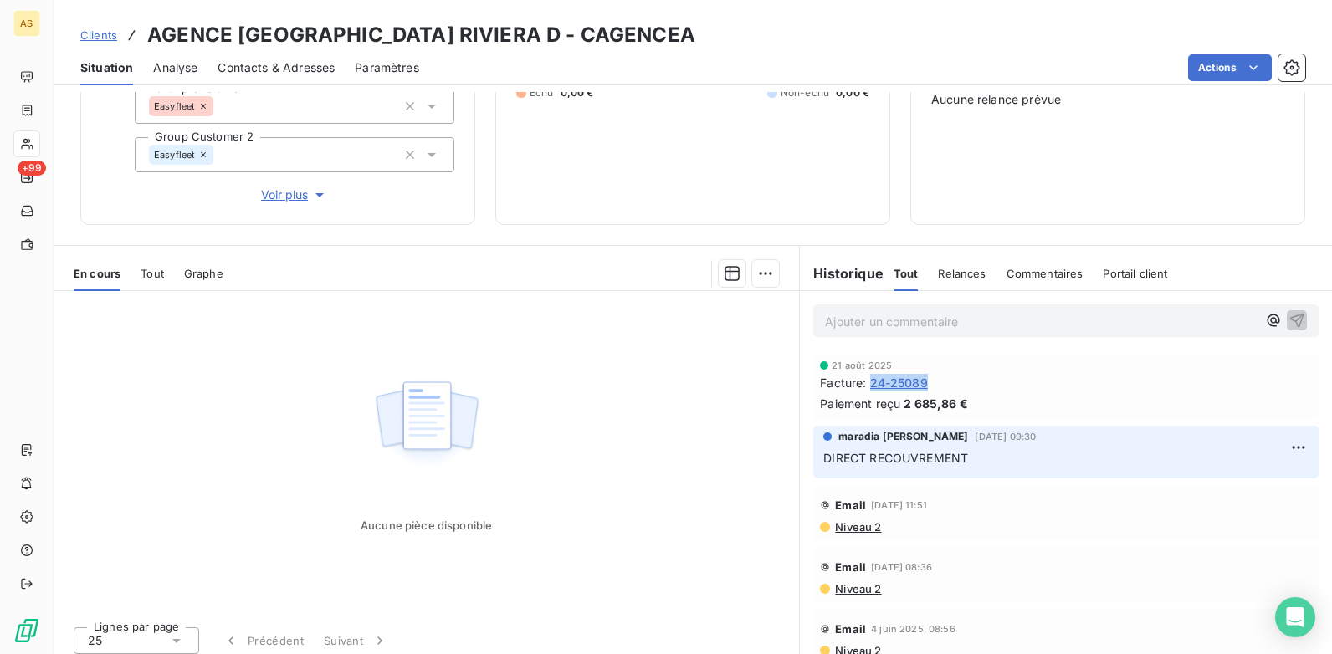
drag, startPoint x: 930, startPoint y: 380, endPoint x: 864, endPoint y: 387, distance: 65.6
click at [864, 387] on div "Facture : 24-25089" at bounding box center [1066, 383] width 492 height 18
copy span "24-25089"
click at [110, 32] on span "Clients" at bounding box center [98, 34] width 37 height 13
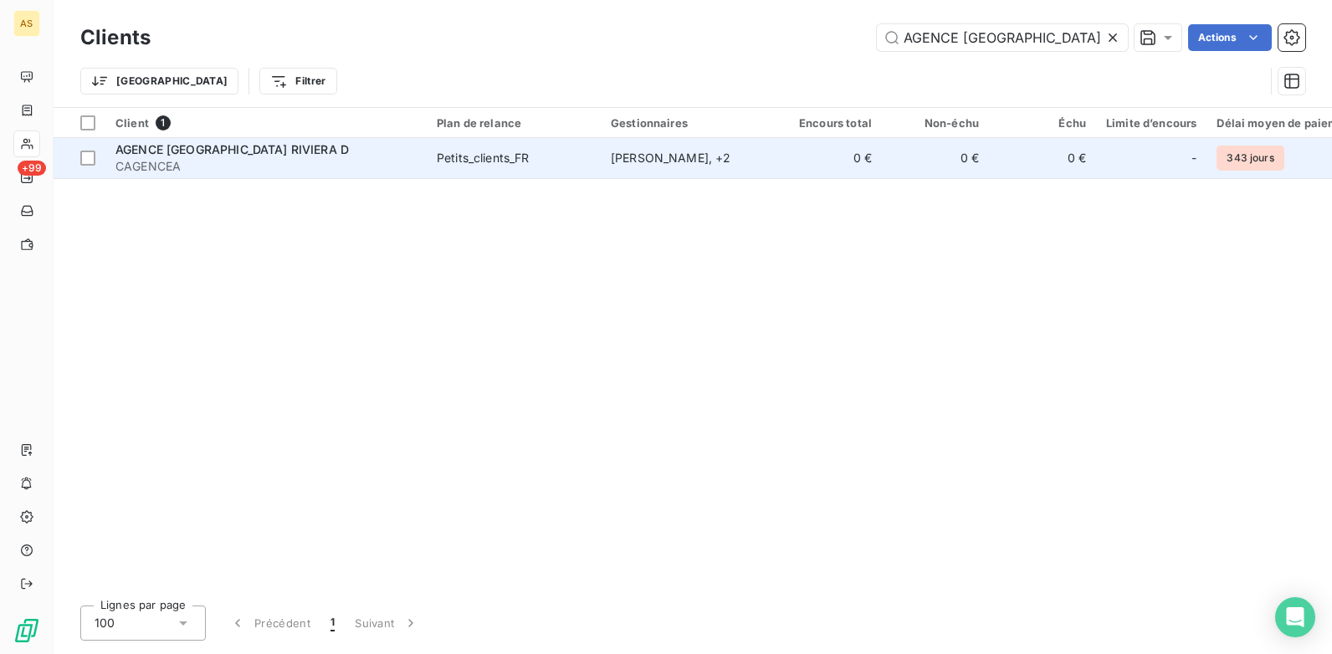
scroll to position [0, 23]
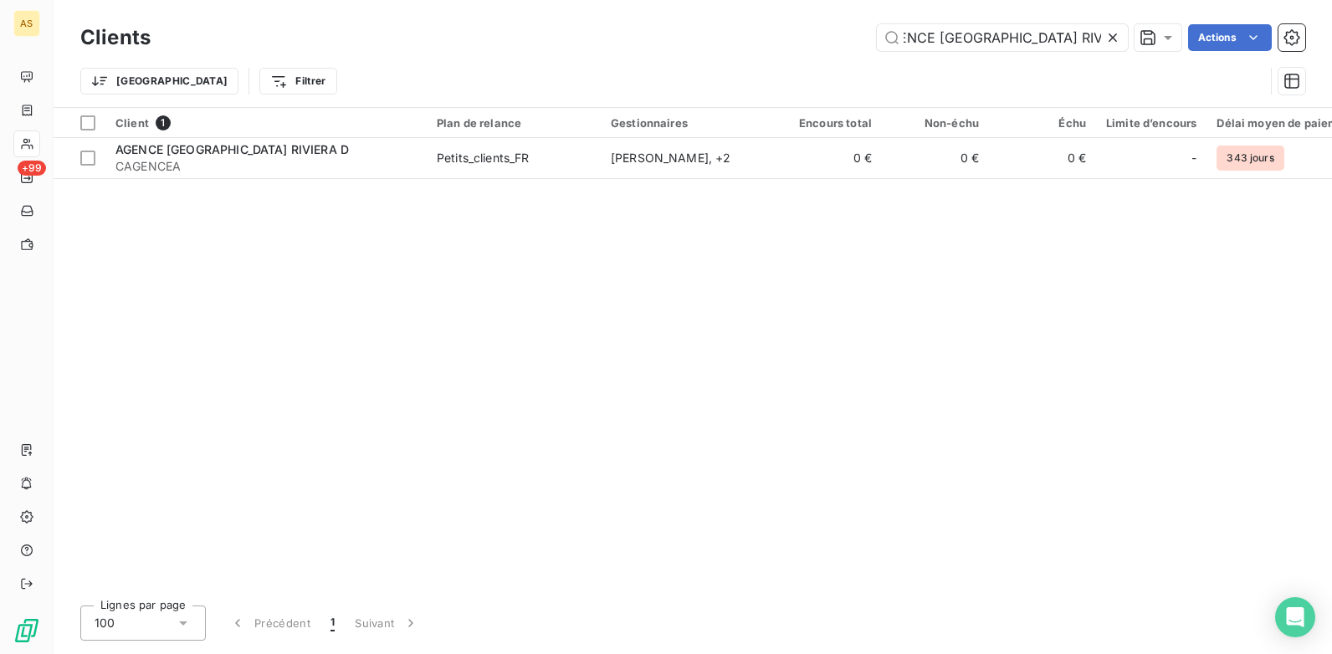
click at [1117, 39] on icon at bounding box center [1112, 37] width 17 height 17
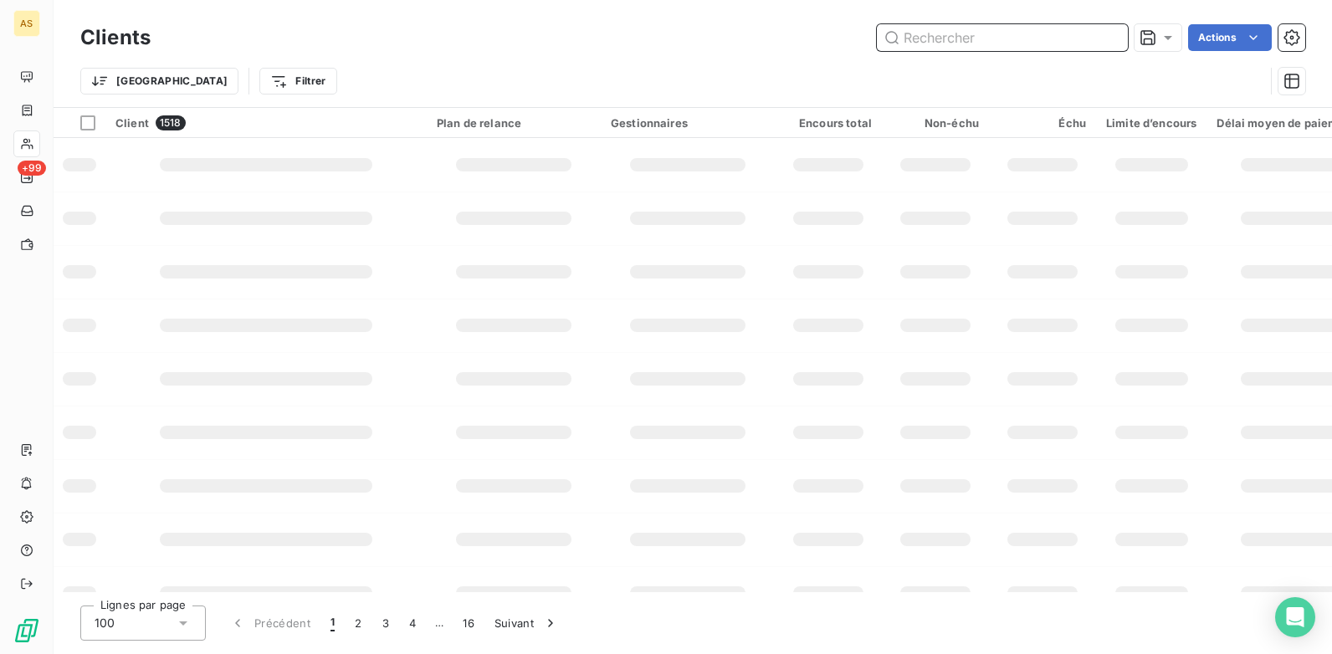
click at [908, 40] on input "text" at bounding box center [1002, 37] width 251 height 27
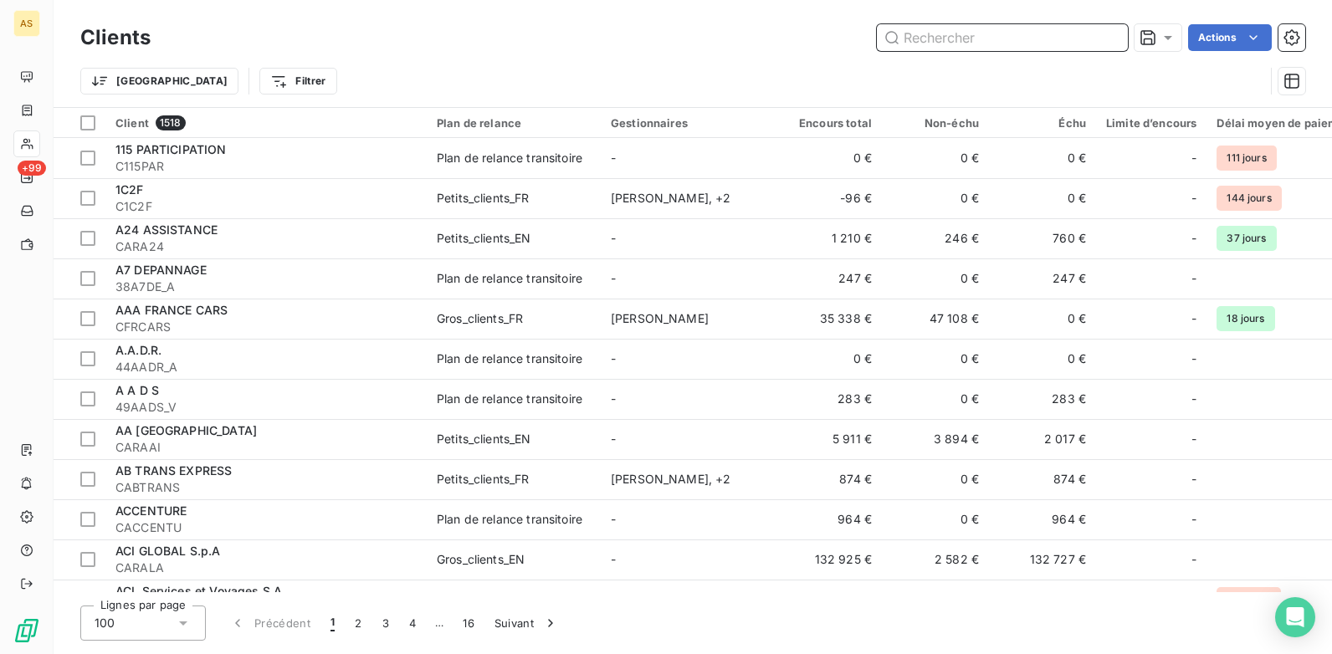
paste input "C1C2F"
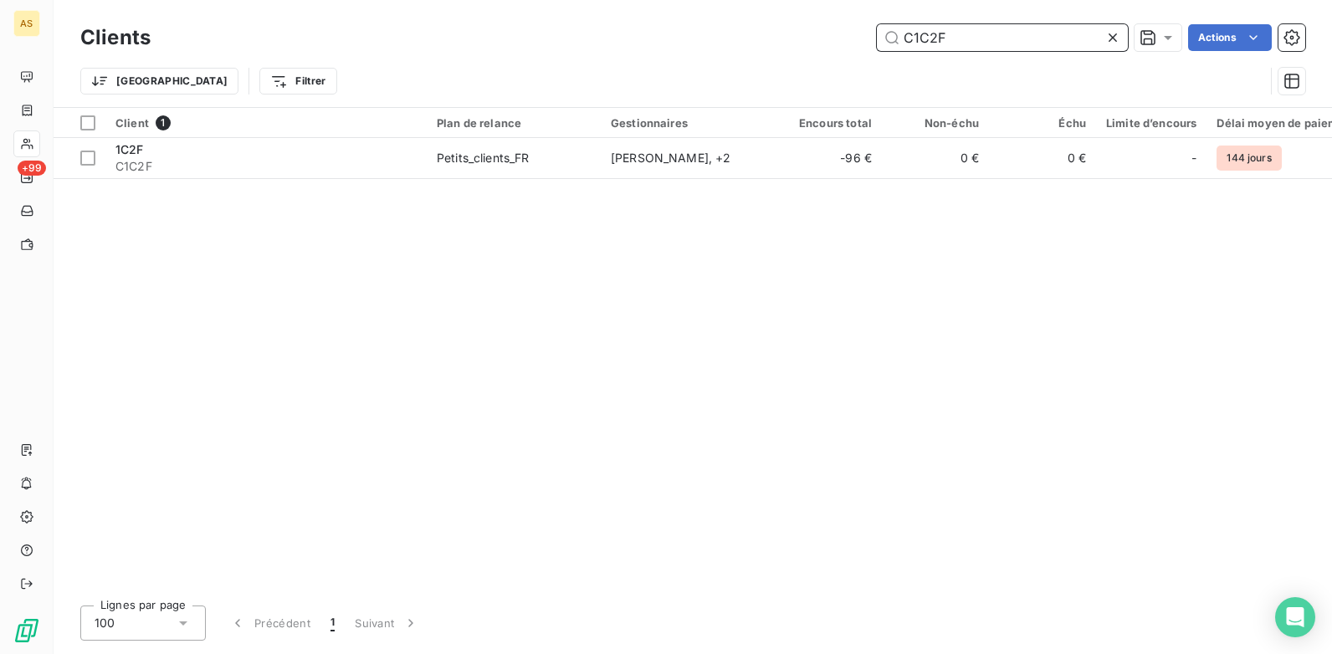
type input "C1C2F"
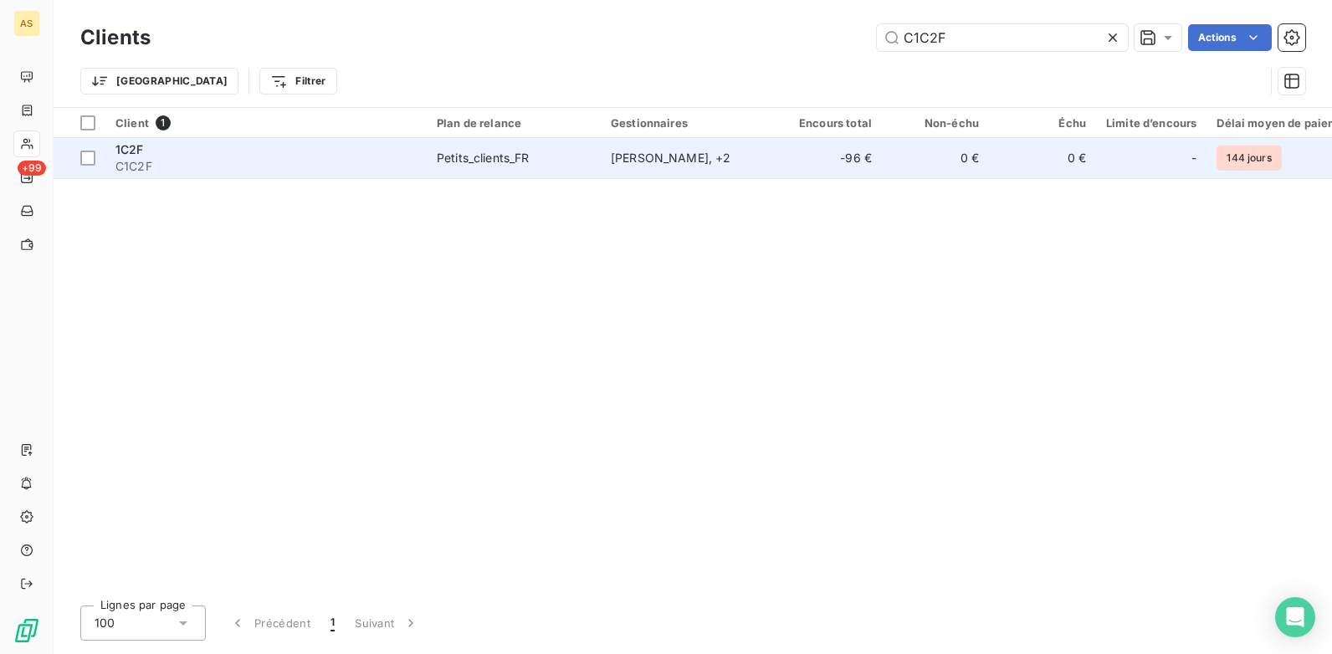
drag, startPoint x: 908, startPoint y: 40, endPoint x: 950, endPoint y: 169, distance: 135.5
click at [950, 169] on td "0 €" at bounding box center [935, 158] width 107 height 40
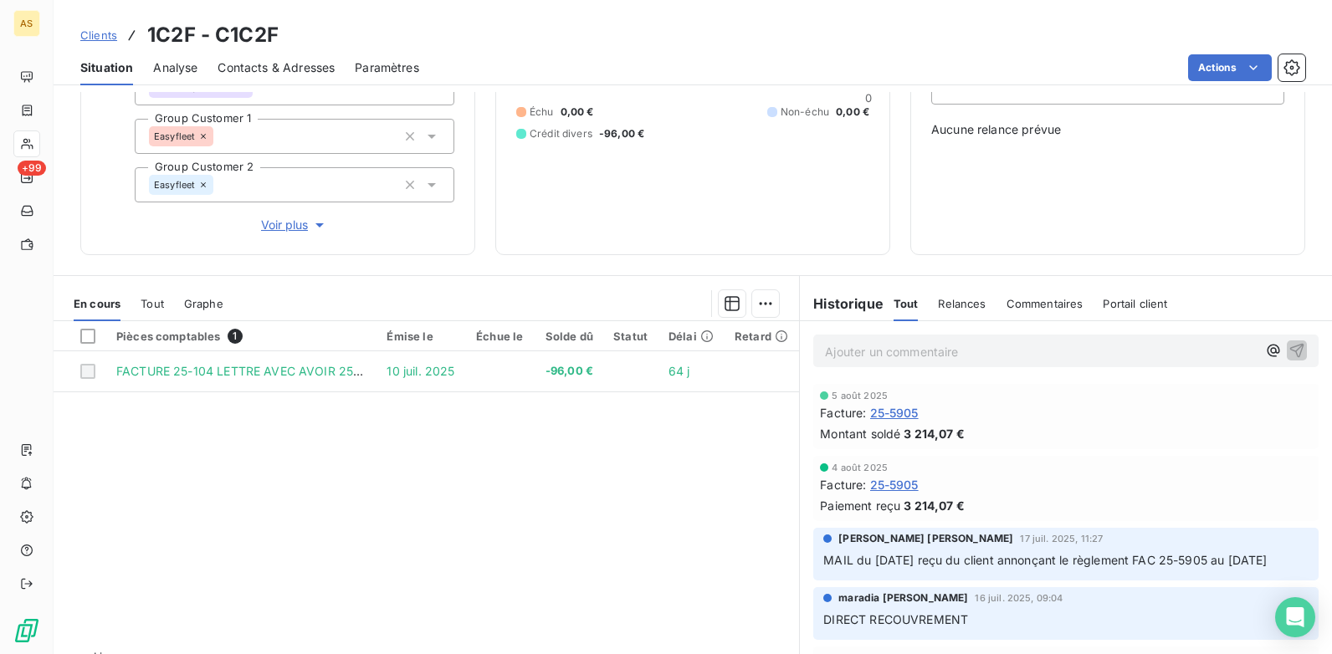
scroll to position [251, 0]
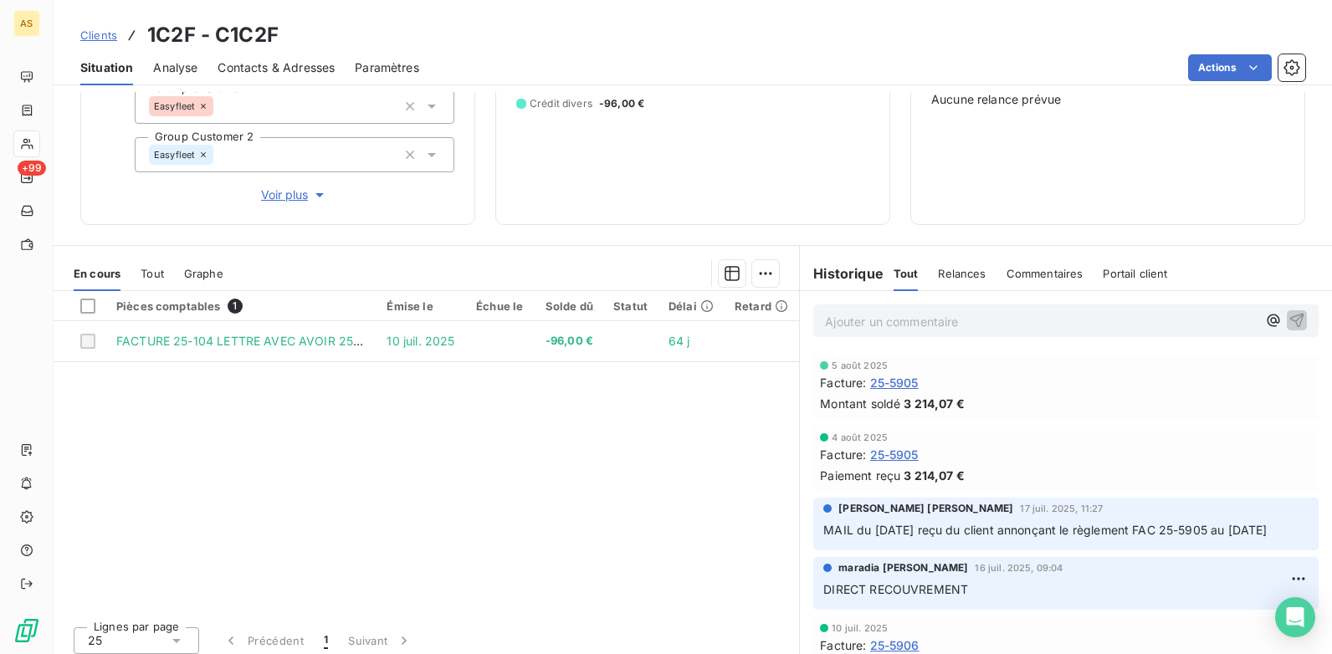
click at [112, 34] on span "Clients" at bounding box center [98, 34] width 37 height 13
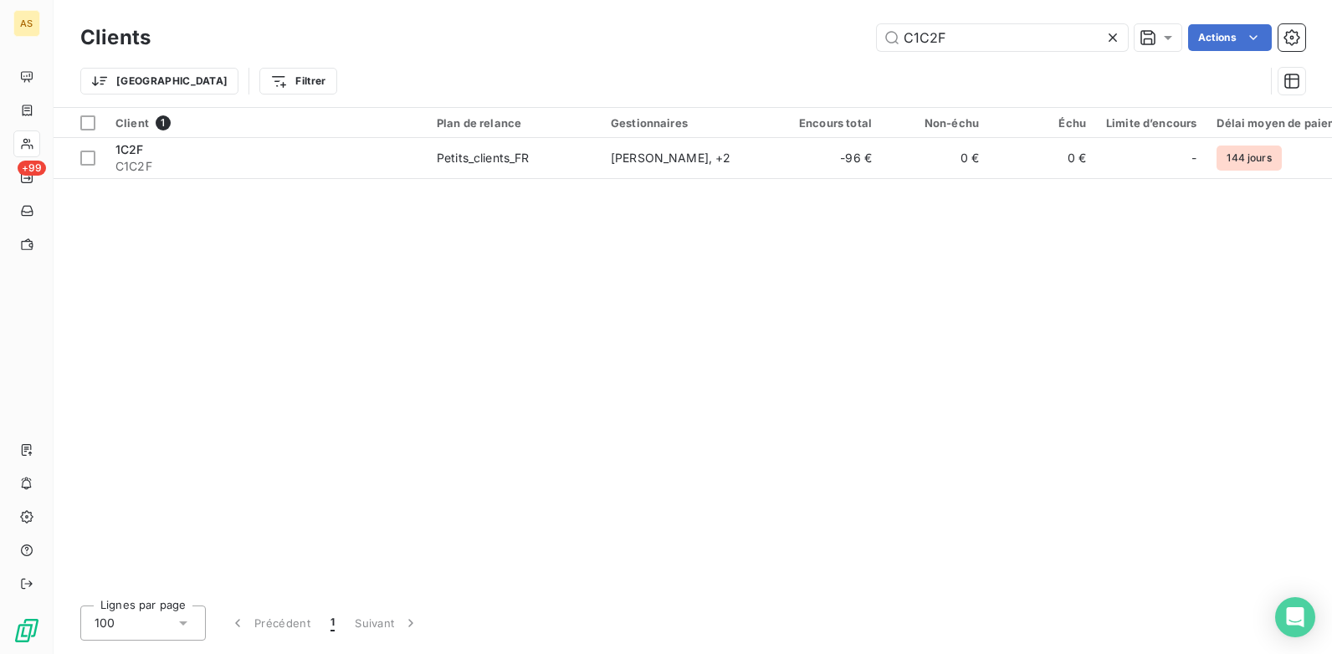
click at [1112, 38] on icon at bounding box center [1113, 37] width 8 height 8
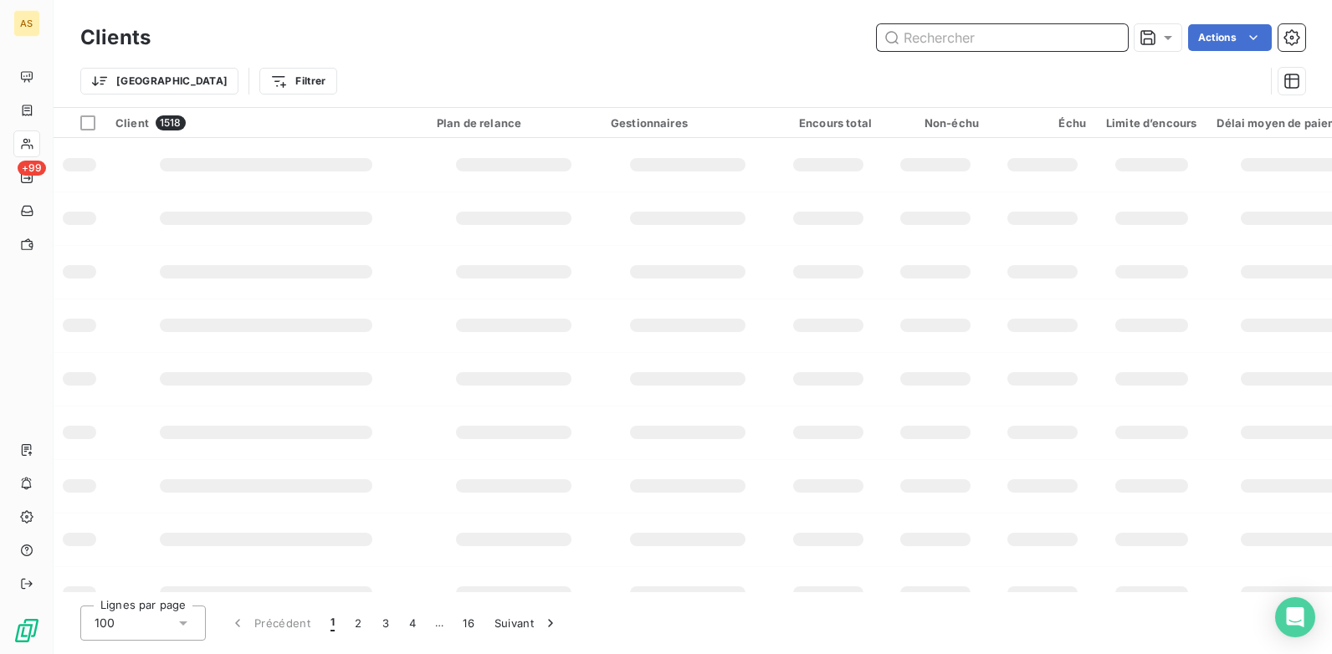
click at [919, 40] on input "text" at bounding box center [1002, 37] width 251 height 27
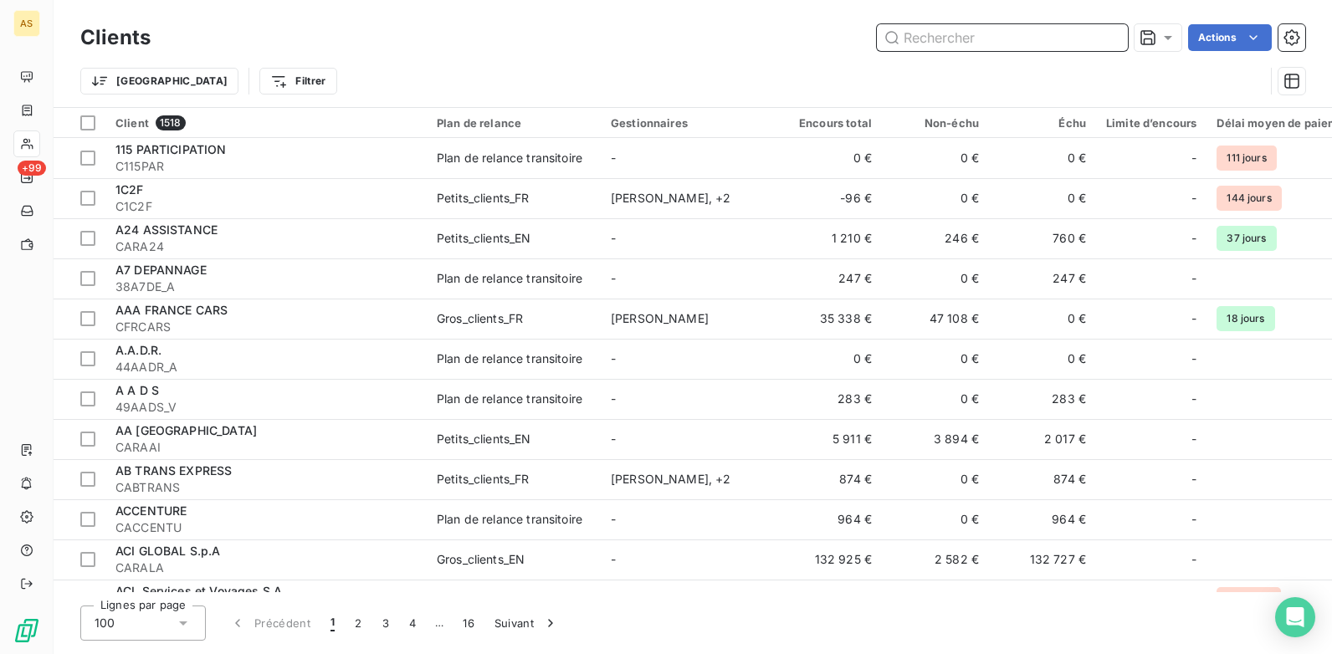
click at [912, 40] on input "text" at bounding box center [1002, 37] width 251 height 27
paste input "BAGREM (Contra Easy - Théorème) 156+57.60"
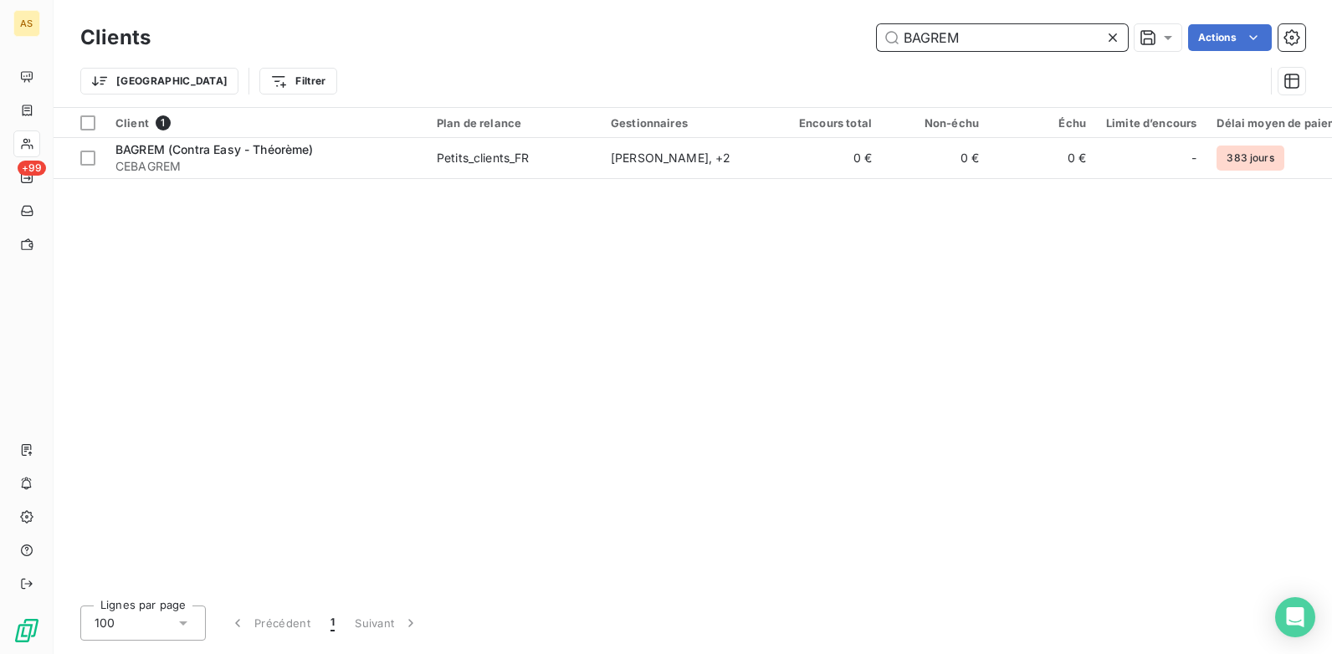
type input "BAGREM"
click at [951, 173] on td "0 €" at bounding box center [935, 158] width 107 height 40
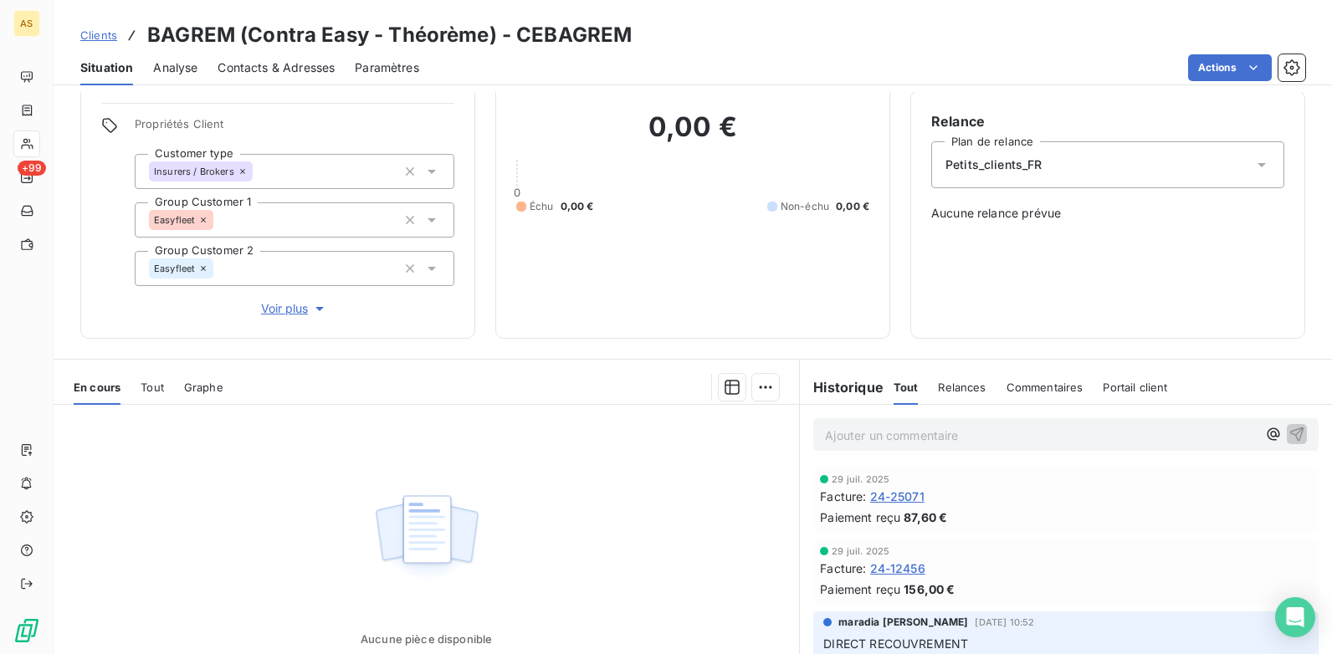
scroll to position [167, 0]
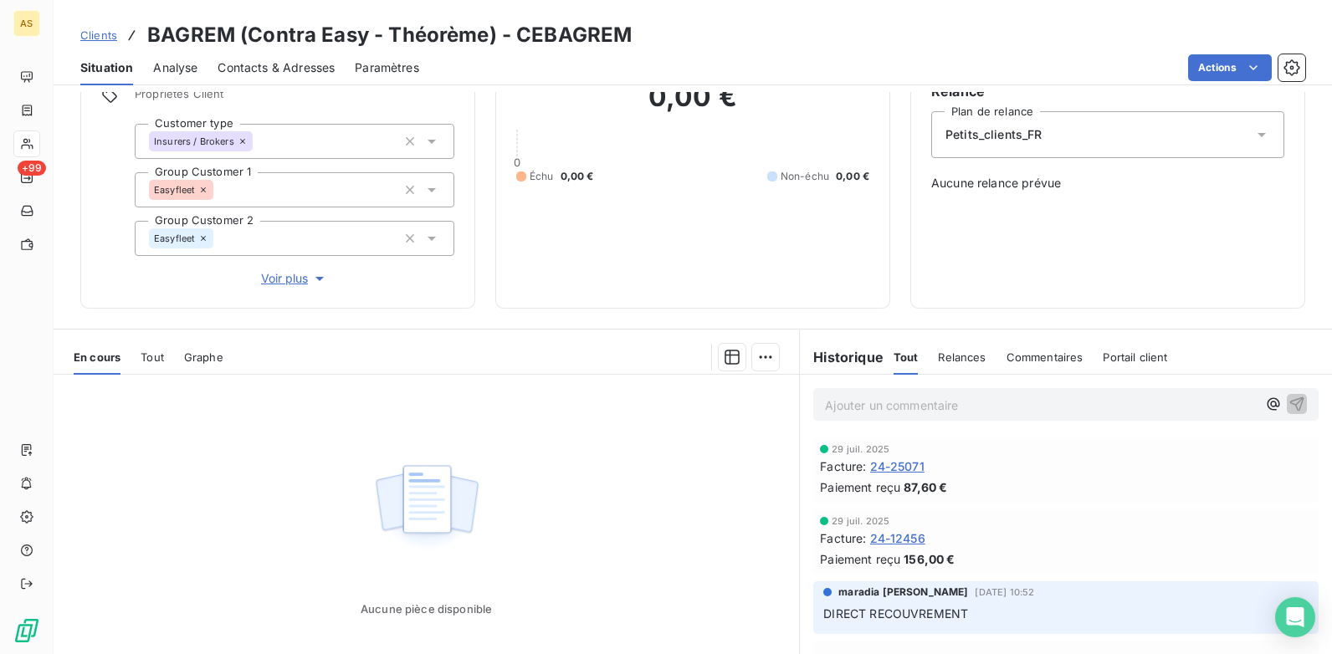
click at [100, 32] on span "Clients" at bounding box center [98, 34] width 37 height 13
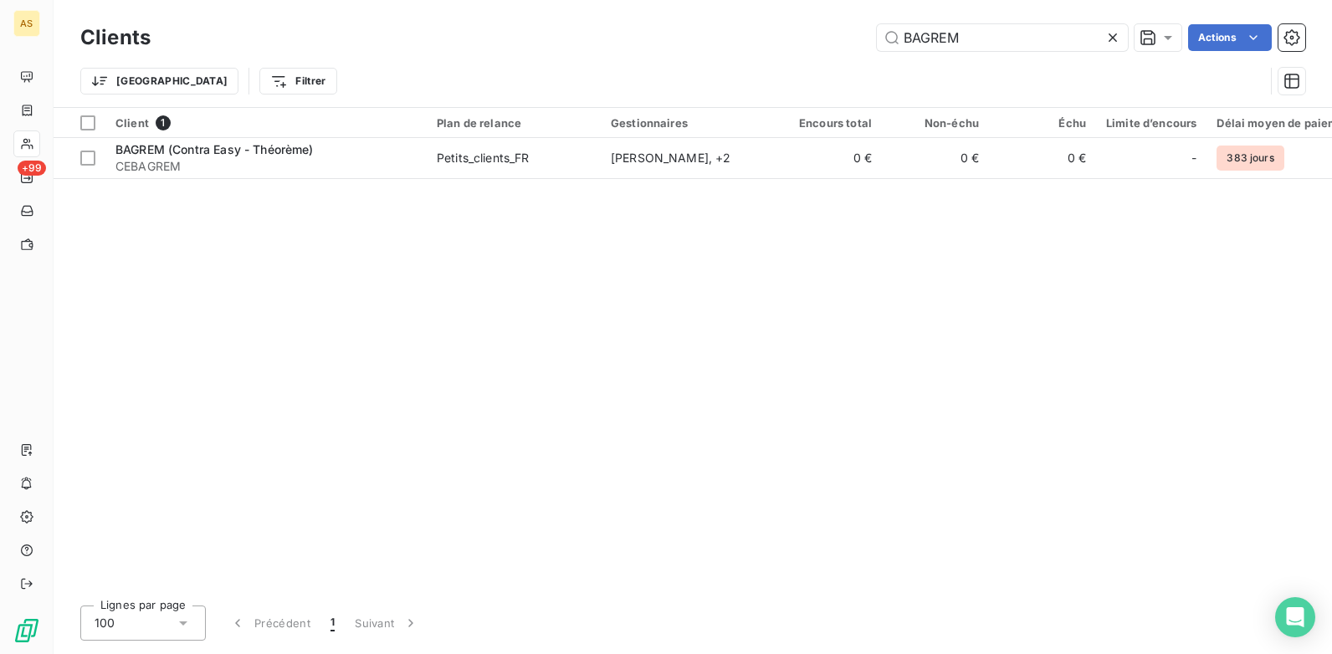
drag, startPoint x: 983, startPoint y: 33, endPoint x: 794, endPoint y: 45, distance: 189.5
click at [808, 45] on div "BAGREM Actions" at bounding box center [738, 37] width 1135 height 27
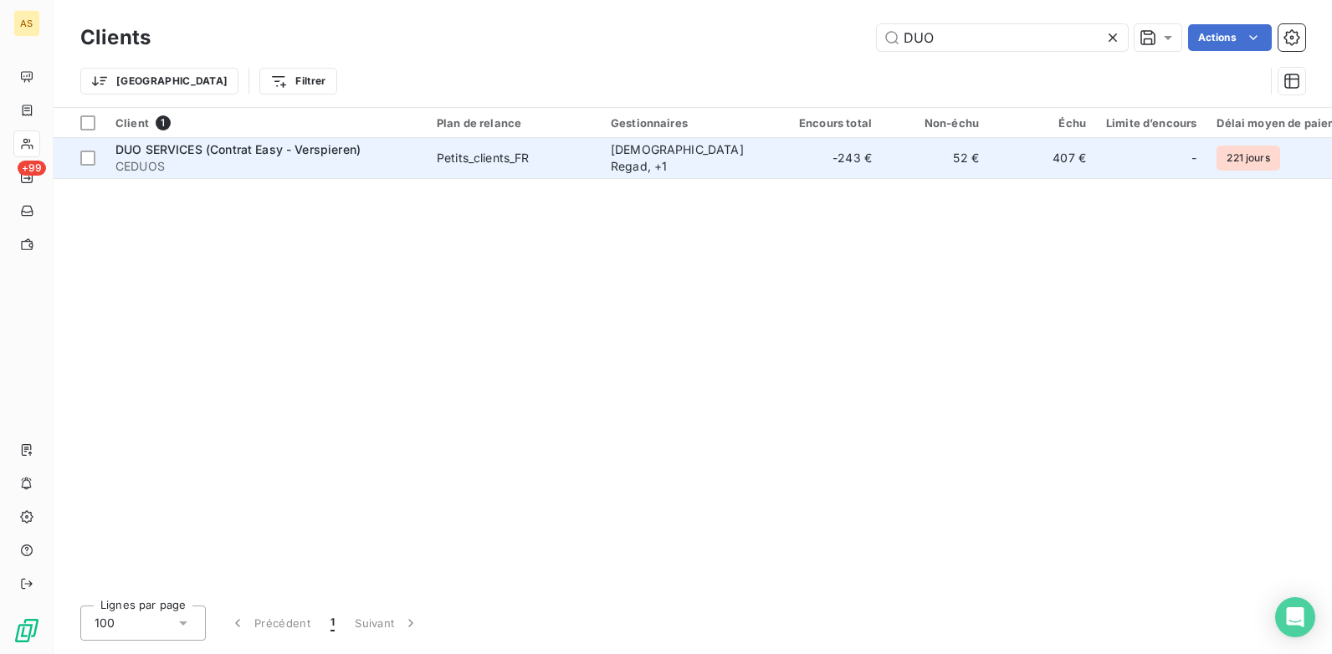
type input "DUO"
click at [530, 160] on div "Petits_clients_FR" at bounding box center [483, 158] width 93 height 17
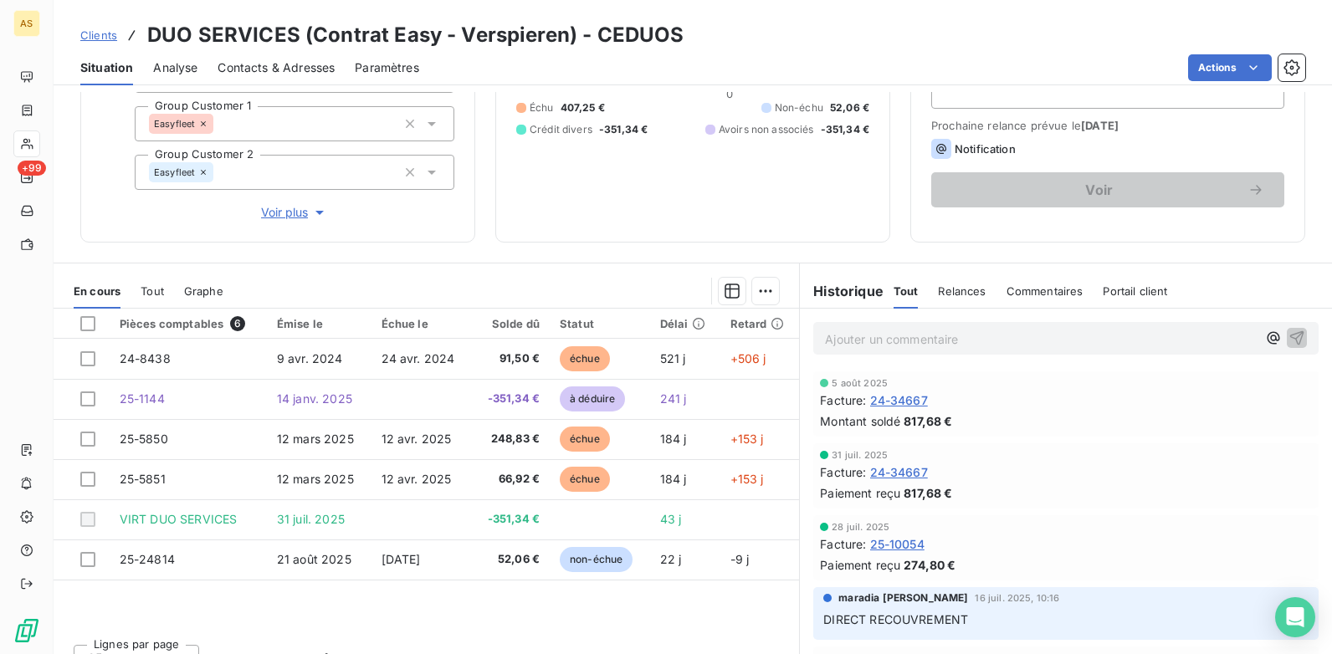
scroll to position [243, 0]
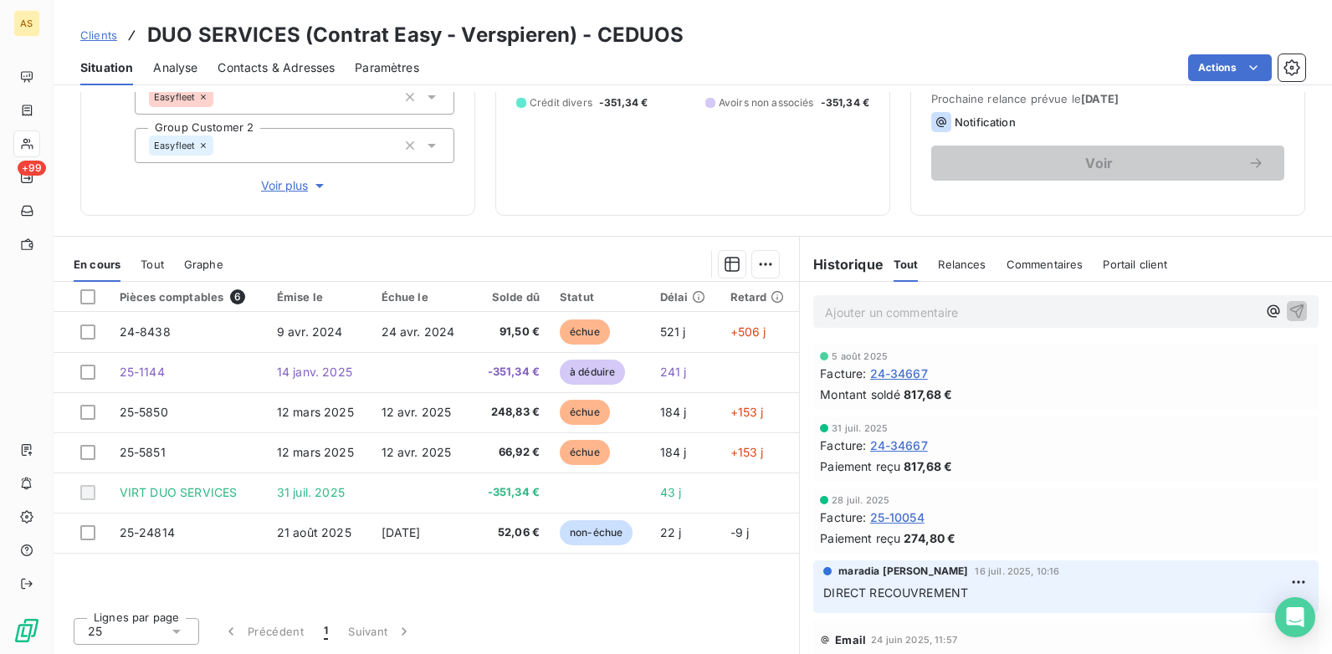
click at [88, 32] on span "Clients" at bounding box center [98, 34] width 37 height 13
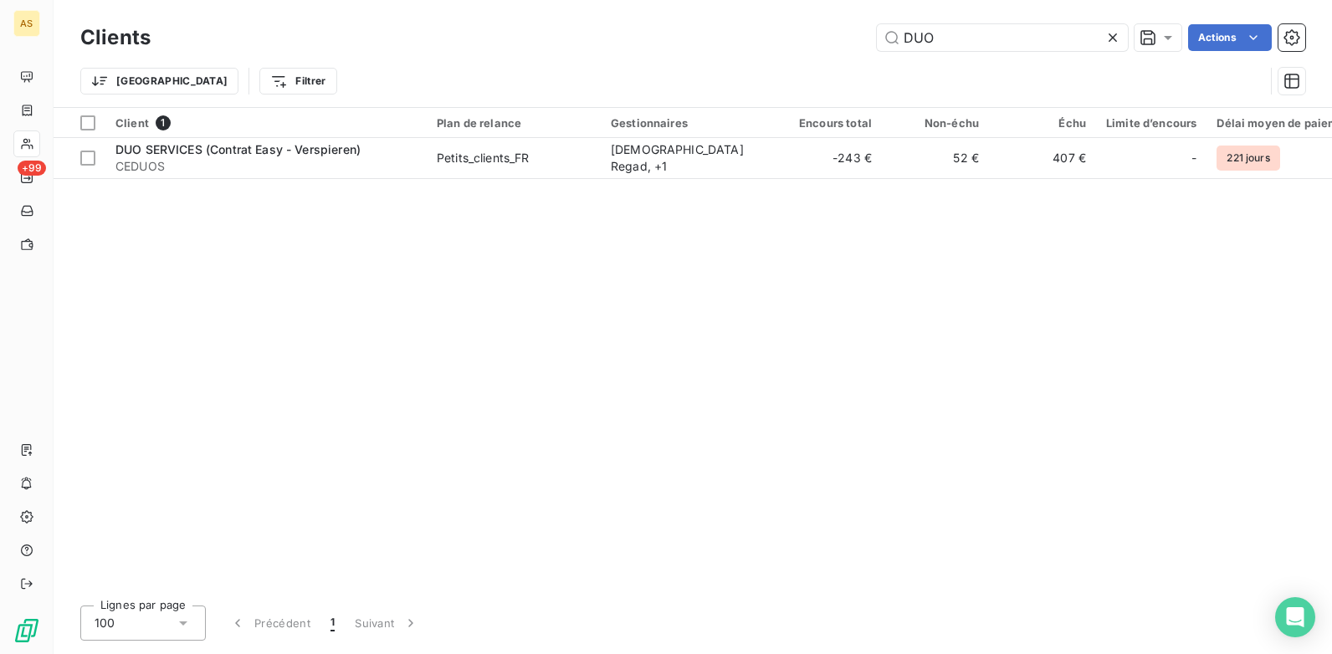
drag, startPoint x: 955, startPoint y: 35, endPoint x: 842, endPoint y: 41, distance: 113.1
click at [842, 41] on div "DUO Actions" at bounding box center [738, 37] width 1135 height 27
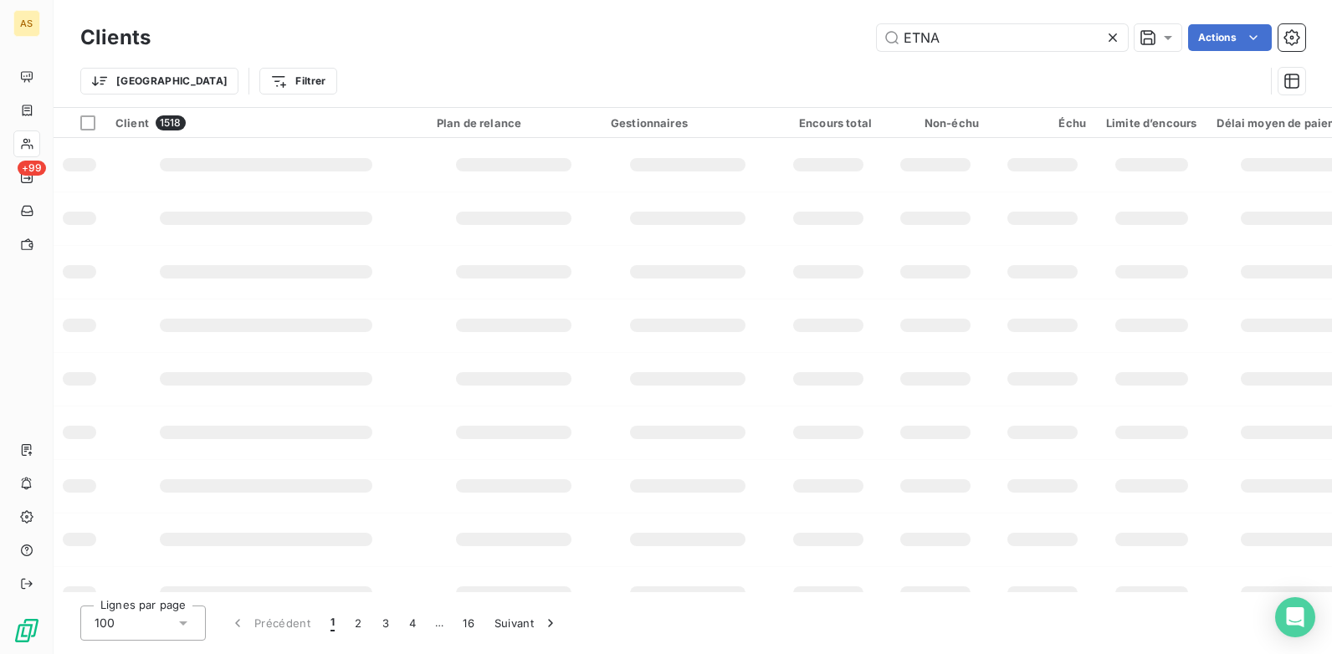
type input "ETNA"
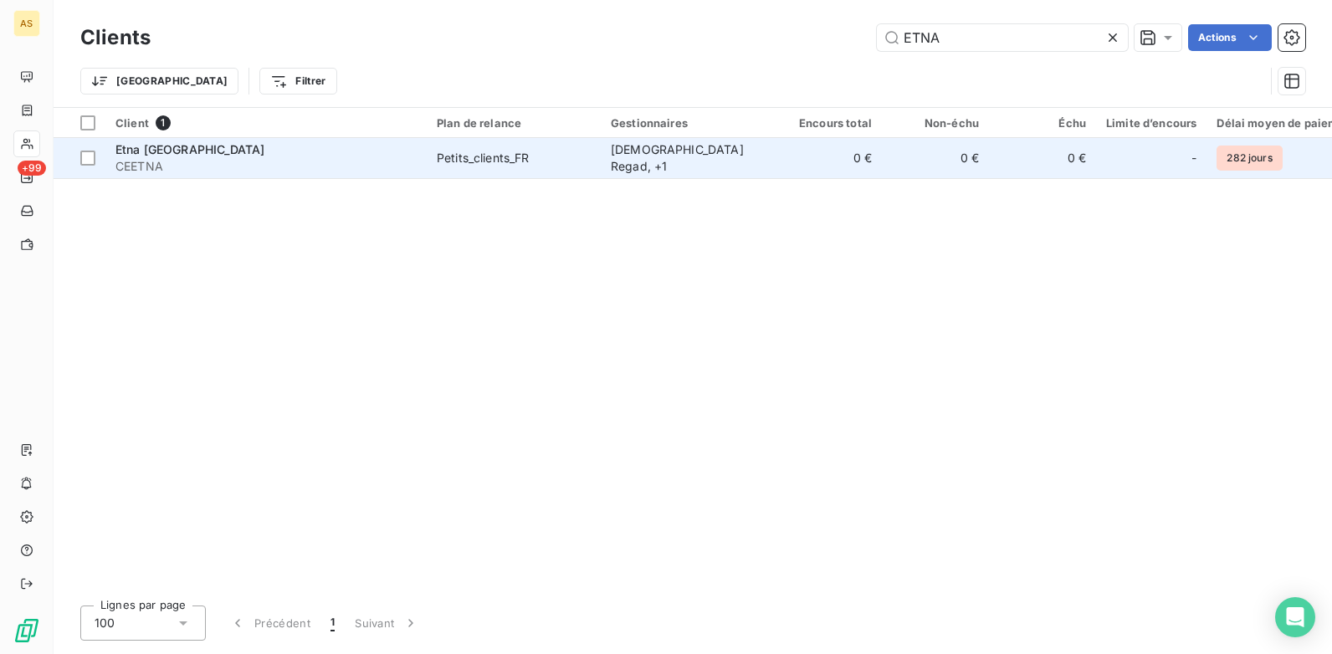
drag, startPoint x: 646, startPoint y: 169, endPoint x: 634, endPoint y: 169, distance: 11.7
click at [644, 169] on td "[DEMOGRAPHIC_DATA] Regad , + 1" at bounding box center [688, 158] width 174 height 40
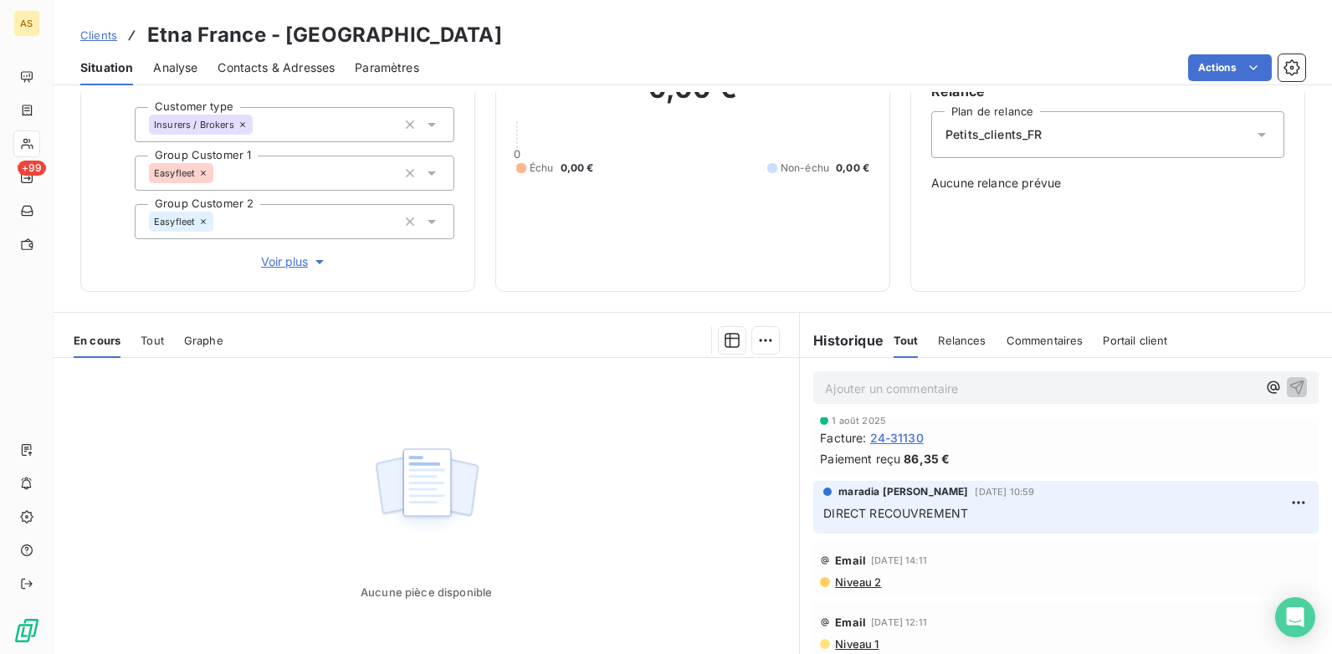
scroll to position [14, 0]
click at [988, 455] on div "Paiement reçu 86,35 €" at bounding box center [1066, 457] width 492 height 18
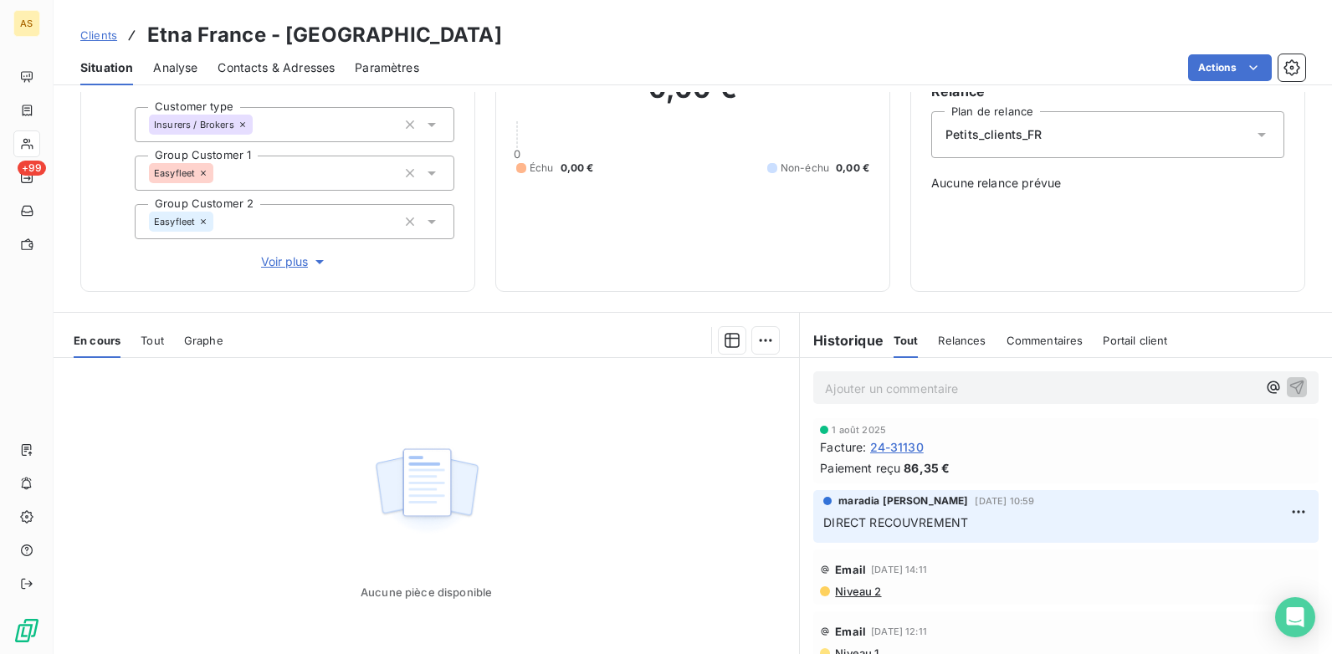
scroll to position [0, 0]
click at [109, 34] on span "Clients" at bounding box center [98, 34] width 37 height 13
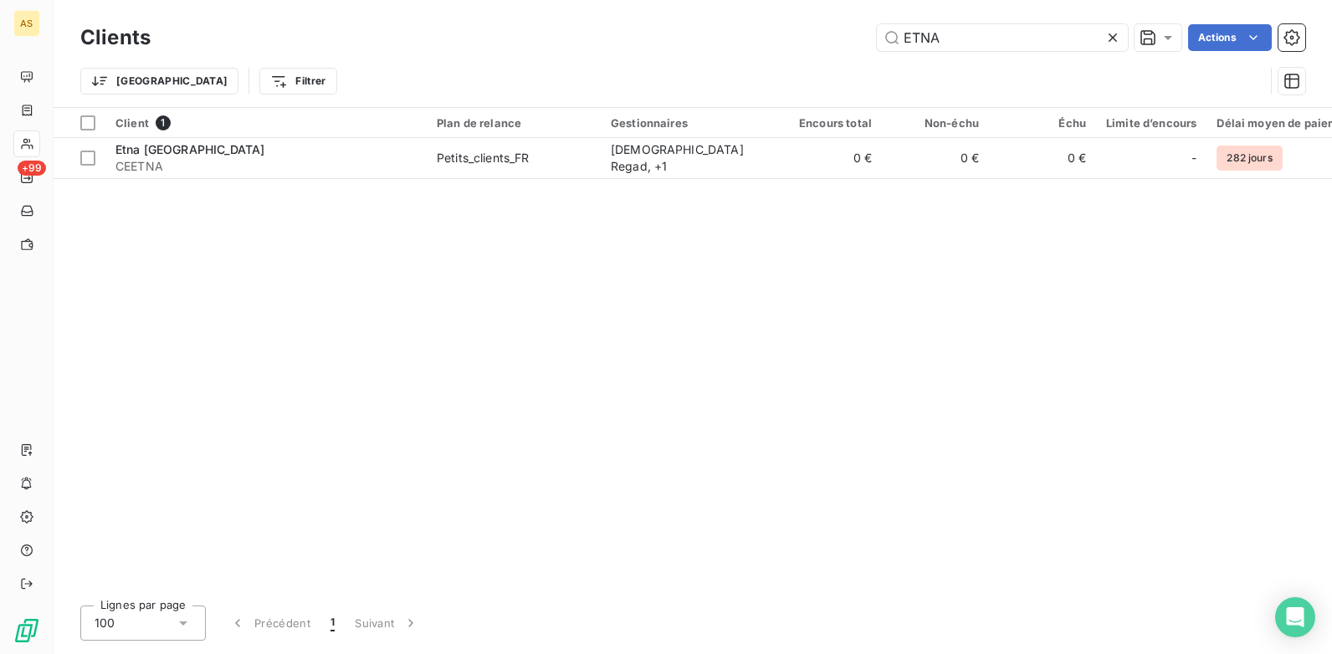
drag, startPoint x: 870, startPoint y: 43, endPoint x: 839, endPoint y: 43, distance: 31.0
click at [843, 44] on div "ETNA Actions" at bounding box center [738, 37] width 1135 height 27
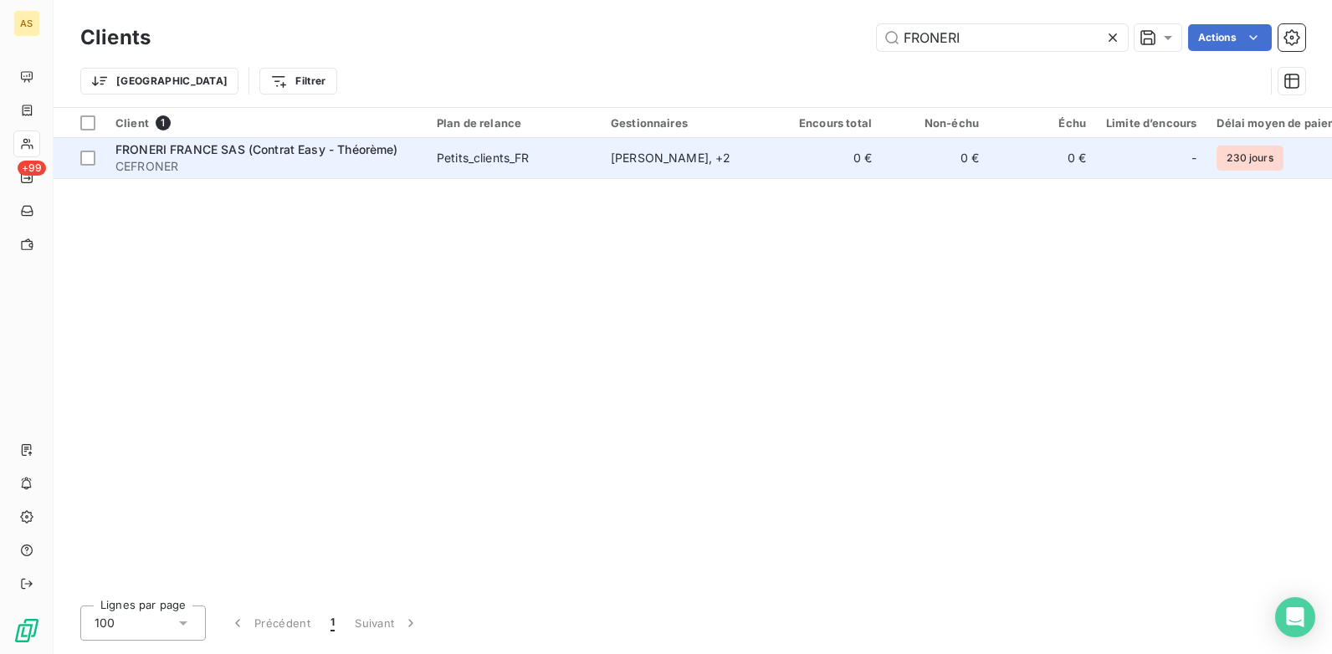
type input "FRONERI"
click at [312, 156] on div "FRONERI FRANCE SAS (Contrat Easy - Théorème)" at bounding box center [265, 149] width 301 height 17
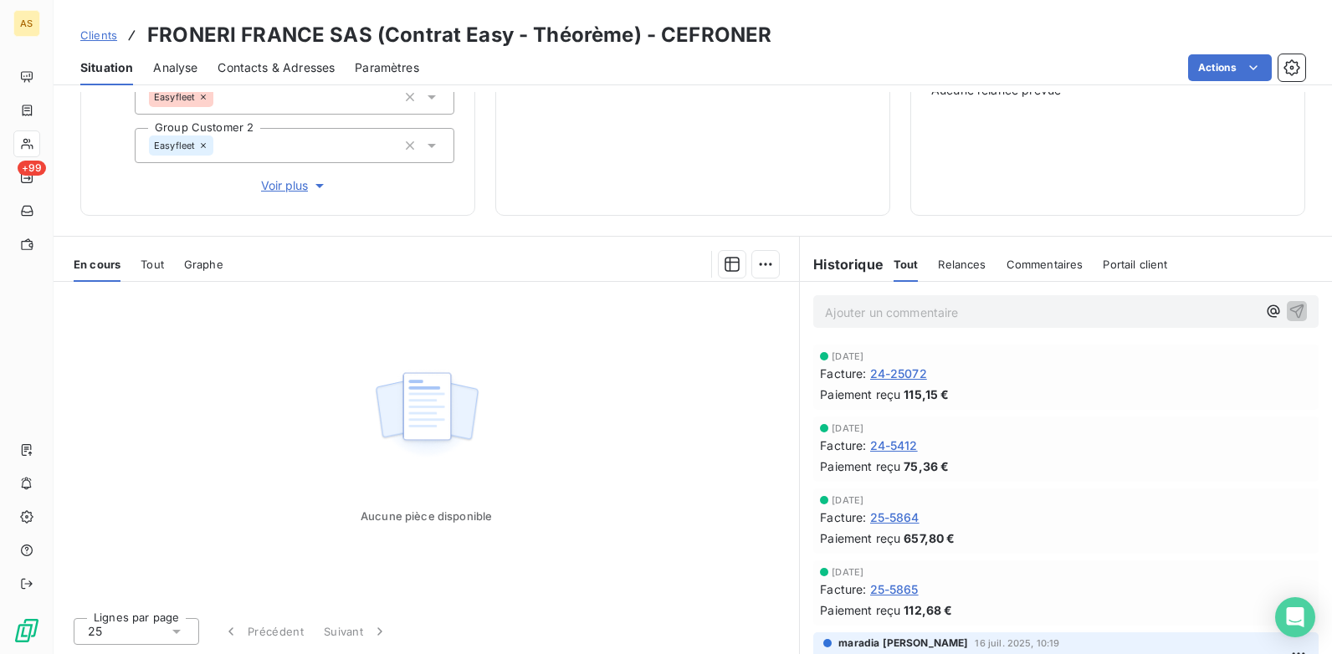
click at [100, 28] on span "Clients" at bounding box center [98, 34] width 37 height 13
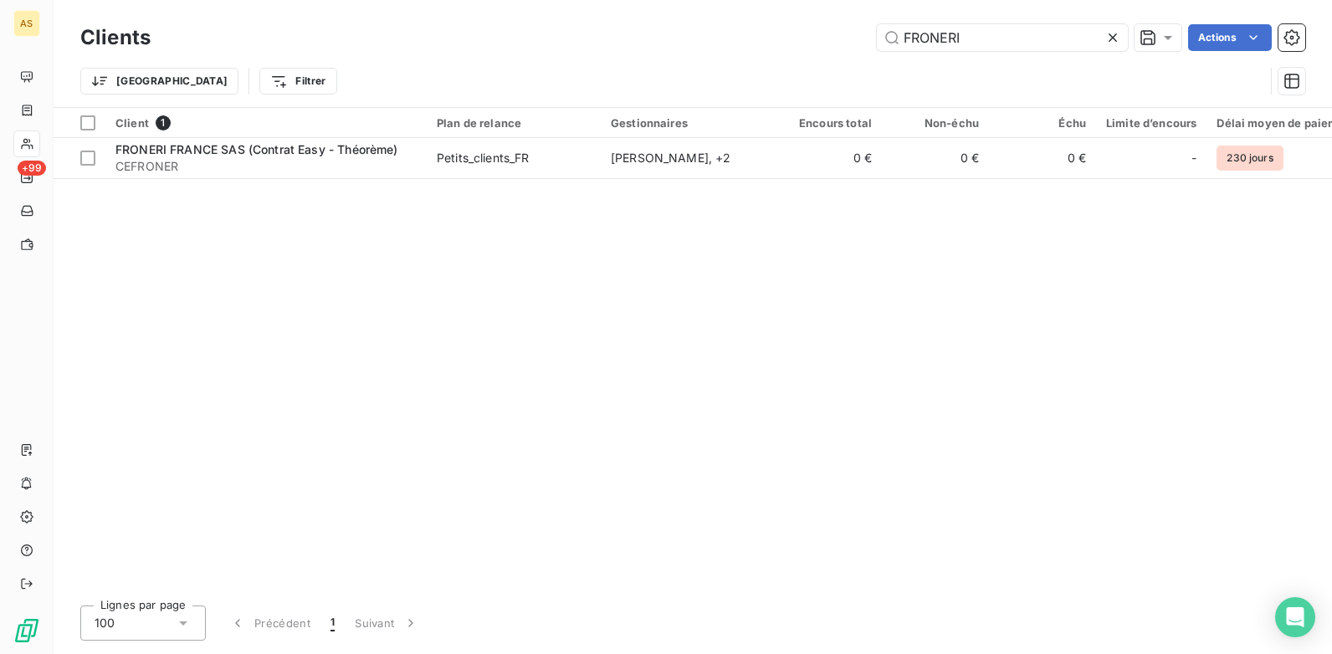
drag, startPoint x: 963, startPoint y: 37, endPoint x: 847, endPoint y: 44, distance: 116.5
click at [865, 44] on div "[DEMOGRAPHIC_DATA] Actions" at bounding box center [738, 37] width 1135 height 27
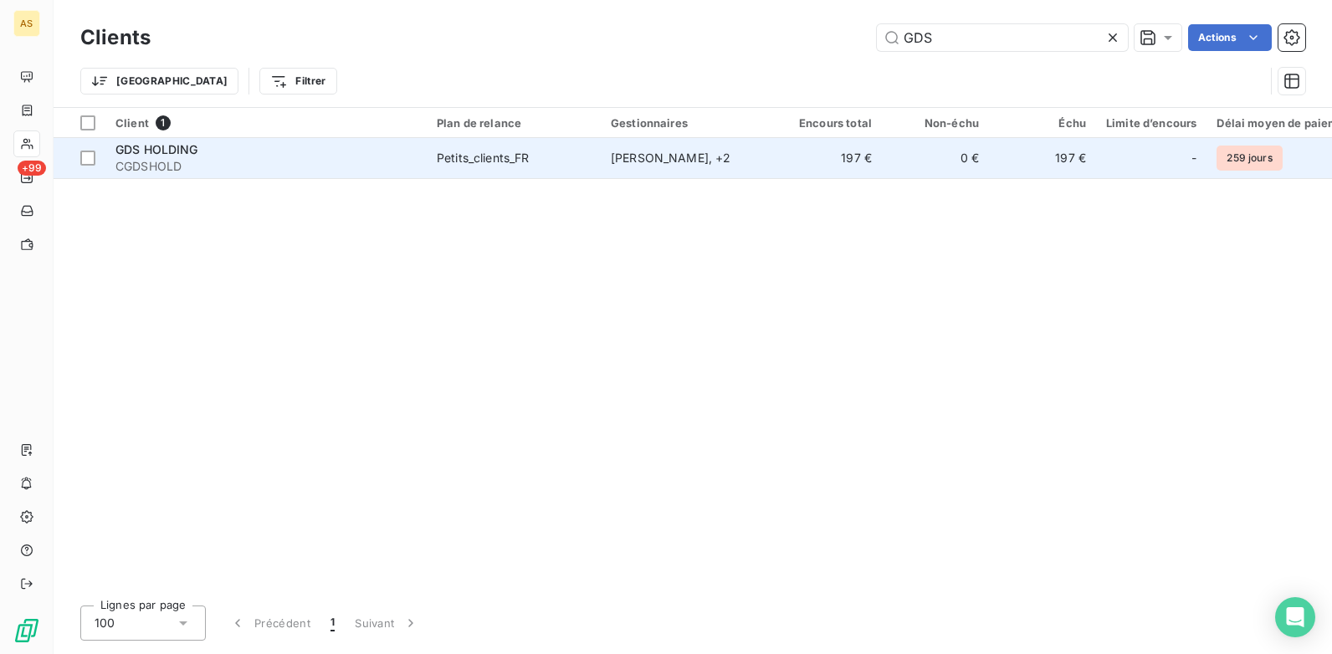
type input "GDS"
click at [799, 166] on td "197 €" at bounding box center [828, 158] width 107 height 40
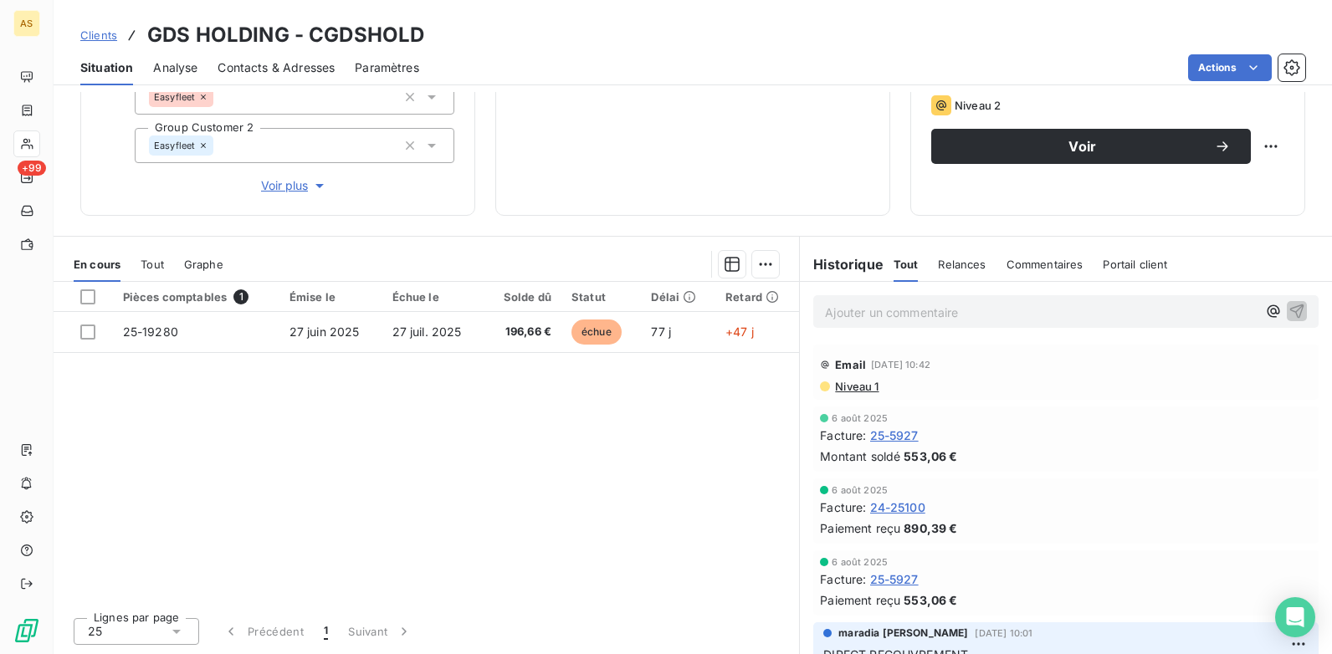
click at [102, 33] on span "Clients" at bounding box center [98, 34] width 37 height 13
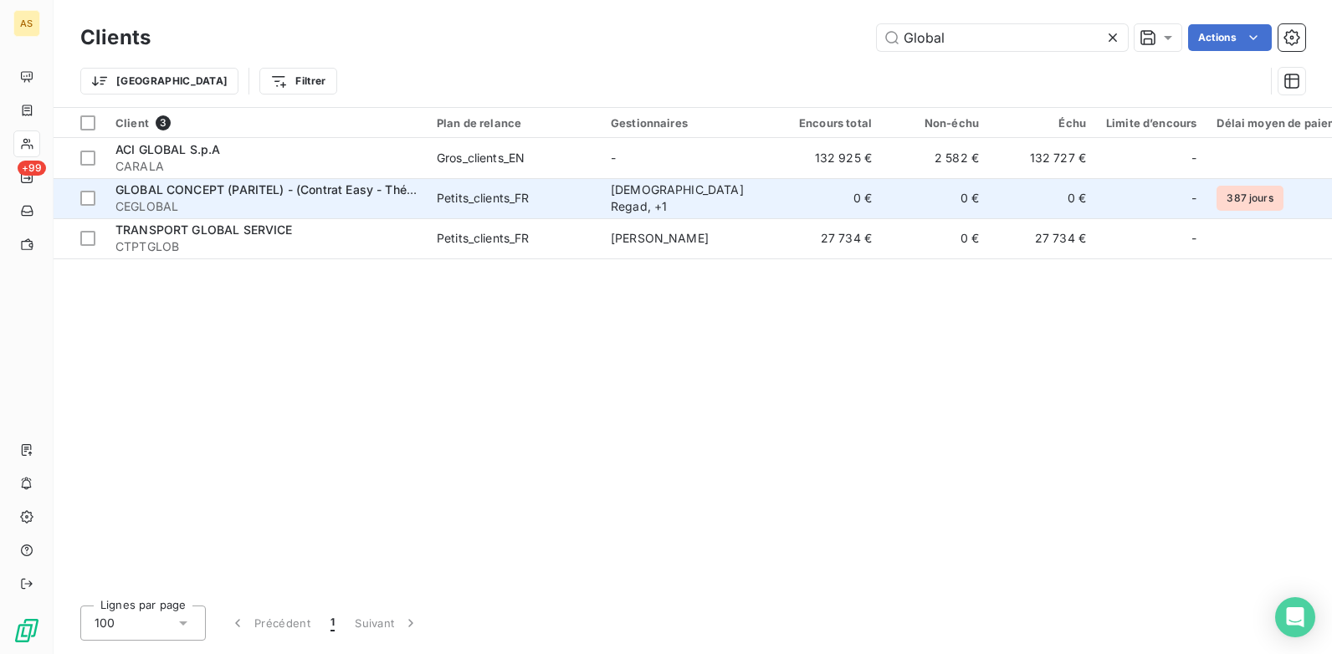
type input "Global"
click at [457, 202] on div "Petits_clients_FR" at bounding box center [483, 198] width 93 height 17
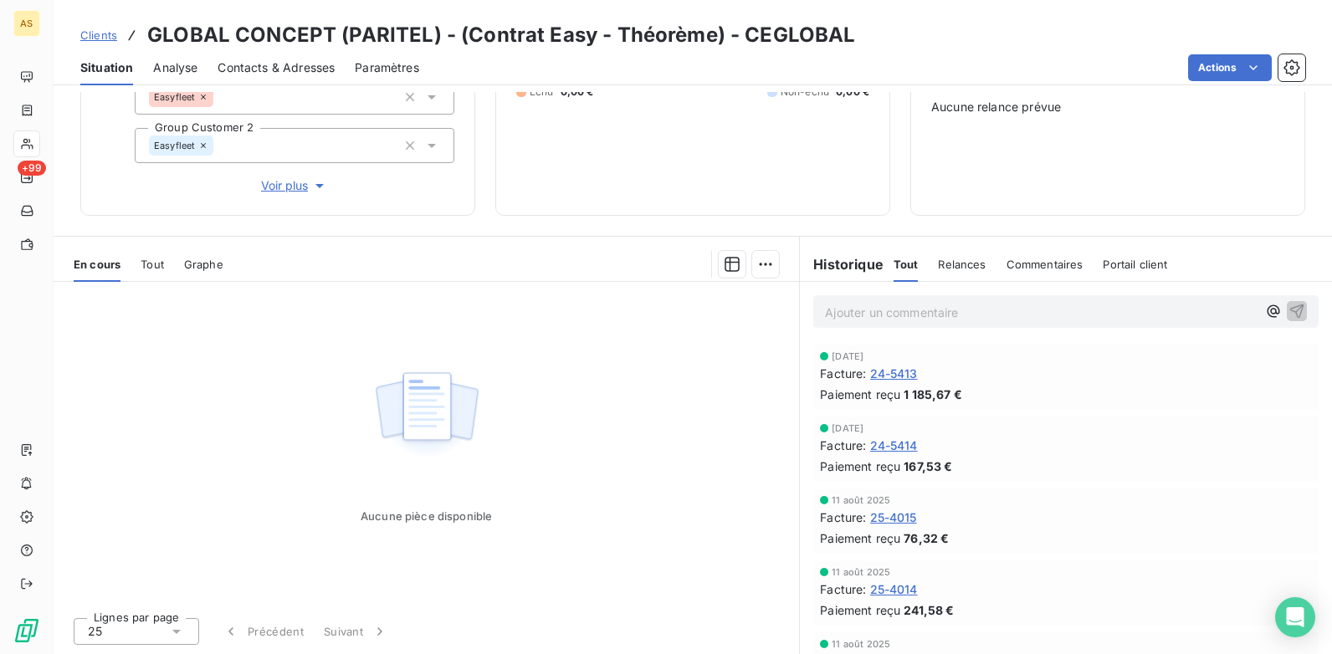
click at [107, 35] on span "Clients" at bounding box center [98, 34] width 37 height 13
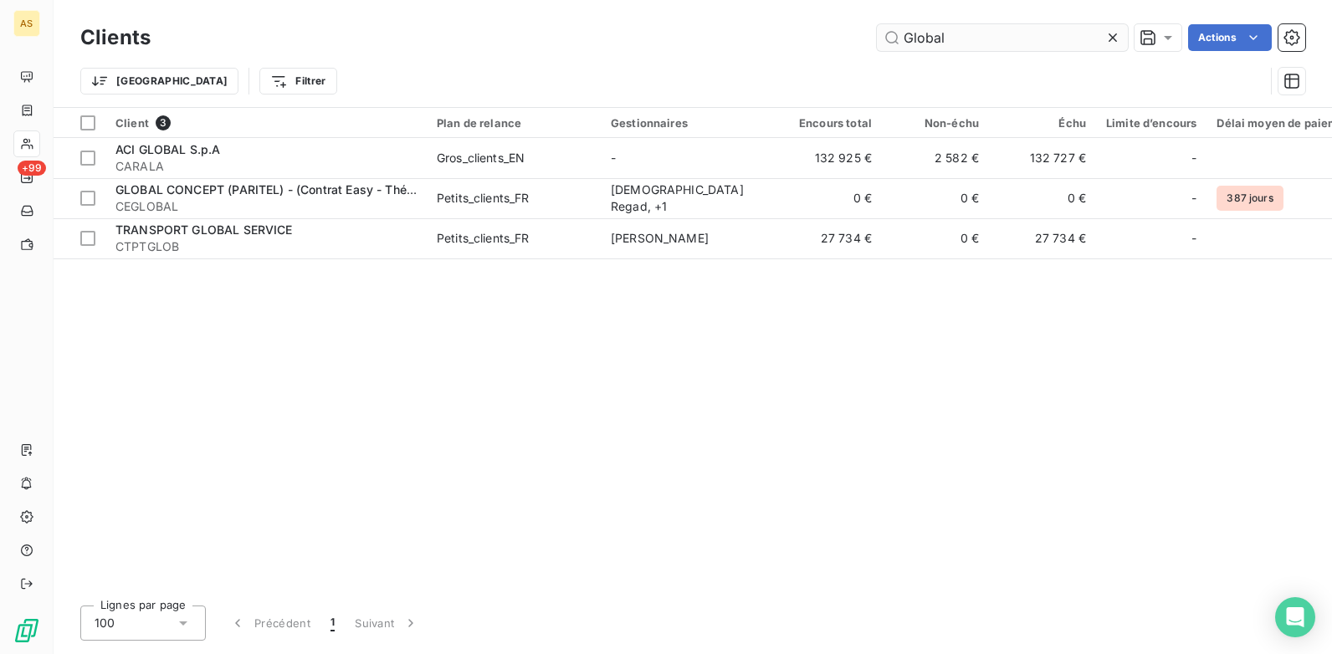
click at [972, 39] on input "Global" at bounding box center [1002, 37] width 251 height 27
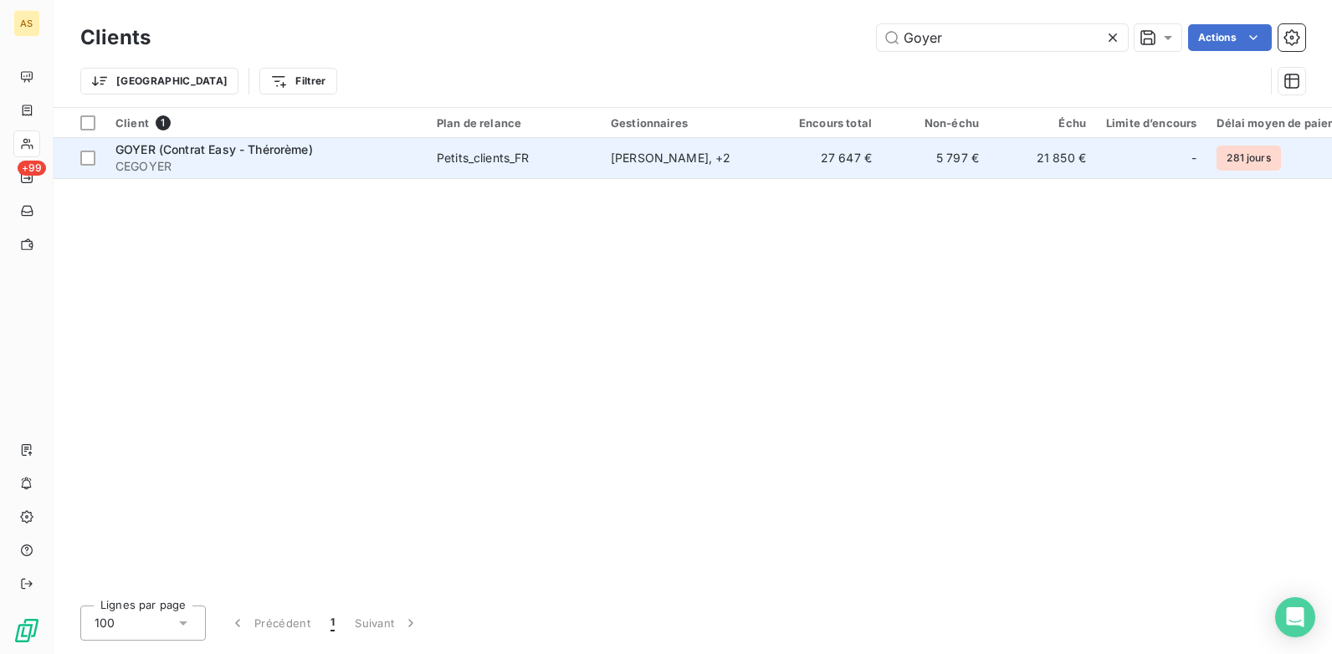
type input "Goyer"
click at [1032, 173] on td "21 850 €" at bounding box center [1042, 158] width 107 height 40
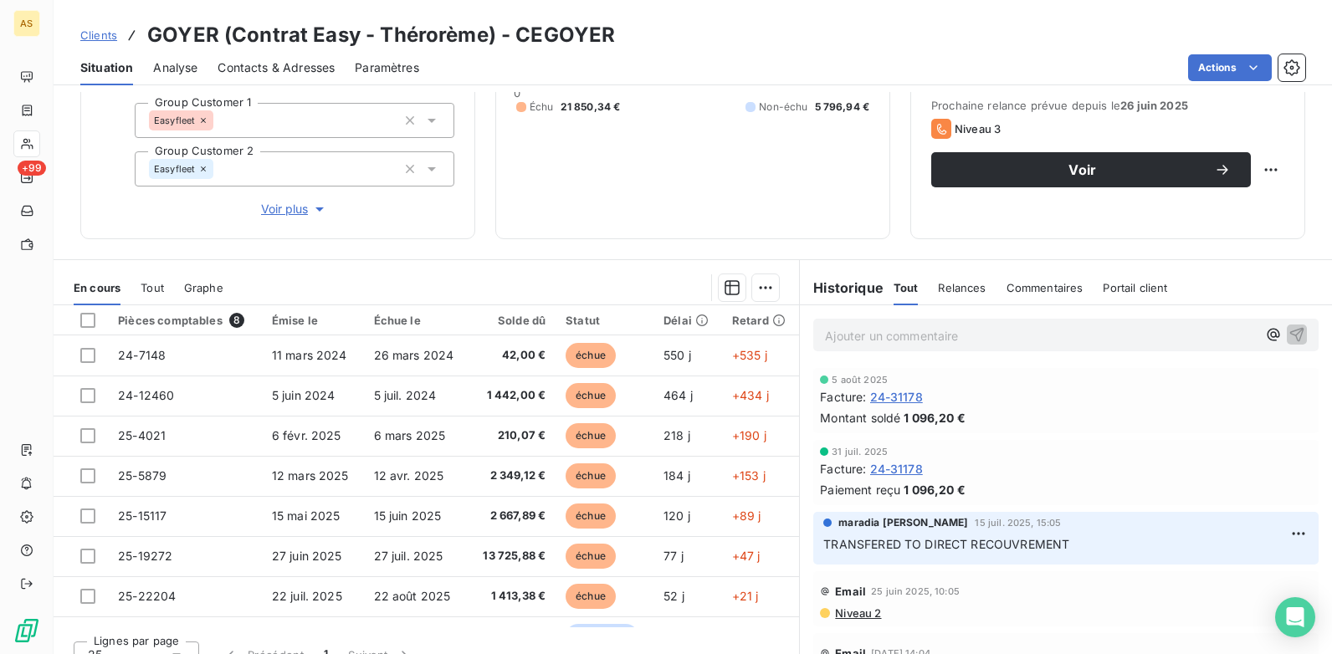
scroll to position [260, 0]
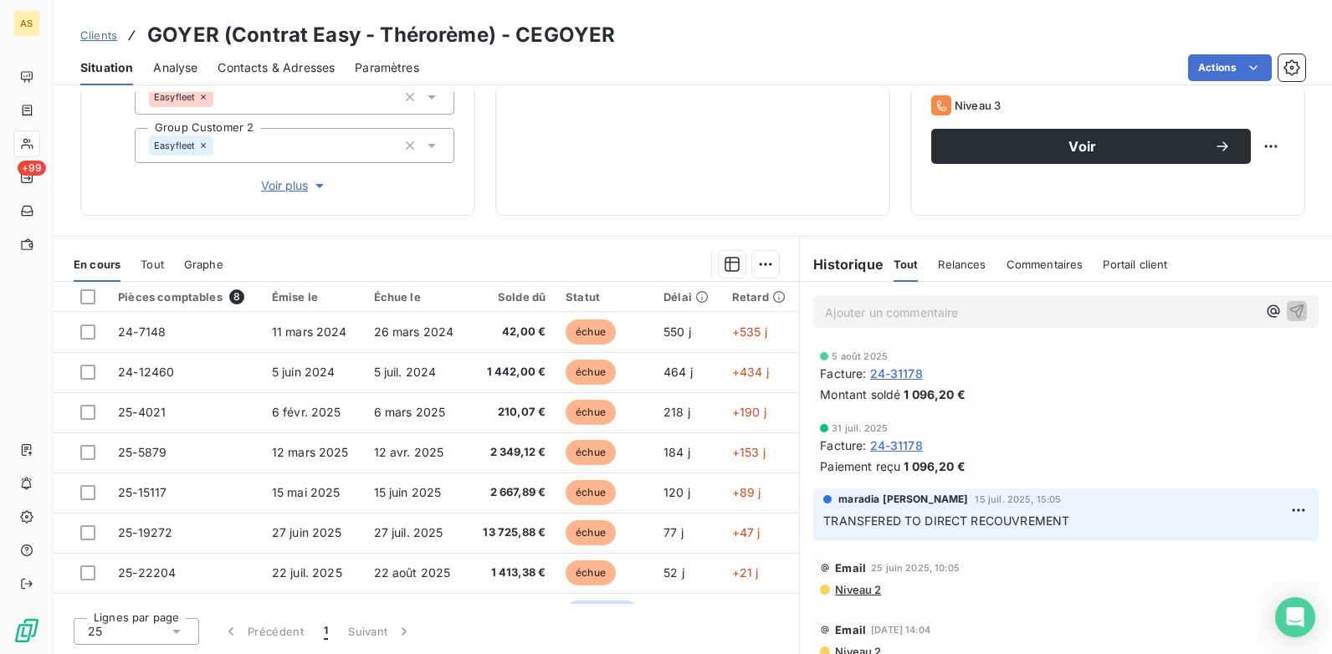
click at [91, 39] on span "Clients" at bounding box center [98, 34] width 37 height 13
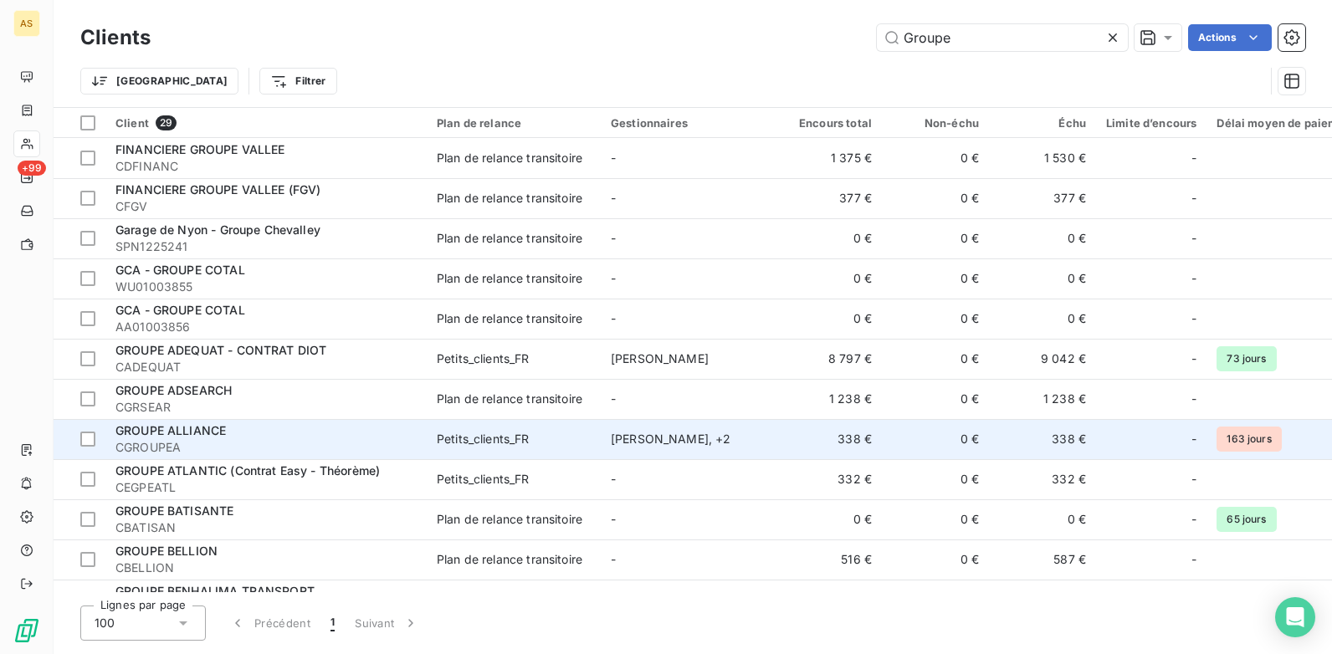
type input "Groupe"
click at [250, 442] on span "CGROUPEA" at bounding box center [265, 447] width 301 height 17
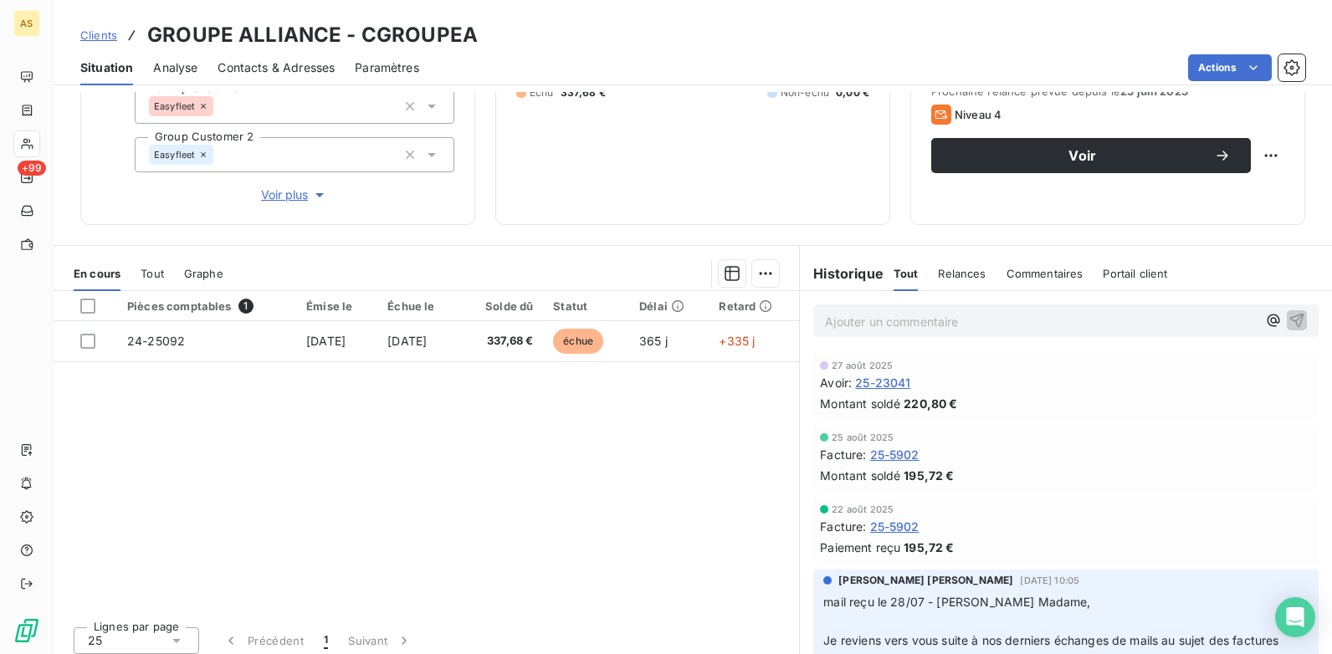
drag, startPoint x: 99, startPoint y: 29, endPoint x: 383, endPoint y: 76, distance: 288.3
click at [100, 30] on span "Clients" at bounding box center [98, 34] width 37 height 13
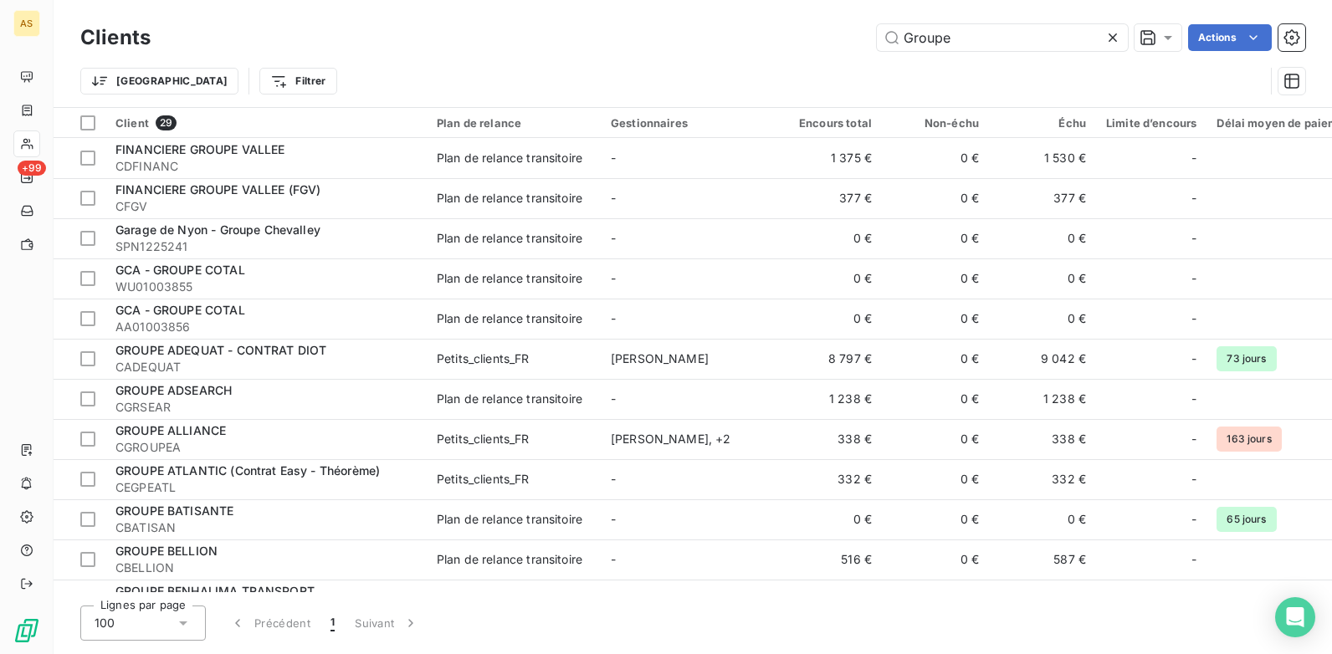
drag, startPoint x: 1010, startPoint y: 39, endPoint x: 846, endPoint y: 36, distance: 164.0
click at [846, 36] on div "Groupe Actions" at bounding box center [738, 37] width 1135 height 27
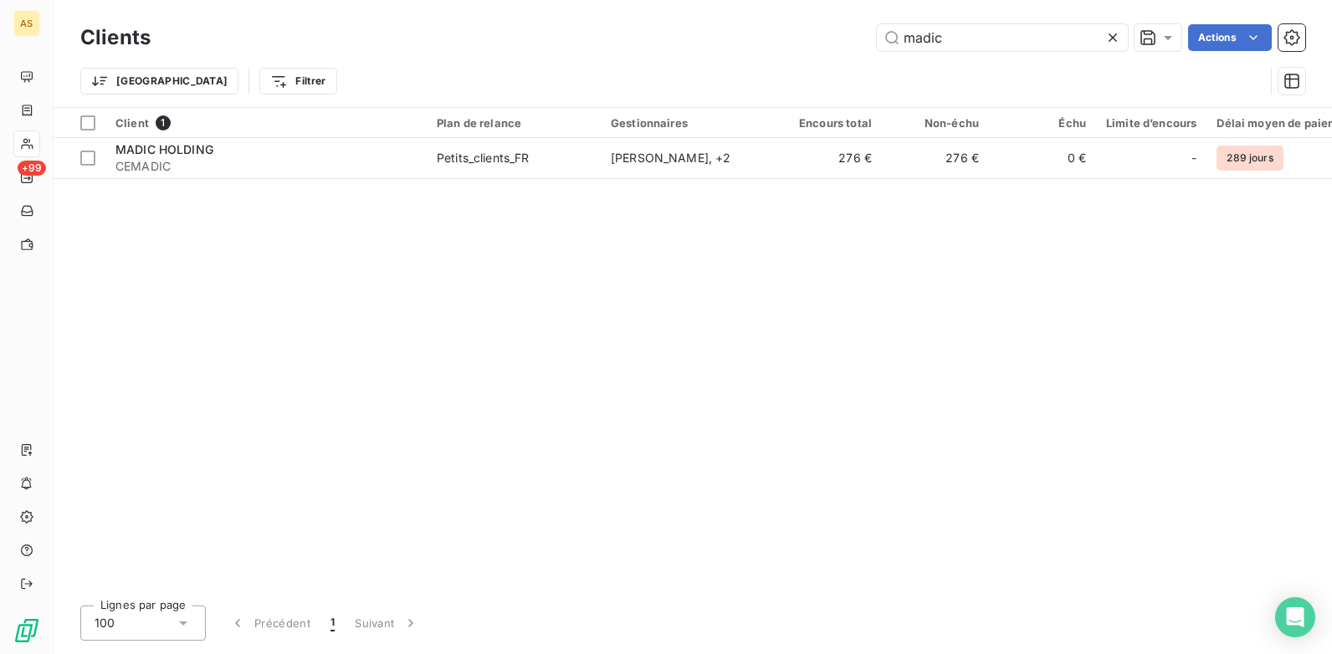
type input "madic"
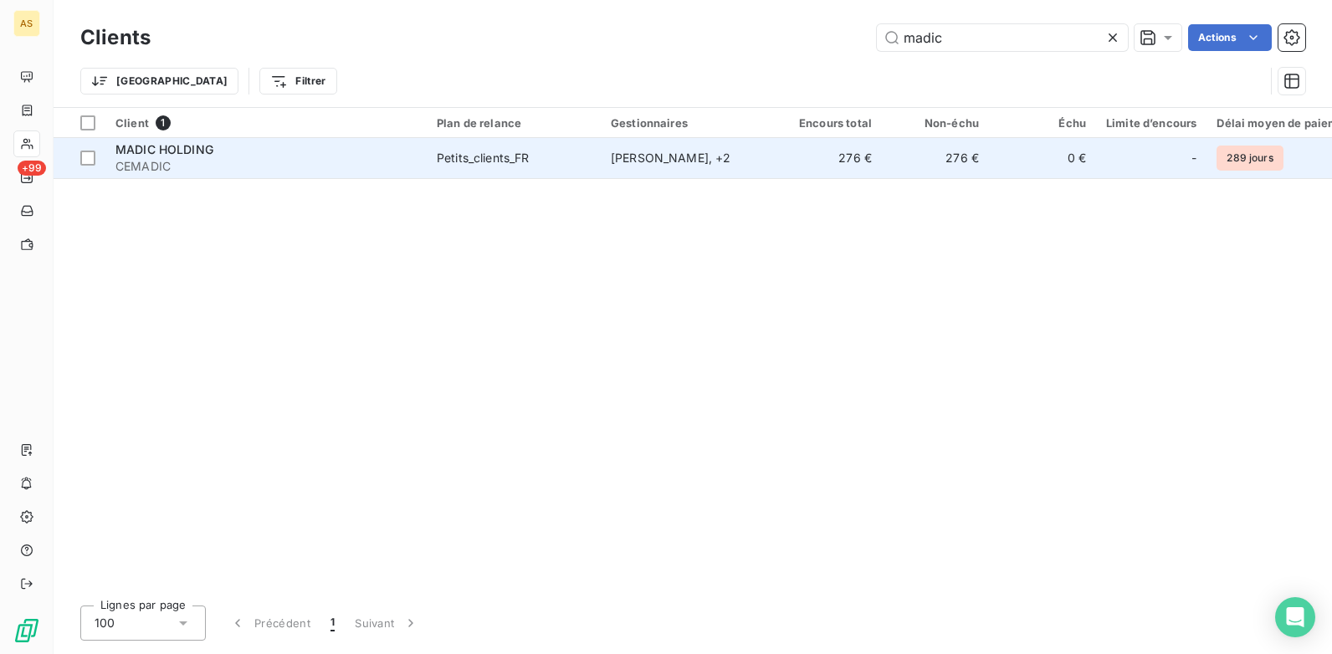
click at [773, 158] on td "[PERSON_NAME] , + 2" at bounding box center [688, 158] width 174 height 40
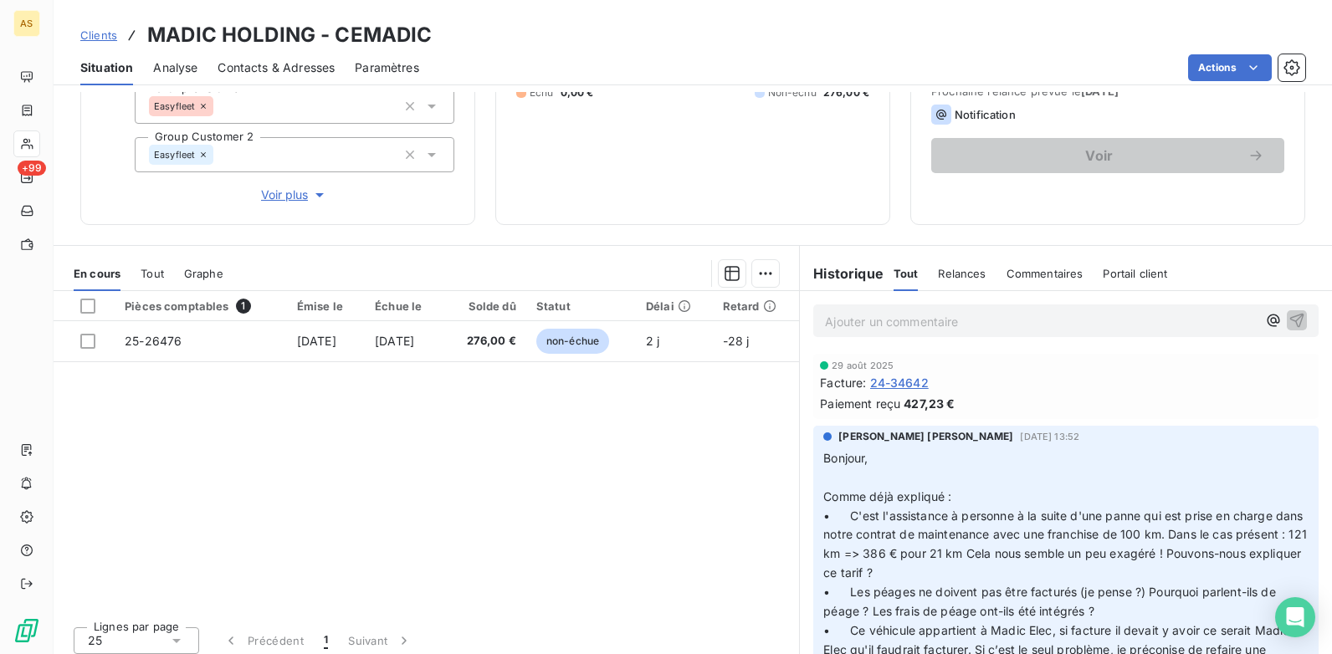
scroll to position [260, 0]
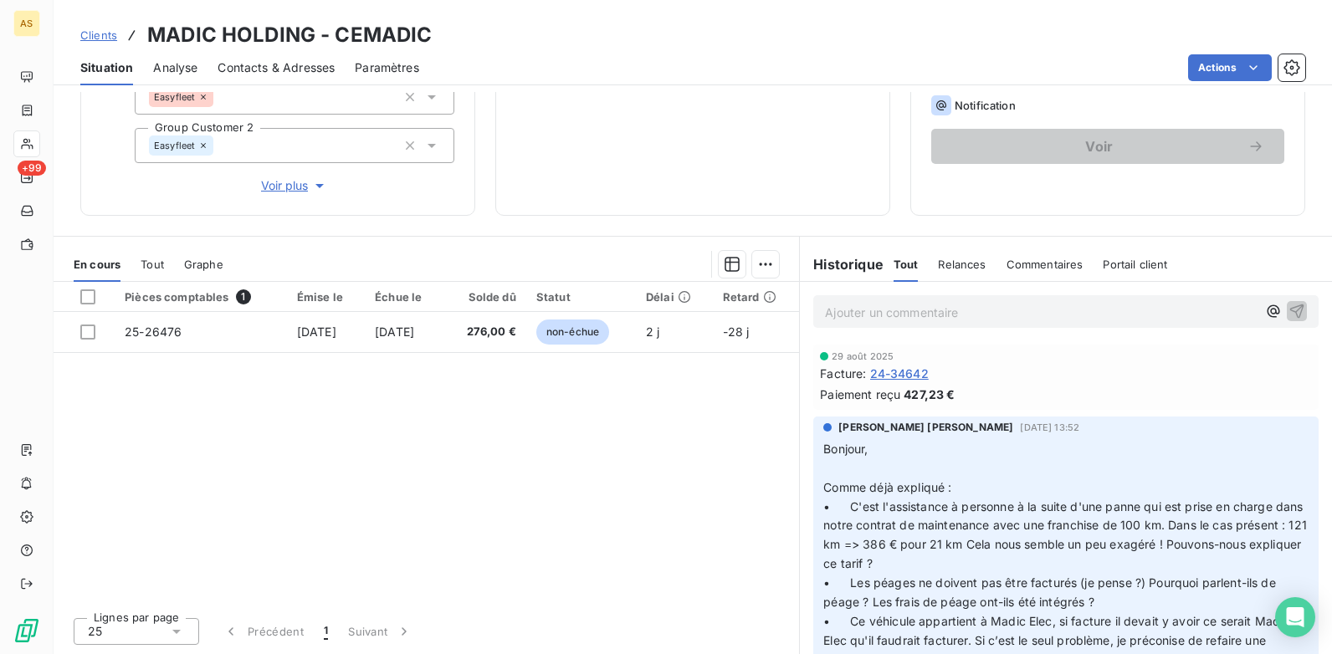
click at [83, 31] on span "Clients" at bounding box center [98, 34] width 37 height 13
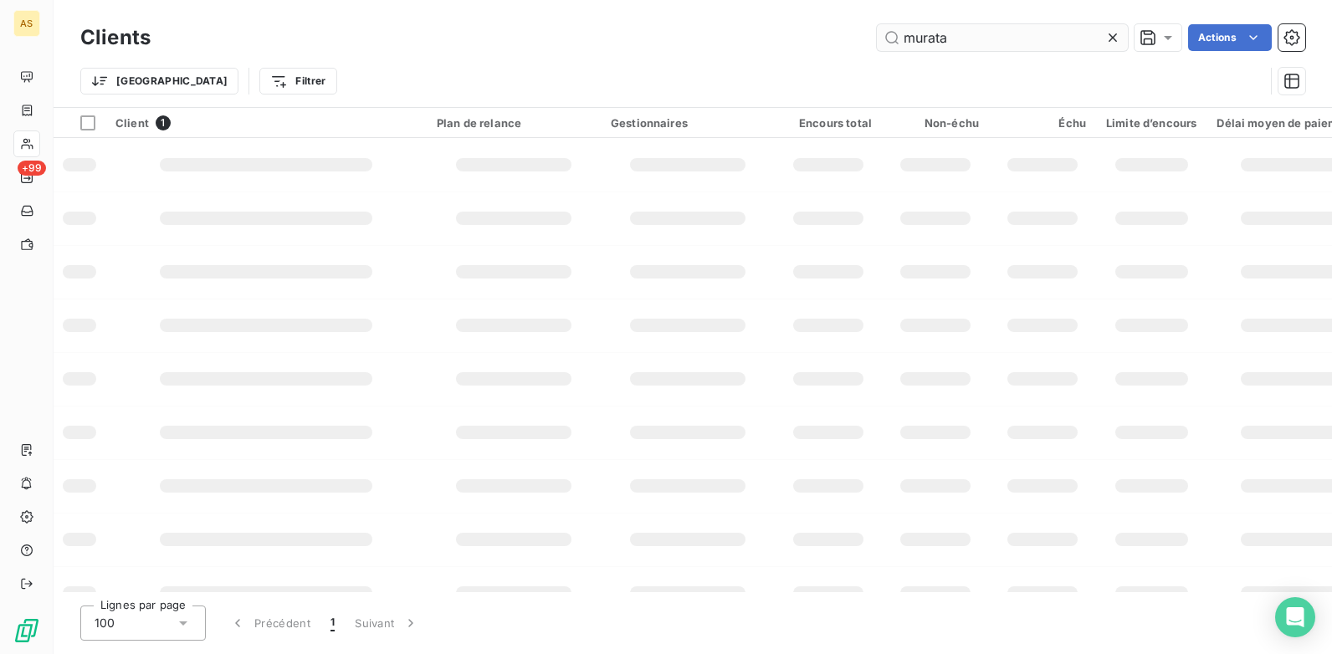
type input "murata"
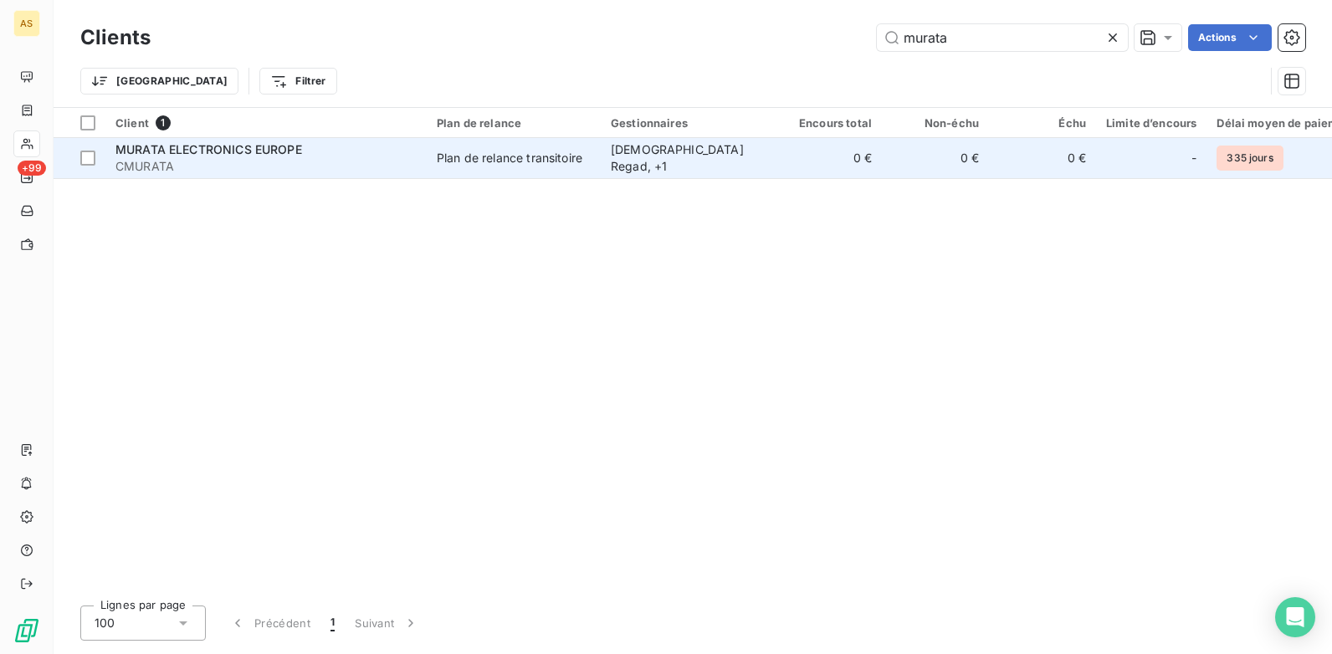
click at [940, 148] on td "0 €" at bounding box center [935, 158] width 107 height 40
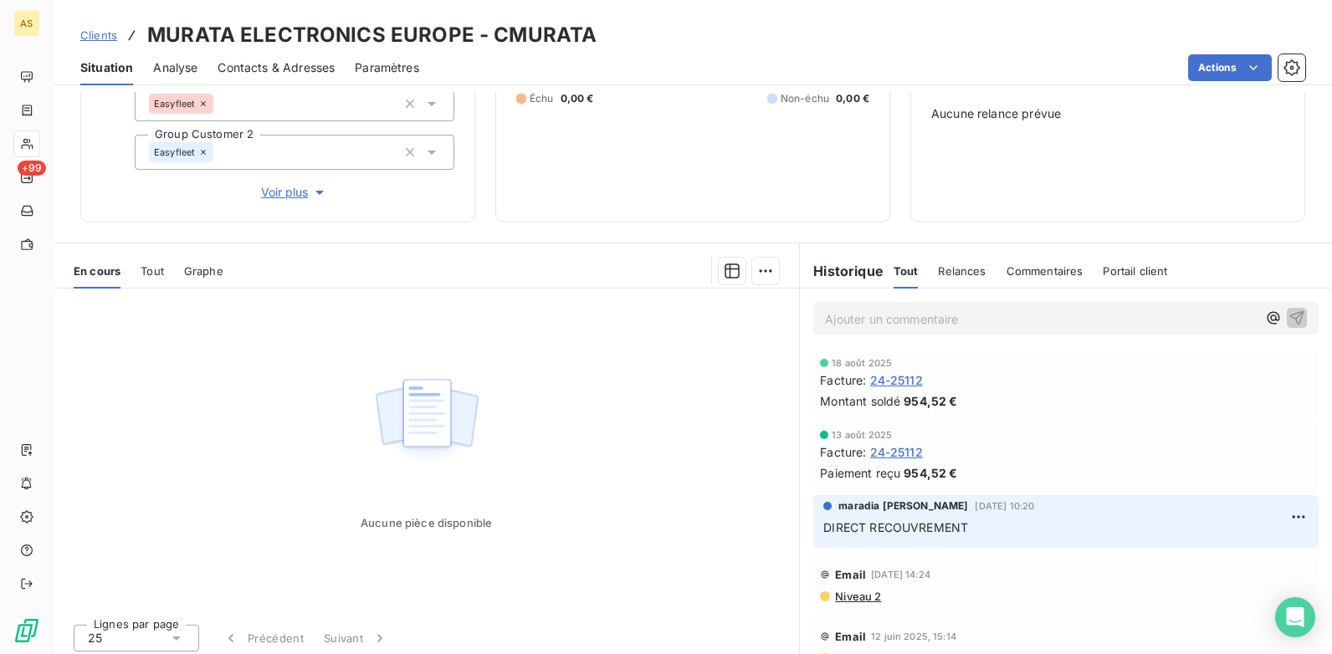
scroll to position [243, 0]
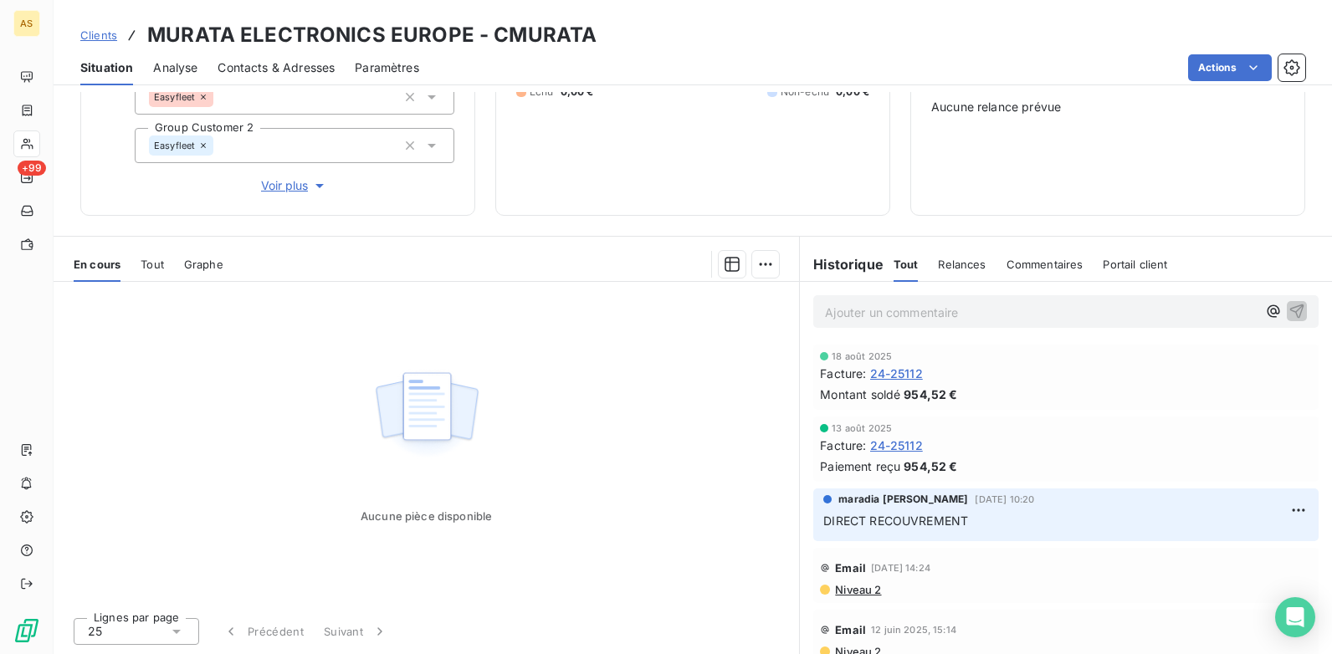
click at [95, 34] on span "Clients" at bounding box center [98, 34] width 37 height 13
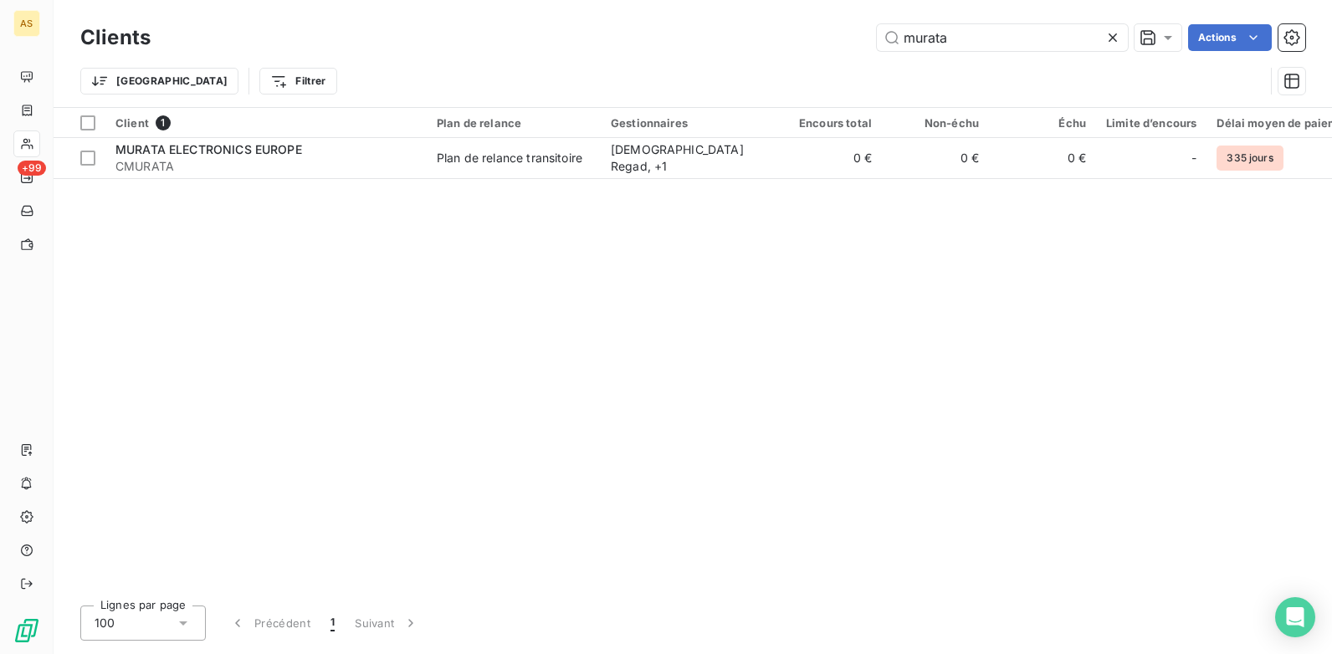
drag, startPoint x: 859, startPoint y: 37, endPoint x: 825, endPoint y: 42, distance: 34.7
click at [825, 42] on div "murata Actions" at bounding box center [738, 37] width 1135 height 27
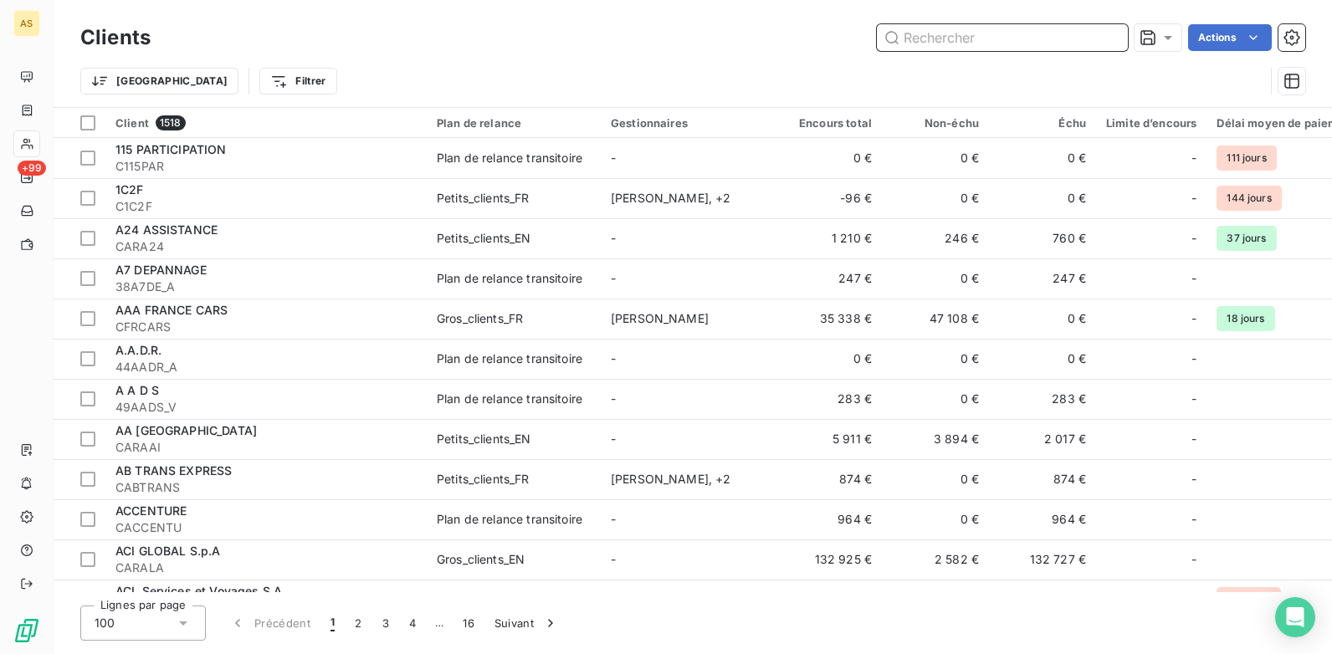
click at [915, 36] on input "text" at bounding box center [1002, 37] width 251 height 27
paste input "SA Chancerelle"
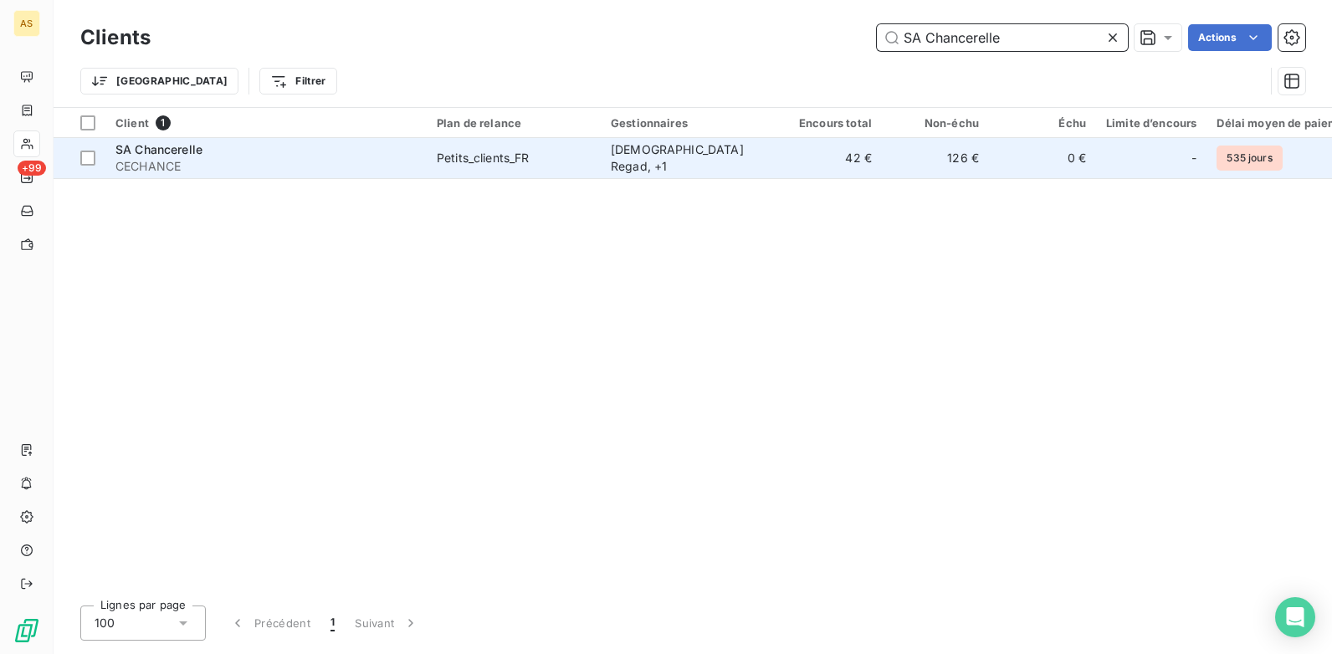
type input "SA Chancerelle"
click at [843, 157] on td "42 €" at bounding box center [828, 158] width 107 height 40
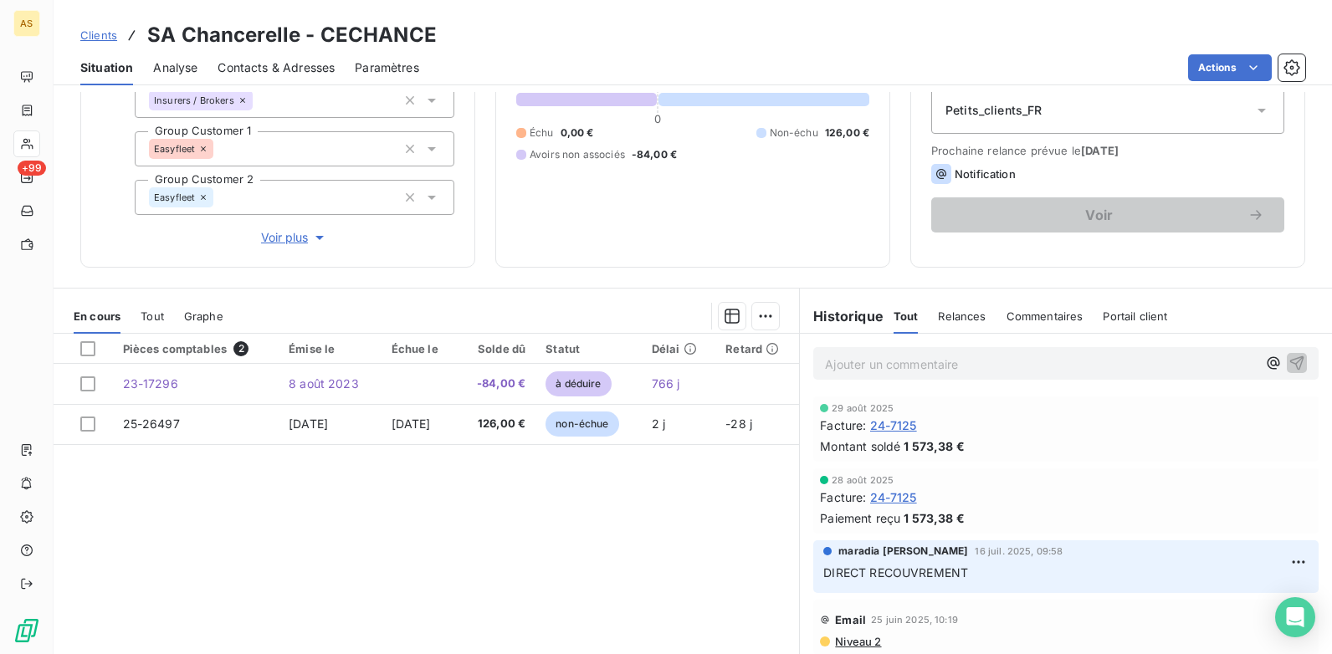
scroll to position [243, 0]
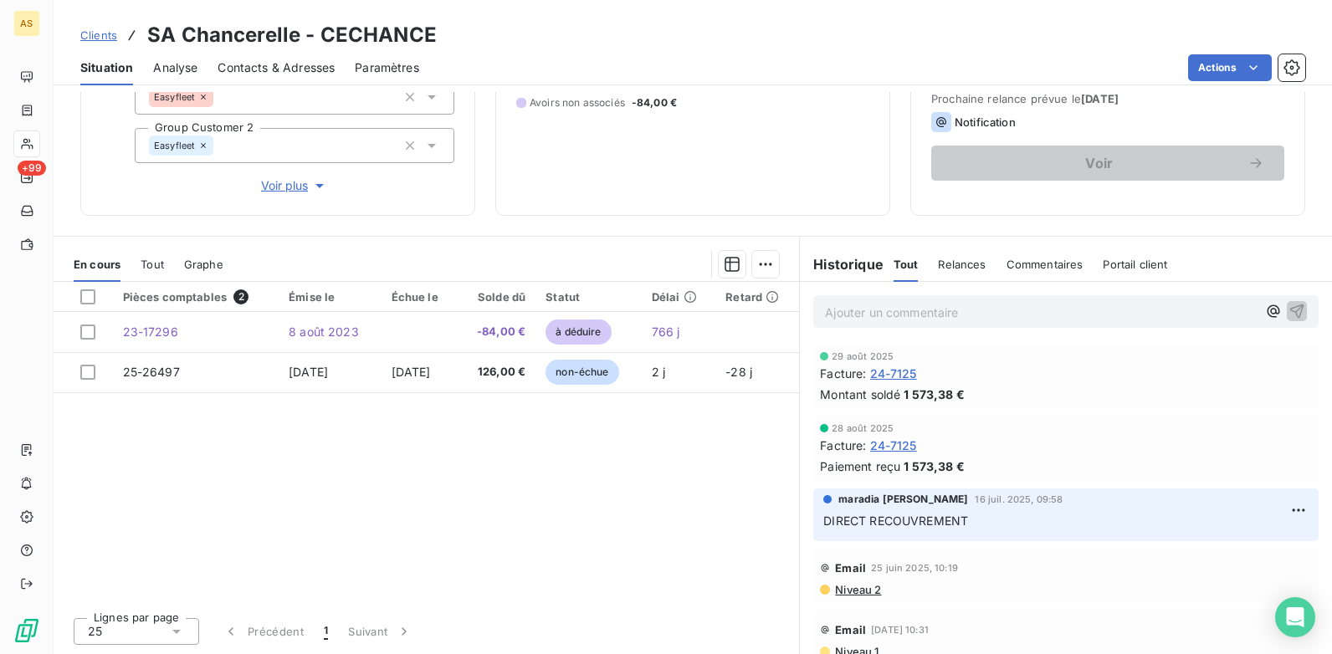
click at [104, 37] on span "Clients" at bounding box center [98, 34] width 37 height 13
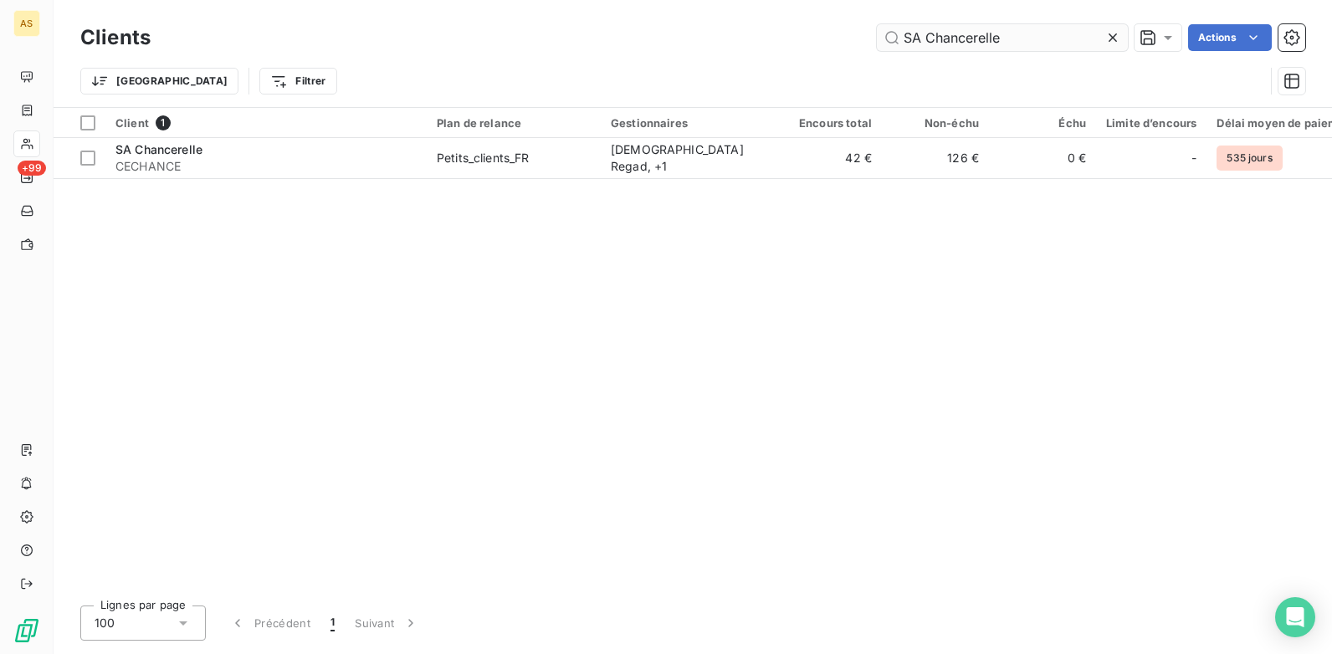
drag, startPoint x: 1005, startPoint y: 38, endPoint x: 895, endPoint y: 41, distance: 109.7
click at [895, 41] on input "SA Chancerelle" at bounding box center [1002, 37] width 251 height 27
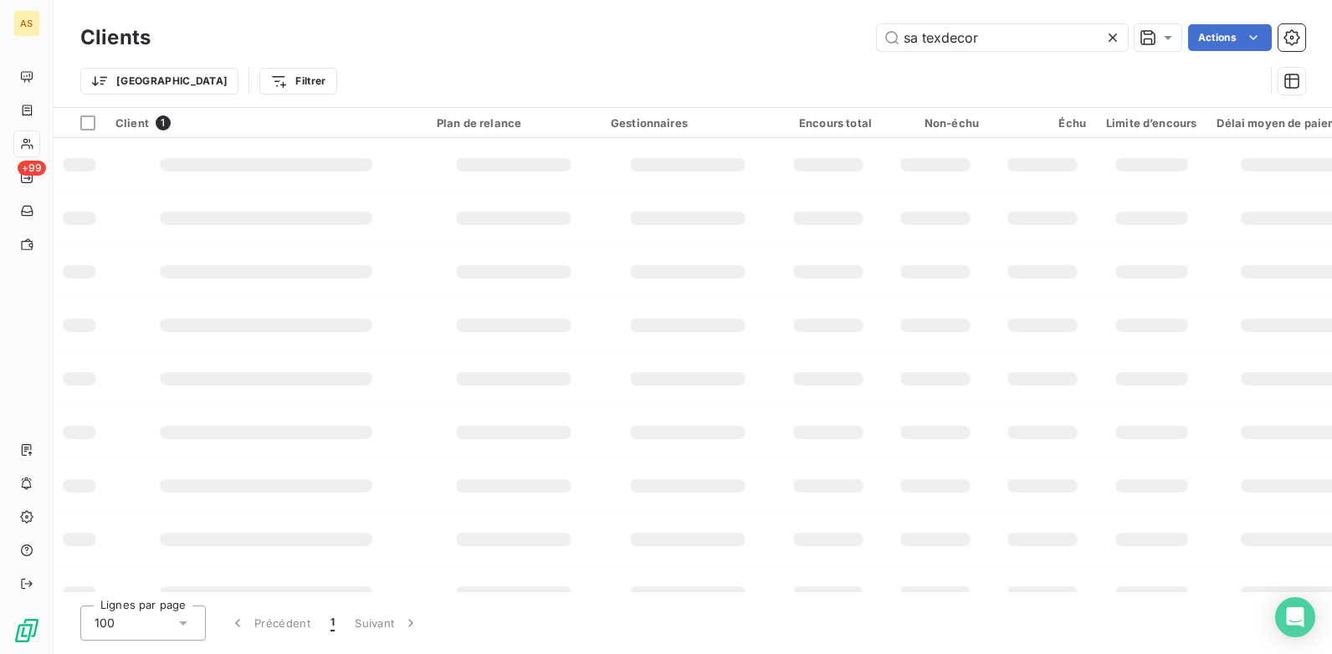
type input "sa texdecor"
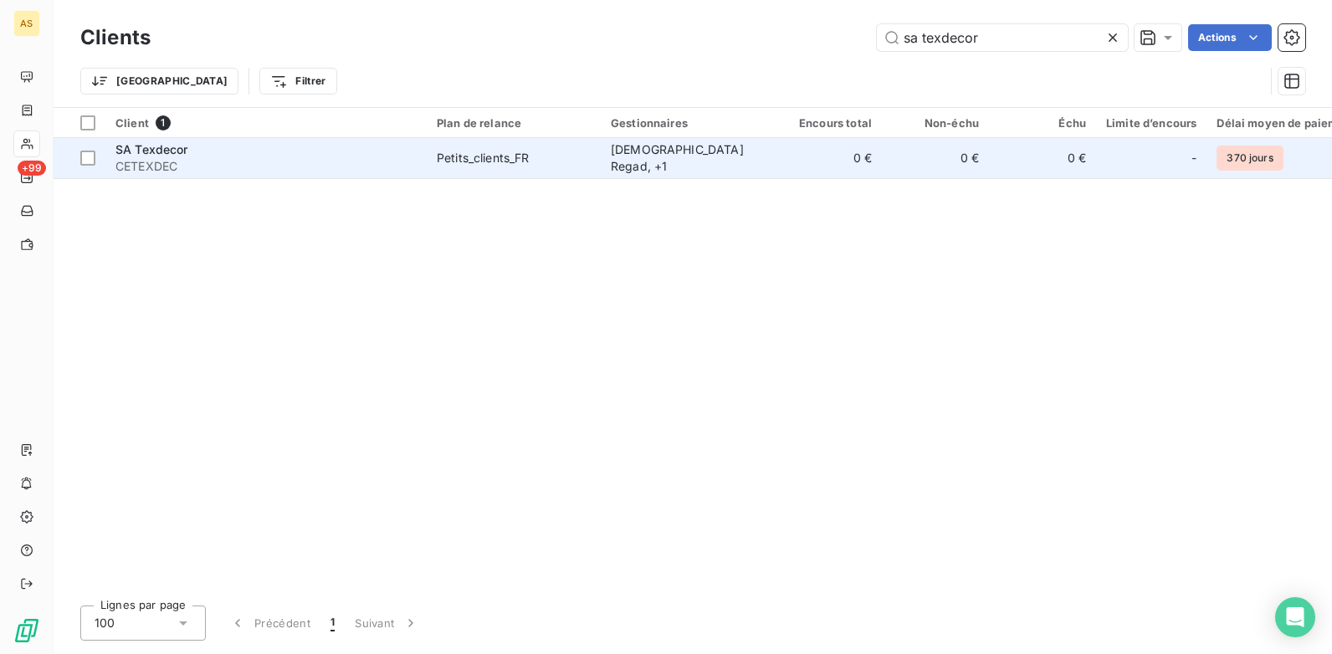
click at [943, 163] on td "0 €" at bounding box center [935, 158] width 107 height 40
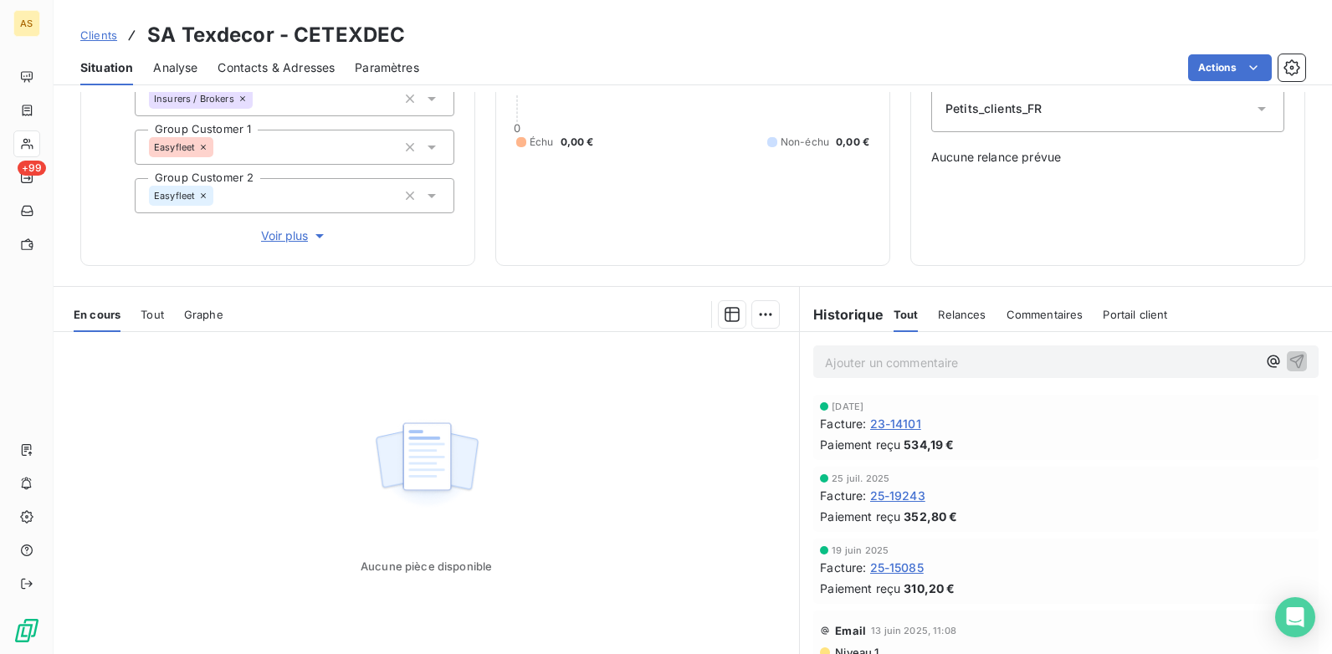
scroll to position [243, 0]
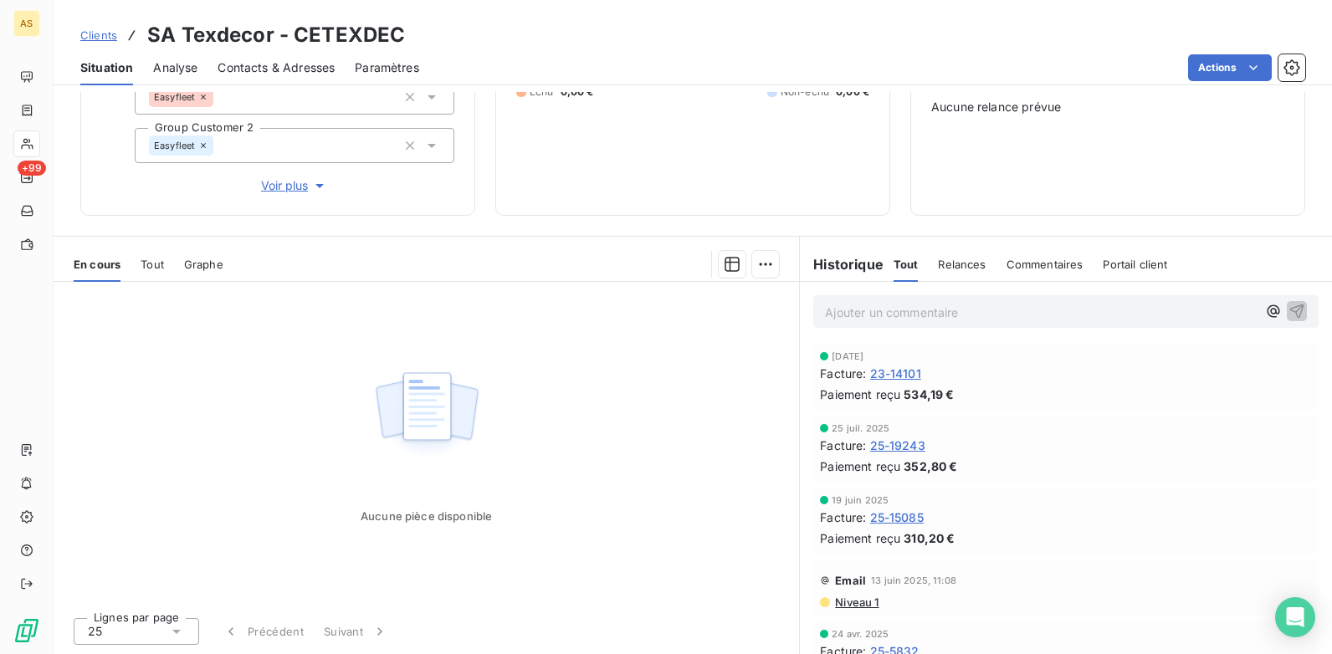
click at [86, 30] on span "Clients" at bounding box center [98, 34] width 37 height 13
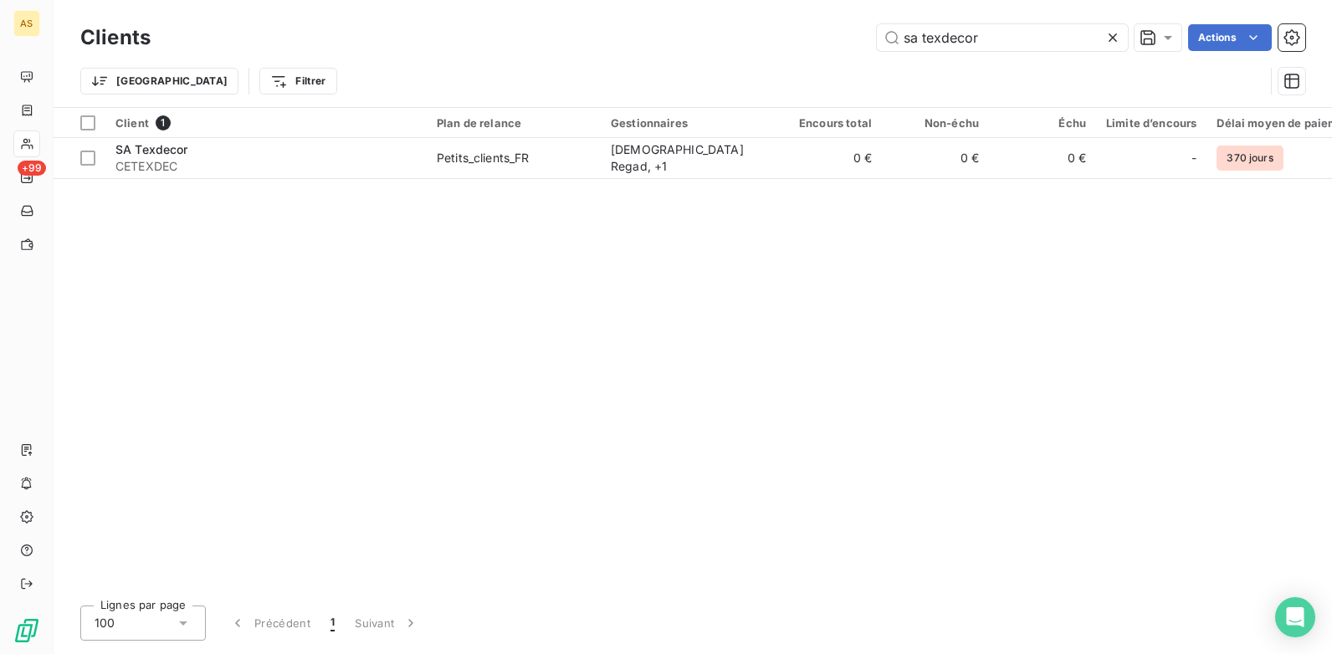
drag, startPoint x: 992, startPoint y: 28, endPoint x: 817, endPoint y: 13, distance: 175.6
click at [830, 21] on div "Clients sa texdecor Actions" at bounding box center [692, 37] width 1225 height 35
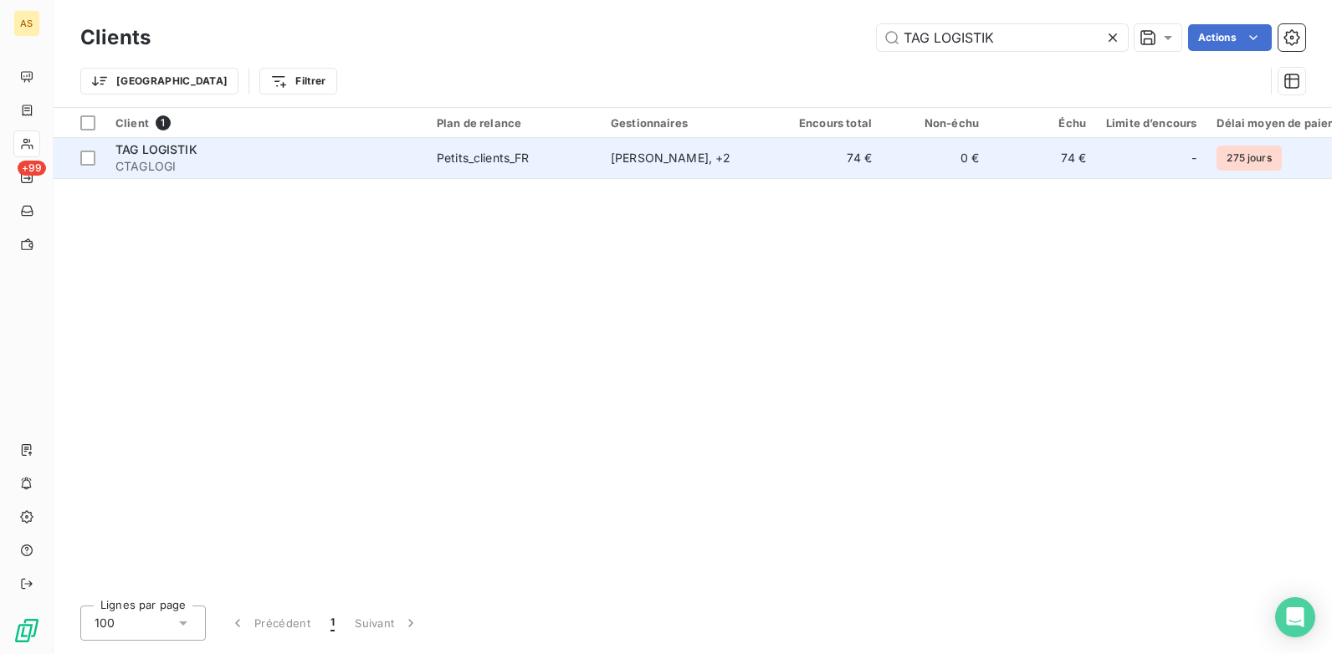
type input "TAG LOGISTIK"
click at [764, 167] on td "[PERSON_NAME] , + 2" at bounding box center [688, 158] width 174 height 40
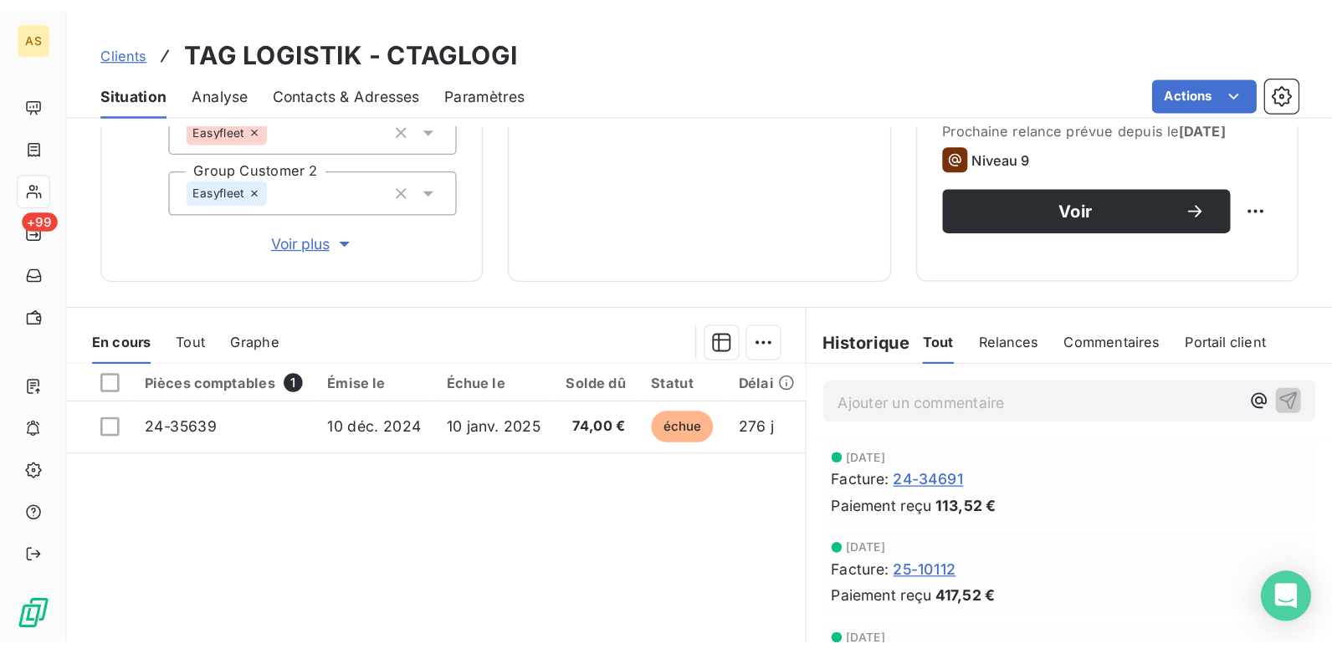
scroll to position [260, 0]
